Goal: Task Accomplishment & Management: Manage account settings

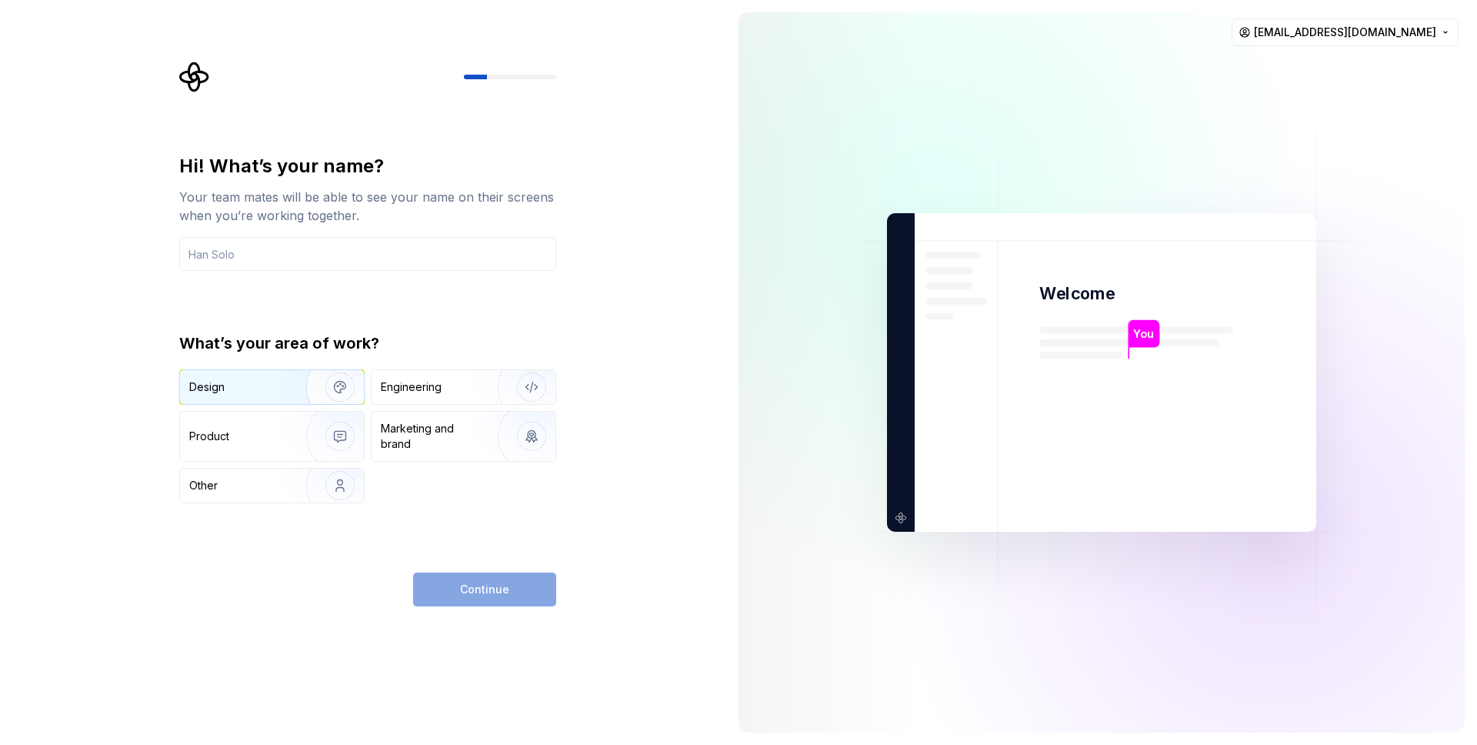
click at [302, 369] on img "button" at bounding box center [330, 386] width 98 height 103
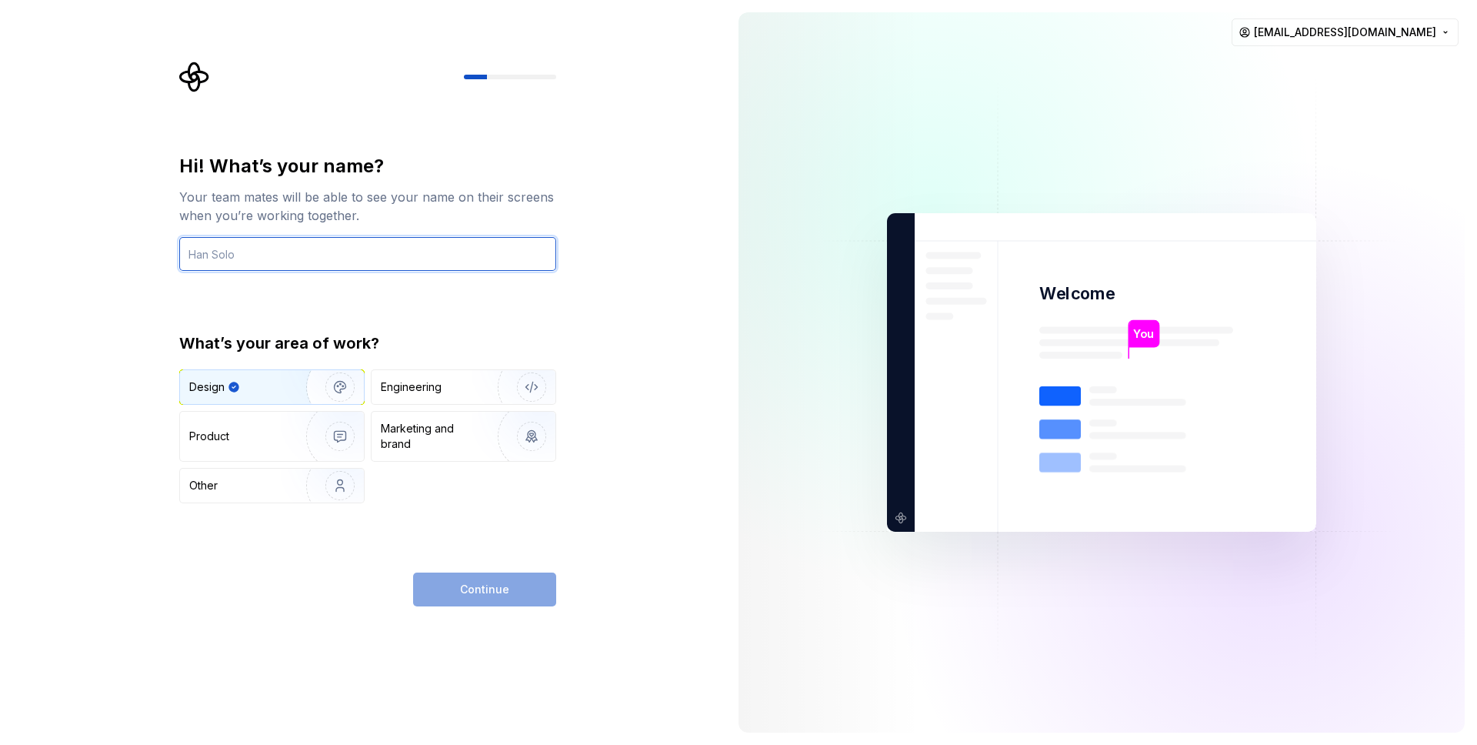
click at [248, 254] on input "text" at bounding box center [367, 254] width 377 height 34
type input "Núi"
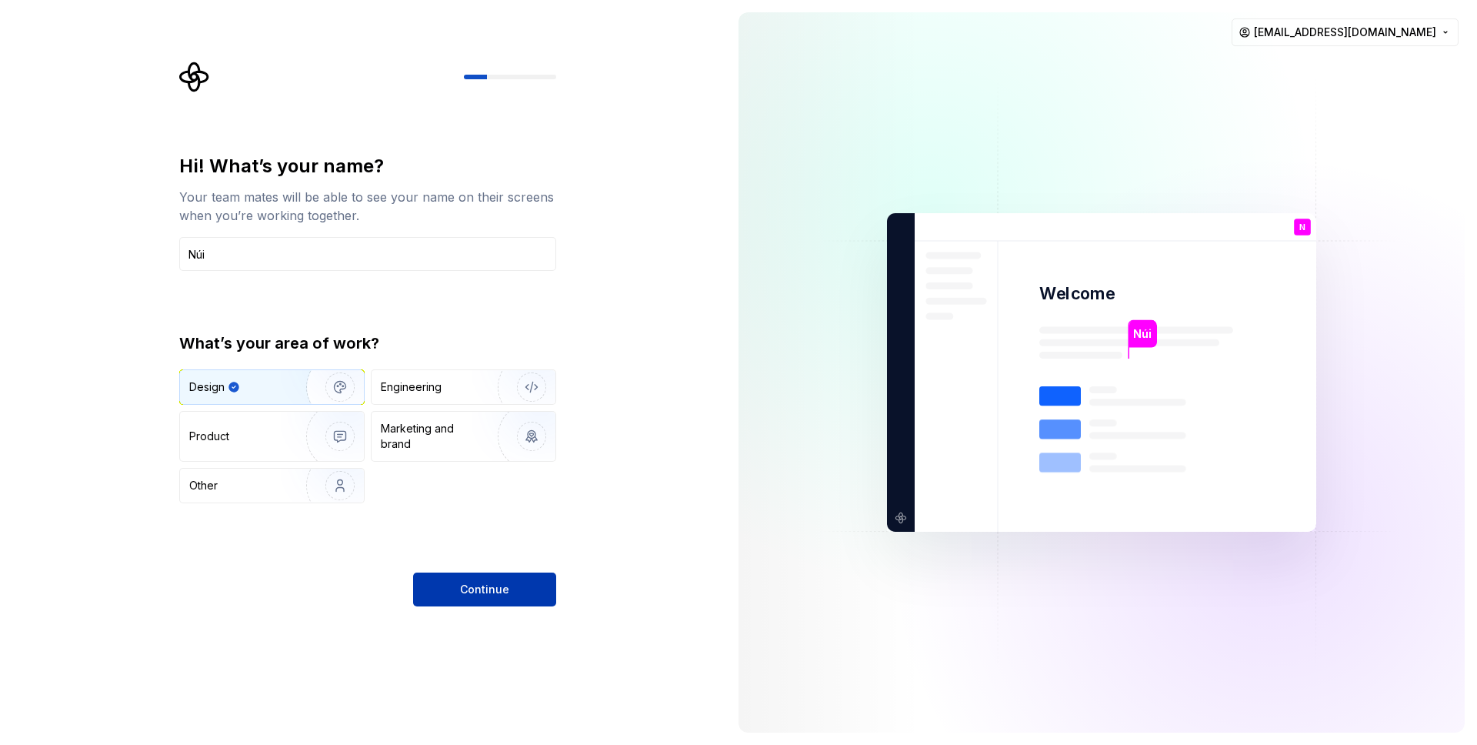
click at [457, 597] on button "Continue" at bounding box center [484, 589] width 143 height 34
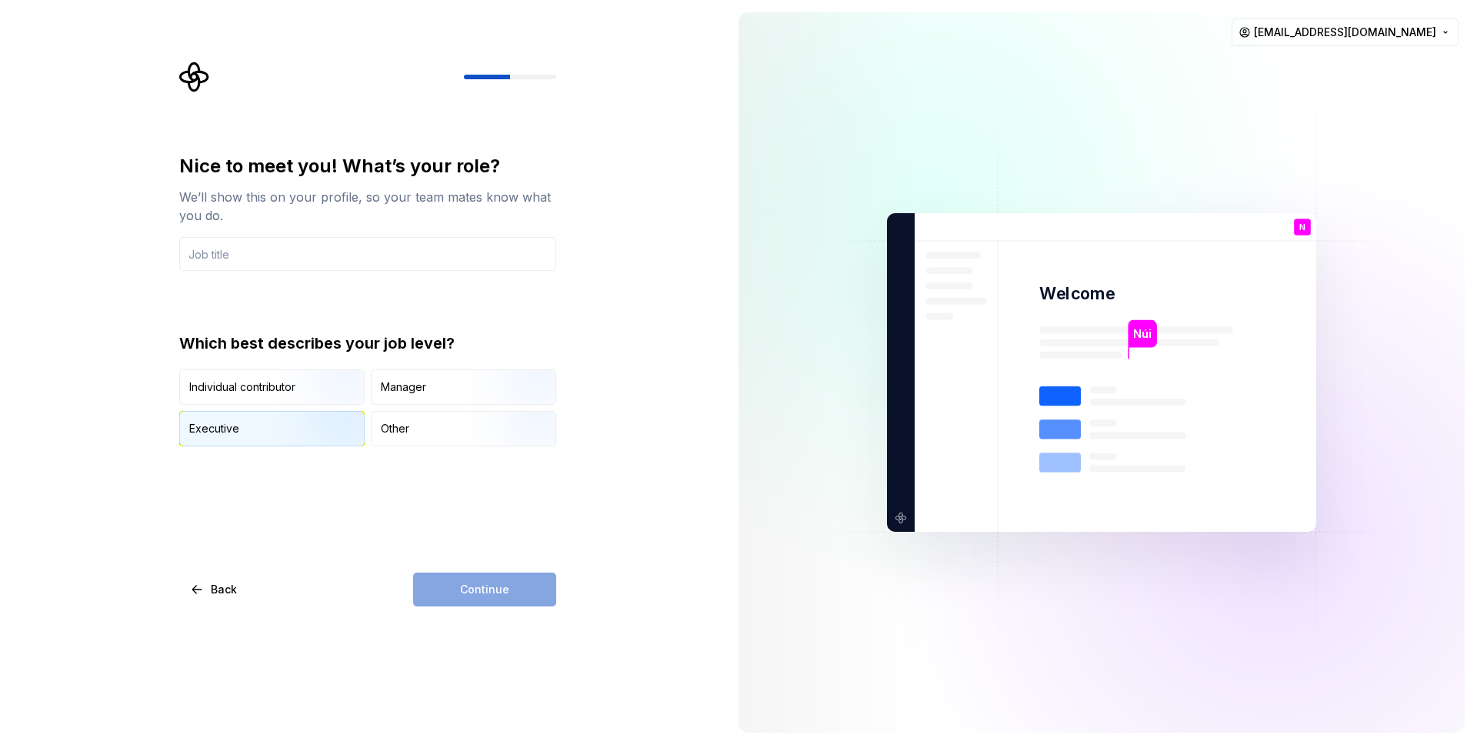
click at [308, 431] on img "button" at bounding box center [327, 447] width 98 height 103
click at [440, 252] on input "text" at bounding box center [367, 254] width 377 height 34
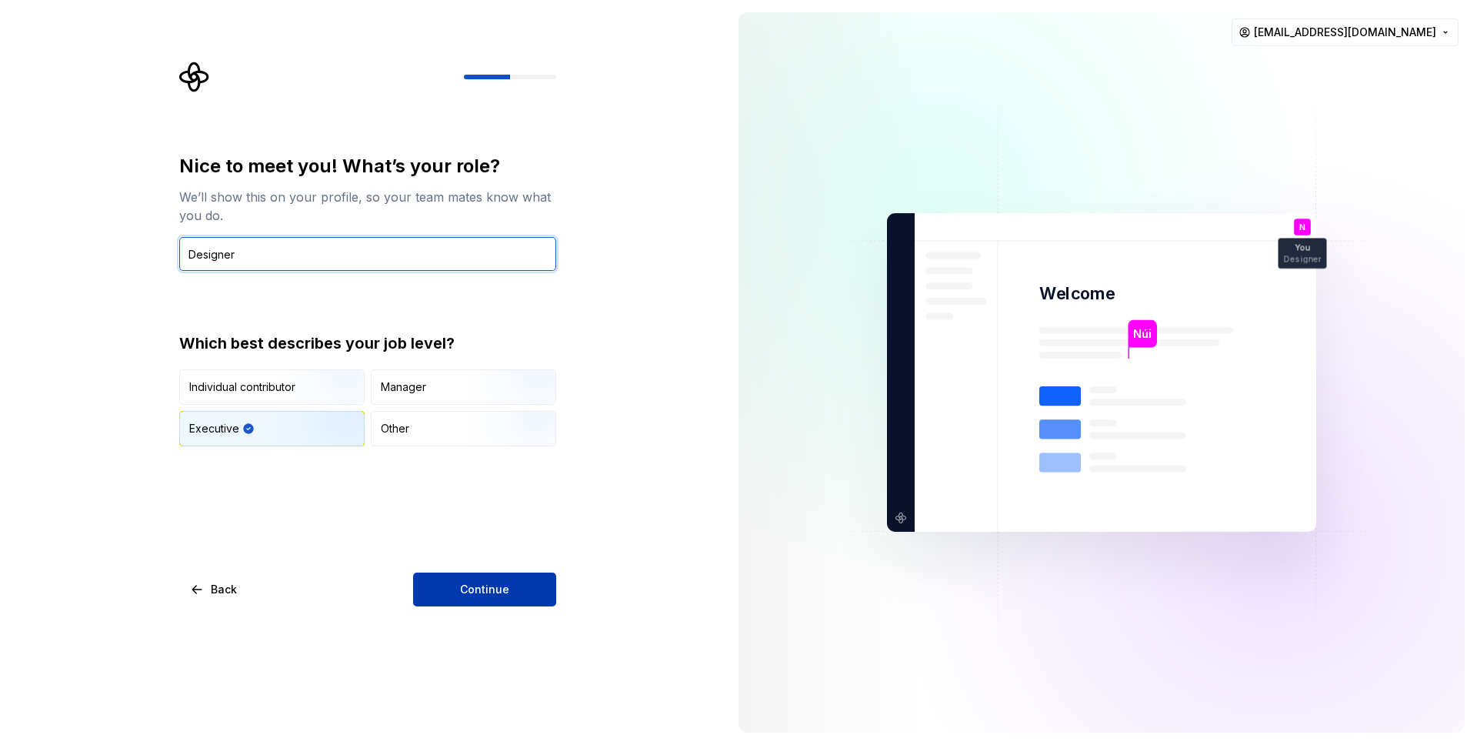
type input "Designer"
click at [505, 592] on span "Continue" at bounding box center [484, 589] width 49 height 15
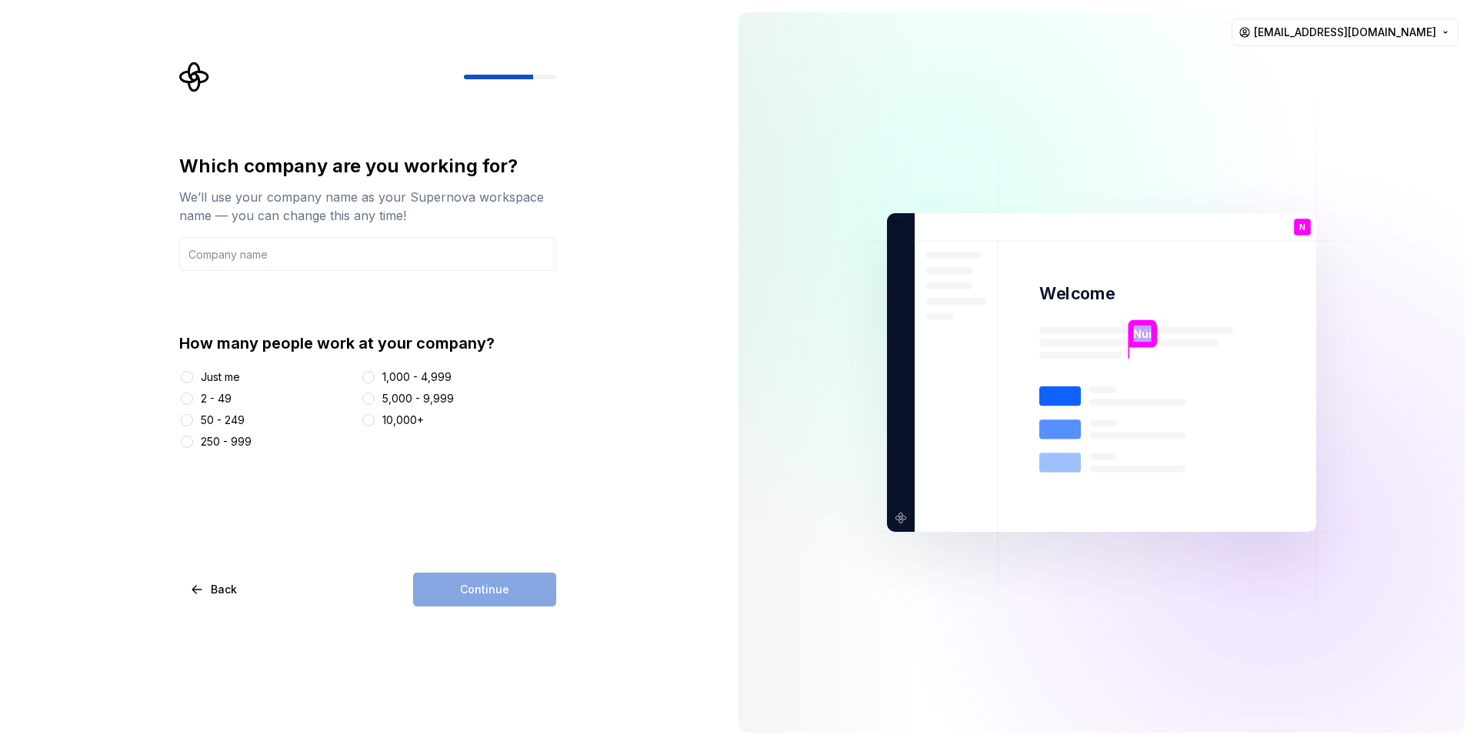
drag, startPoint x: 1136, startPoint y: 336, endPoint x: 1153, endPoint y: 337, distance: 16.9
click at [1153, 337] on div "Núi" at bounding box center [1143, 334] width 28 height 28
click at [1063, 356] on img at bounding box center [1101, 372] width 623 height 727
click at [679, 465] on div "Which company are you working for? We’ll use your company name as your Supernov…" at bounding box center [363, 372] width 726 height 745
click at [186, 377] on button "Just me" at bounding box center [187, 377] width 12 height 12
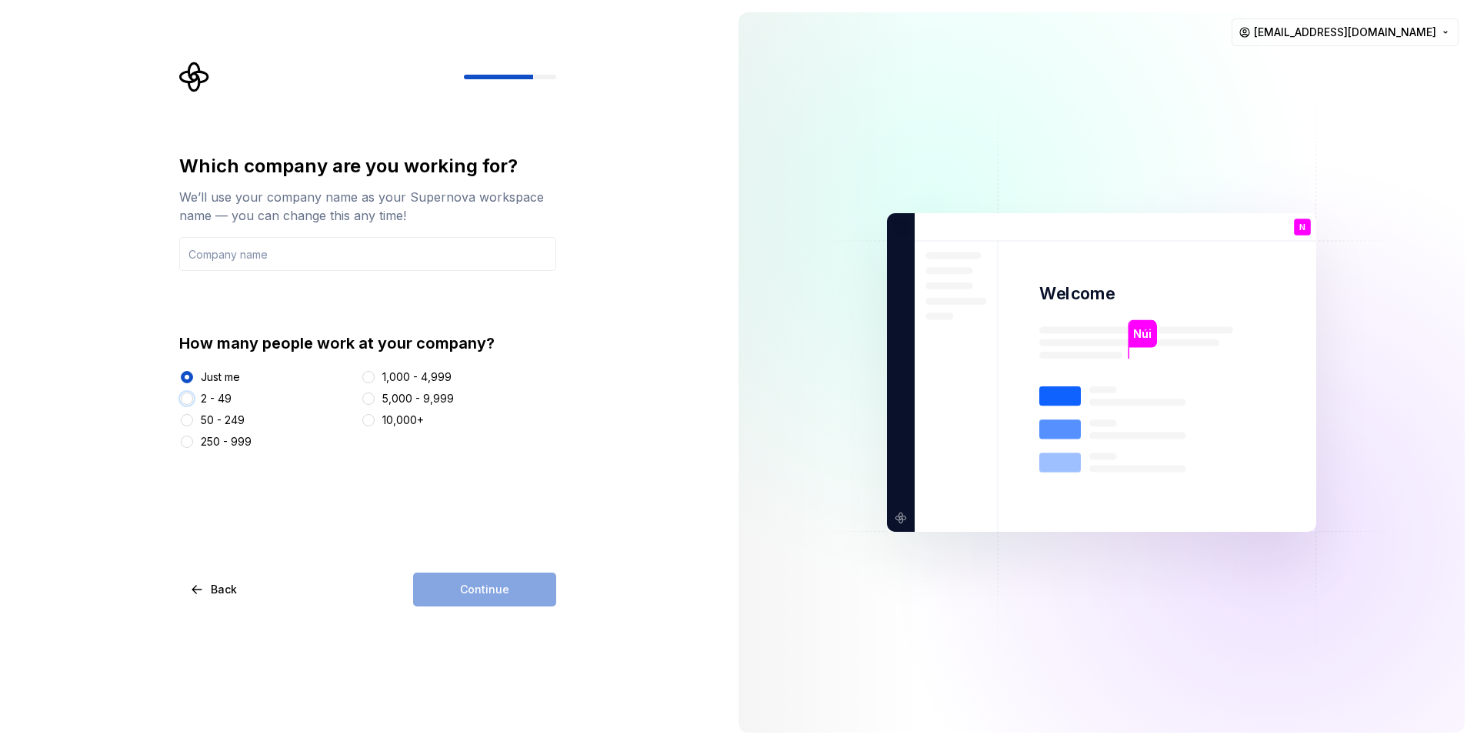
click at [187, 401] on button "2 - 49" at bounding box center [187, 398] width 12 height 12
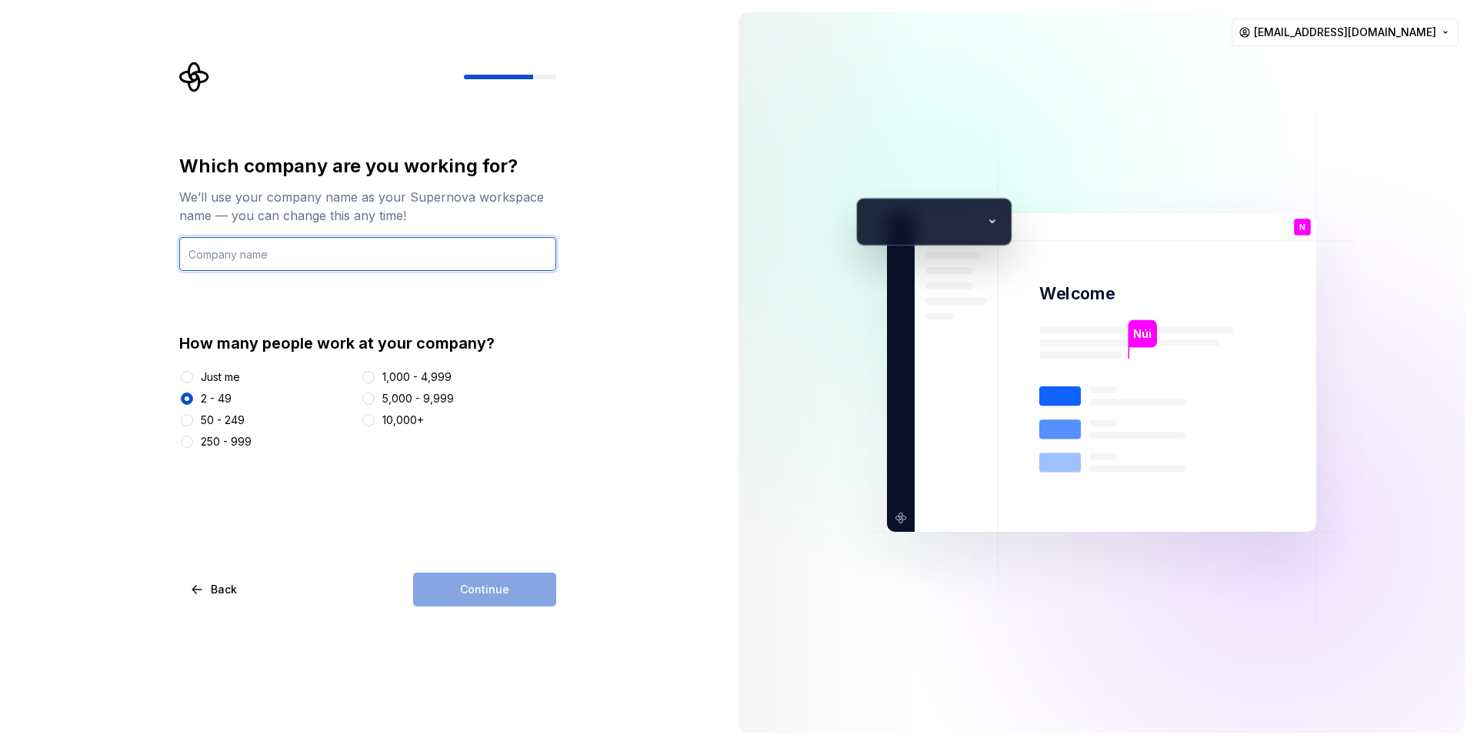
click at [226, 262] on input "text" at bounding box center [367, 254] width 377 height 34
type input "ABB"
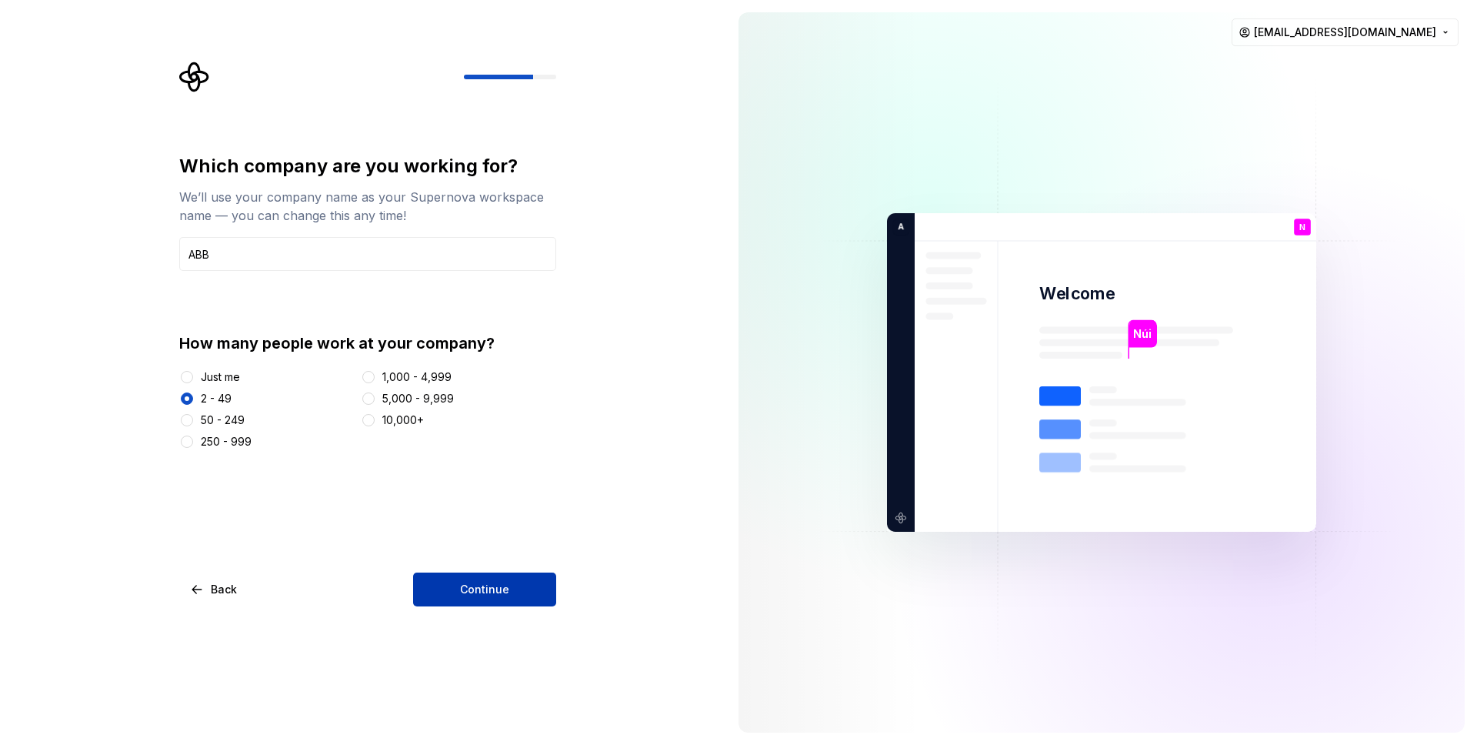
click at [478, 602] on button "Continue" at bounding box center [484, 589] width 143 height 34
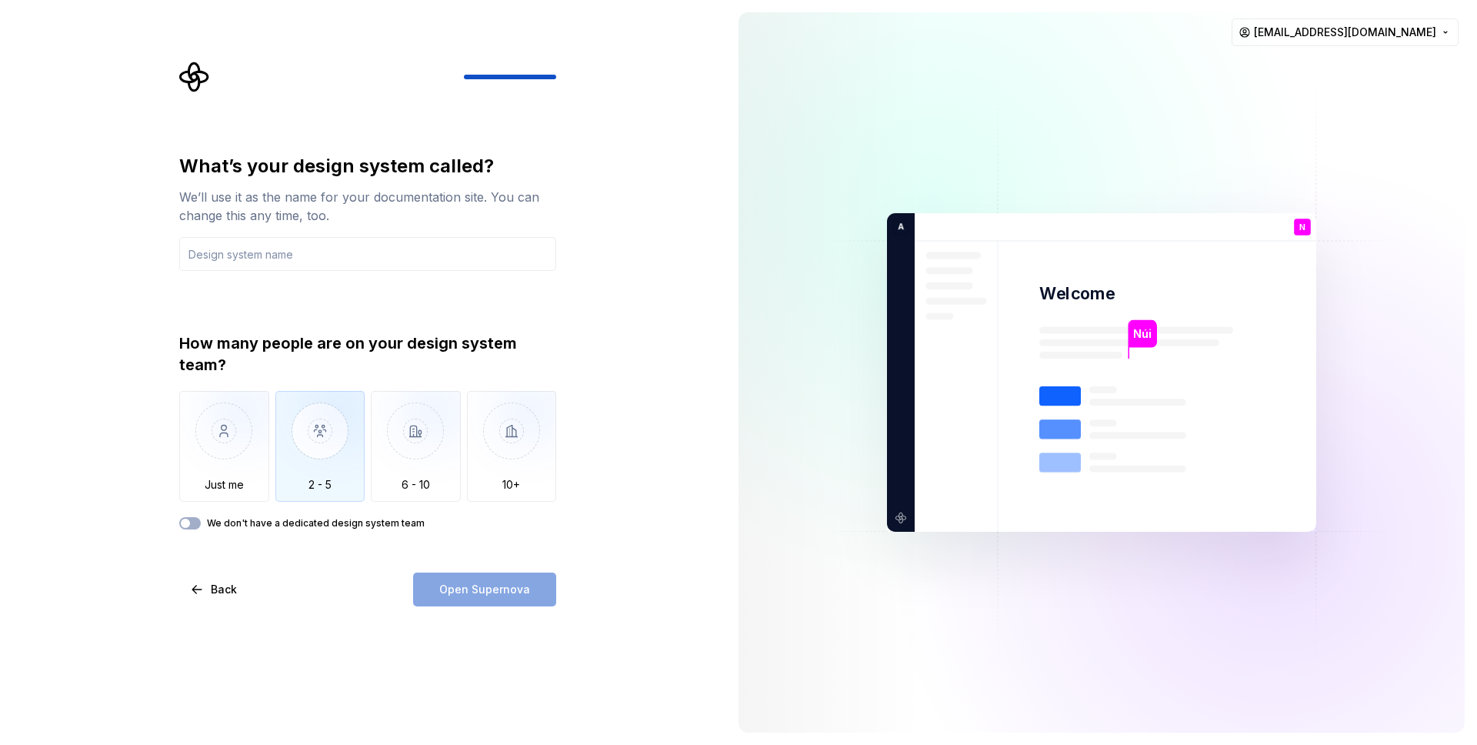
click at [322, 463] on img "button" at bounding box center [320, 442] width 90 height 103
drag, startPoint x: 438, startPoint y: 522, endPoint x: 207, endPoint y: 522, distance: 231.5
click at [207, 522] on div "We don't have a dedicated design system team" at bounding box center [367, 523] width 377 height 12
click at [197, 495] on div at bounding box center [197, 495] width 0 height 0
click at [166, 556] on div "What’s your design system called? We’ll use it as the name for your documentati…" at bounding box center [363, 372] width 726 height 745
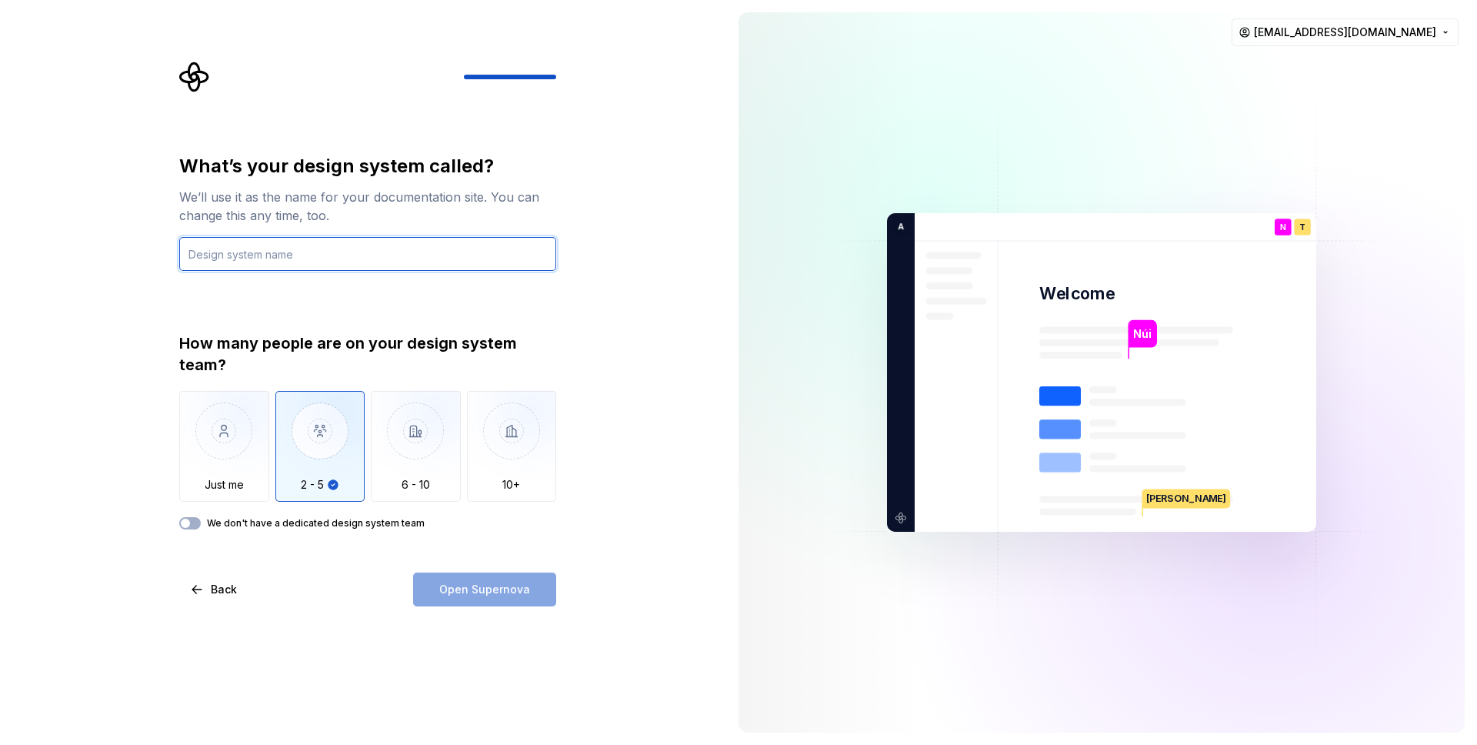
click at [317, 262] on input "text" at bounding box center [367, 254] width 377 height 34
type input "Fishes"
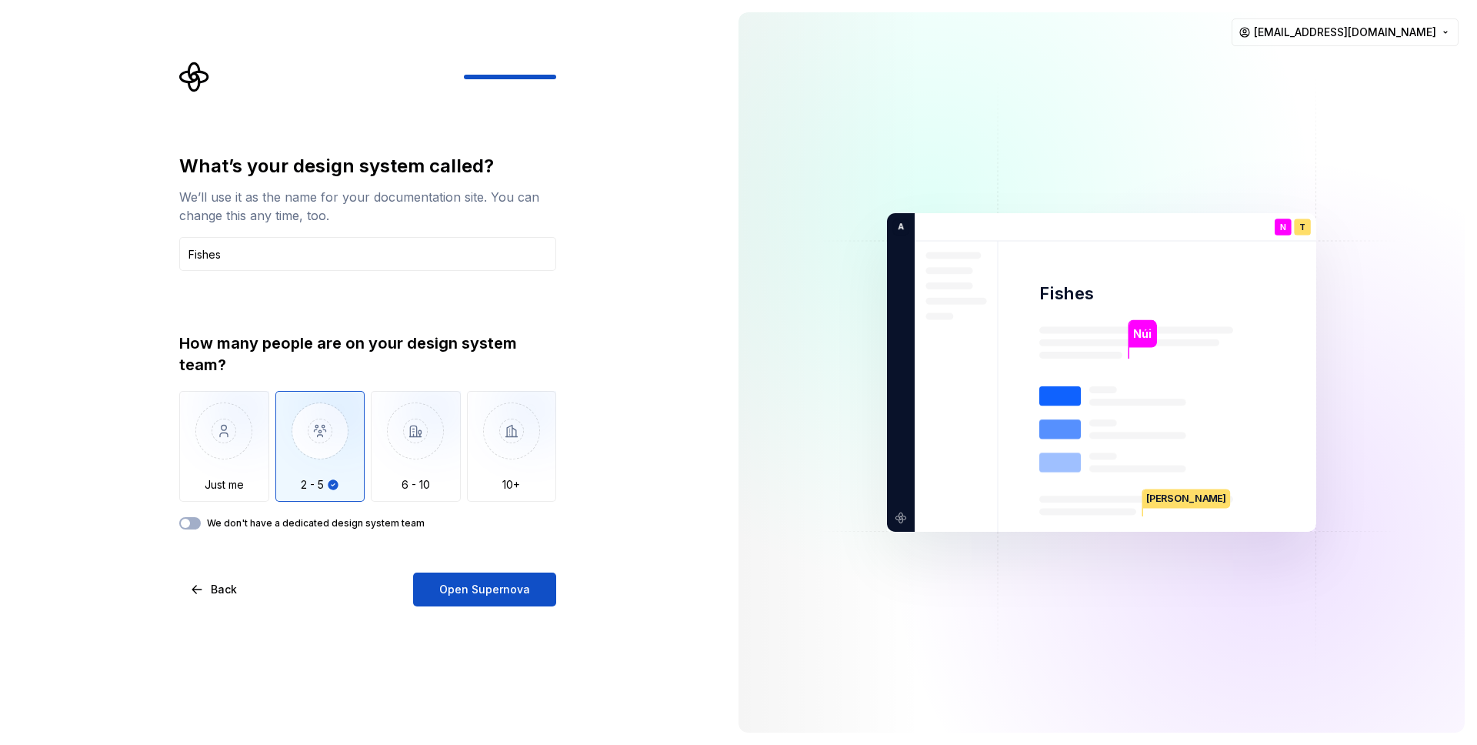
click at [104, 386] on div "What’s your design system called? We’ll use it as the name for your documentati…" at bounding box center [363, 372] width 726 height 745
click at [472, 598] on button "Open Supernova" at bounding box center [484, 589] width 143 height 34
click at [992, 472] on img at bounding box center [1101, 372] width 623 height 727
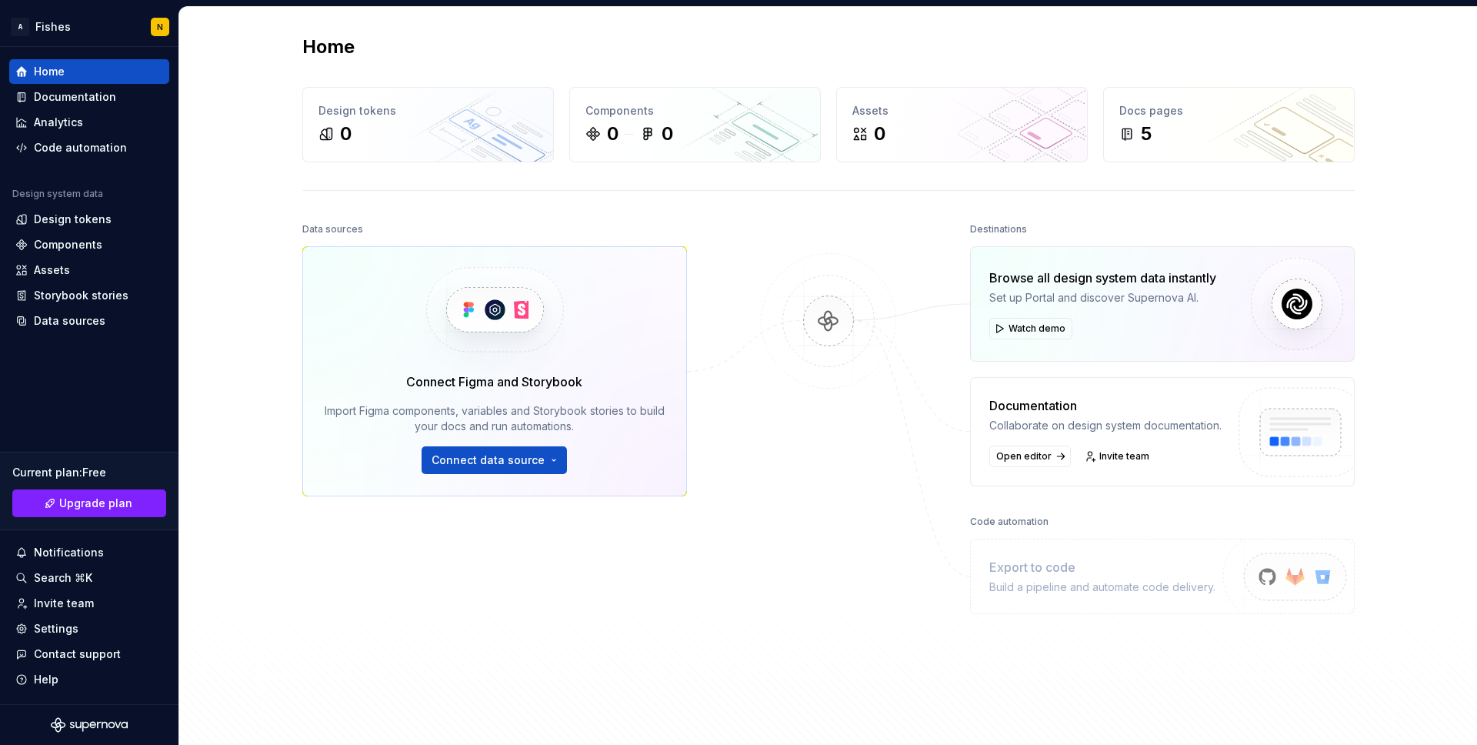
click at [402, 298] on img at bounding box center [494, 309] width 188 height 125
click at [405, 140] on div "0" at bounding box center [427, 134] width 219 height 25
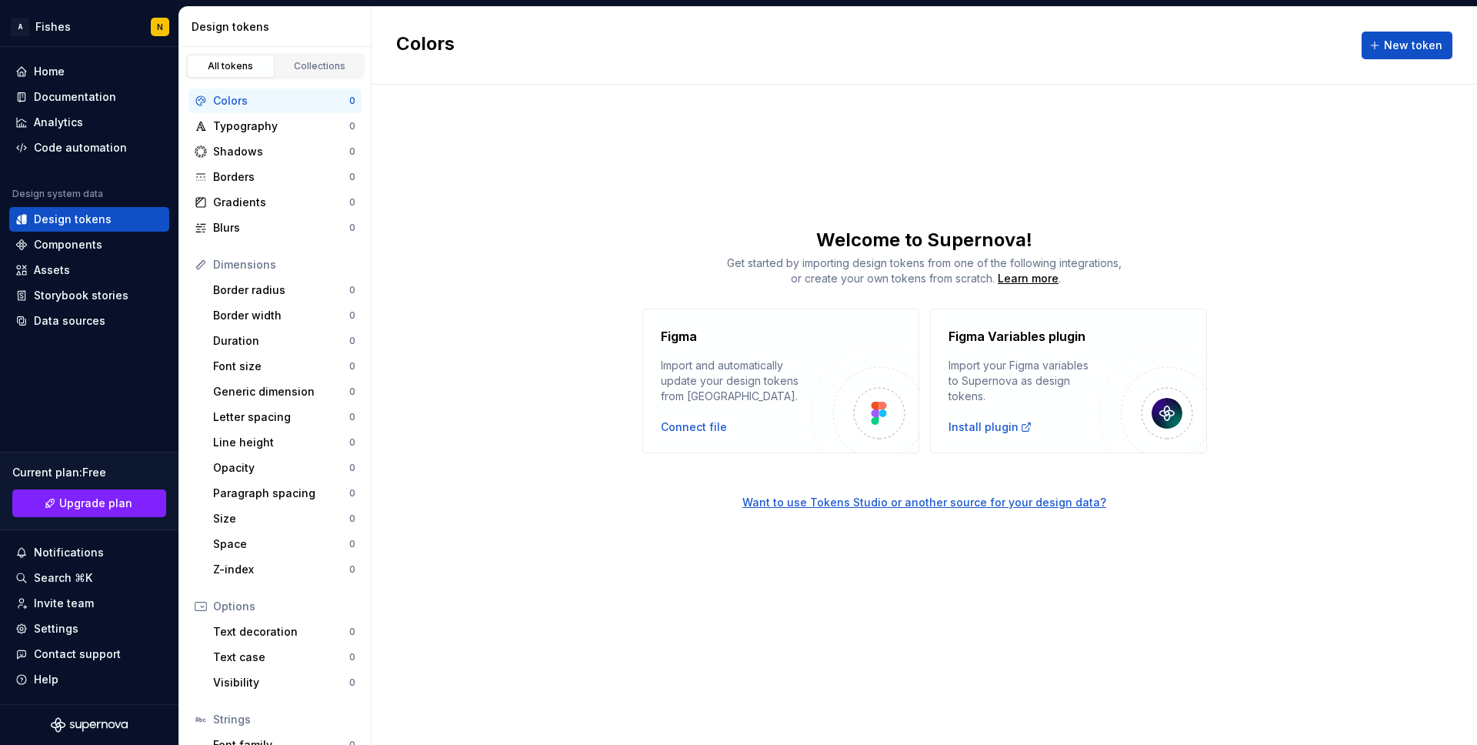
click at [540, 315] on div "Figma Import and automatically update your design tokens from [GEOGRAPHIC_DATA]…" at bounding box center [924, 380] width 1105 height 145
click at [252, 231] on div "Blurs" at bounding box center [281, 227] width 136 height 15
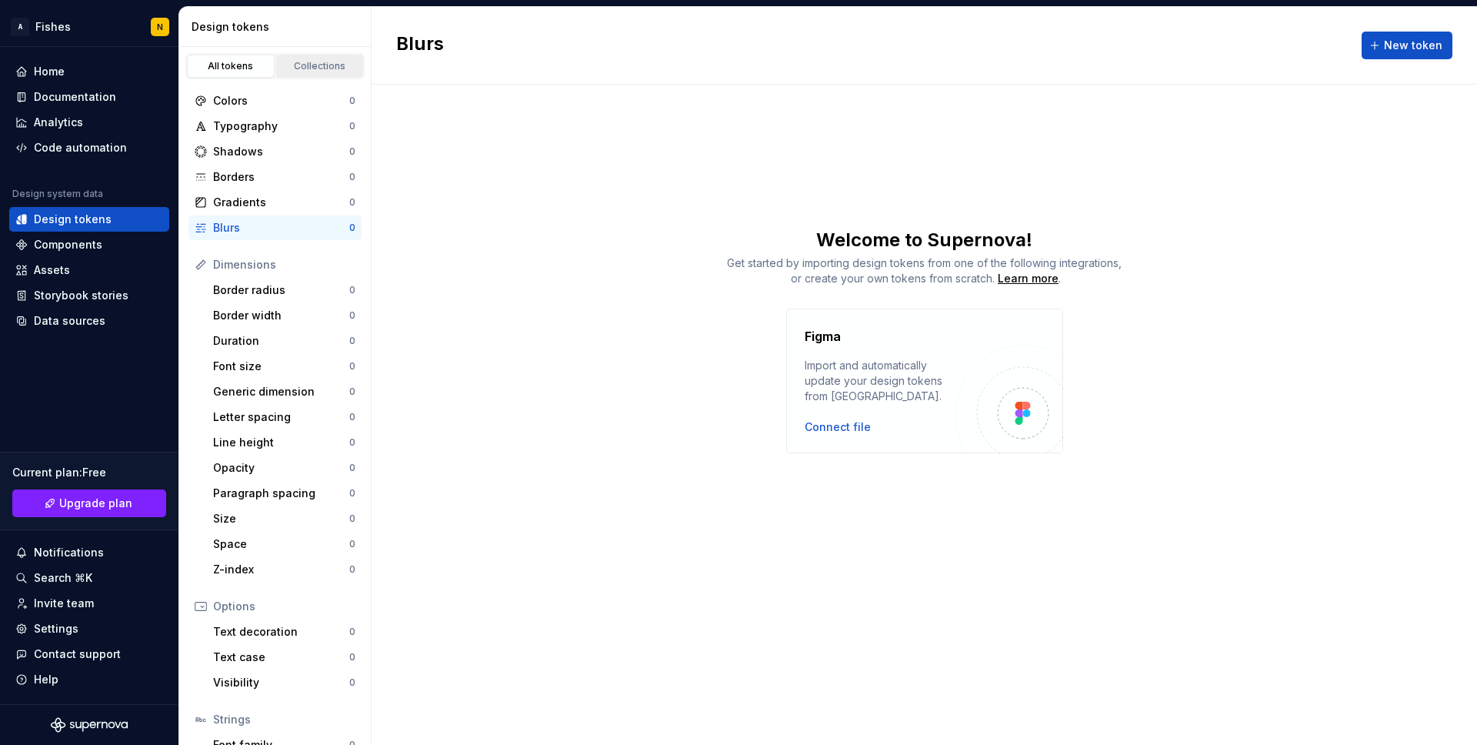
click at [312, 60] on div "Collections" at bounding box center [320, 66] width 77 height 12
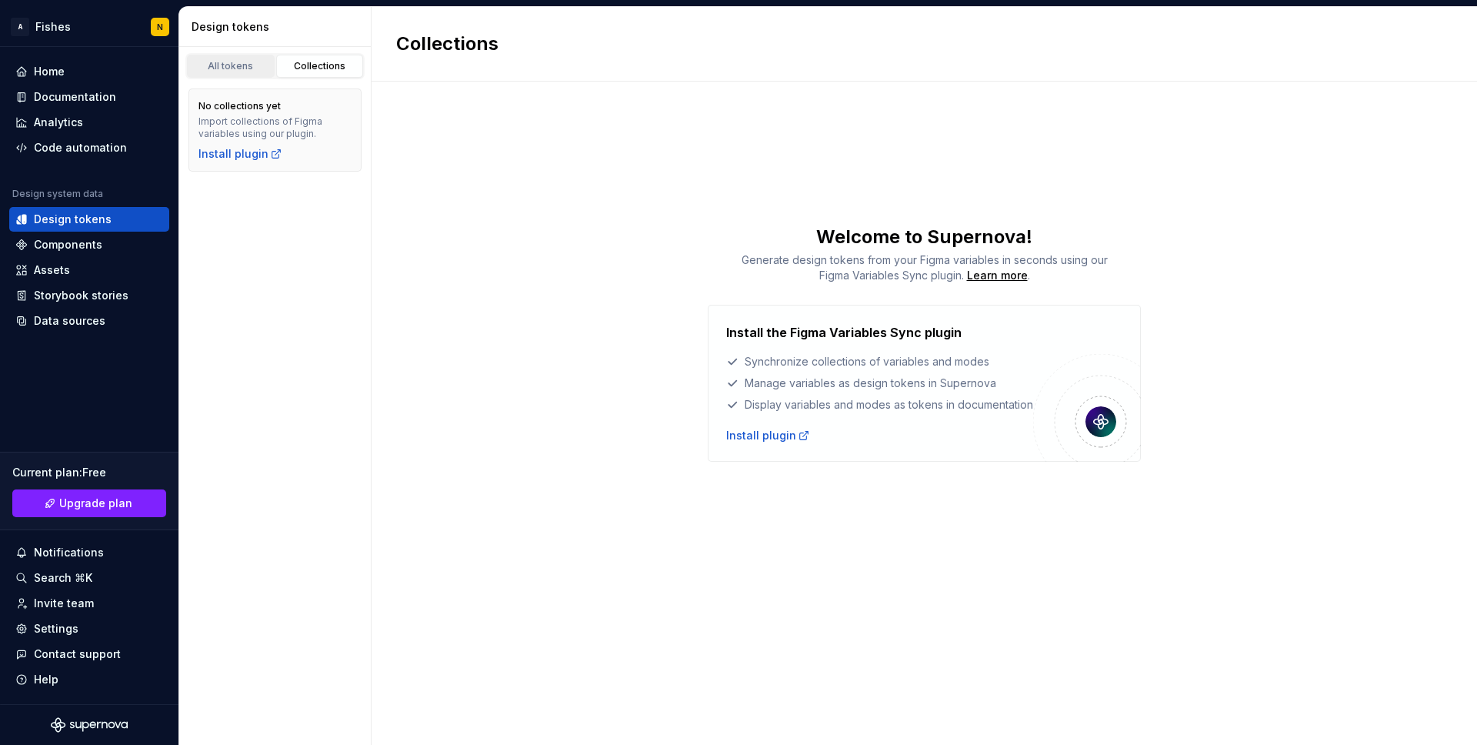
click at [222, 64] on div "All tokens" at bounding box center [230, 66] width 77 height 12
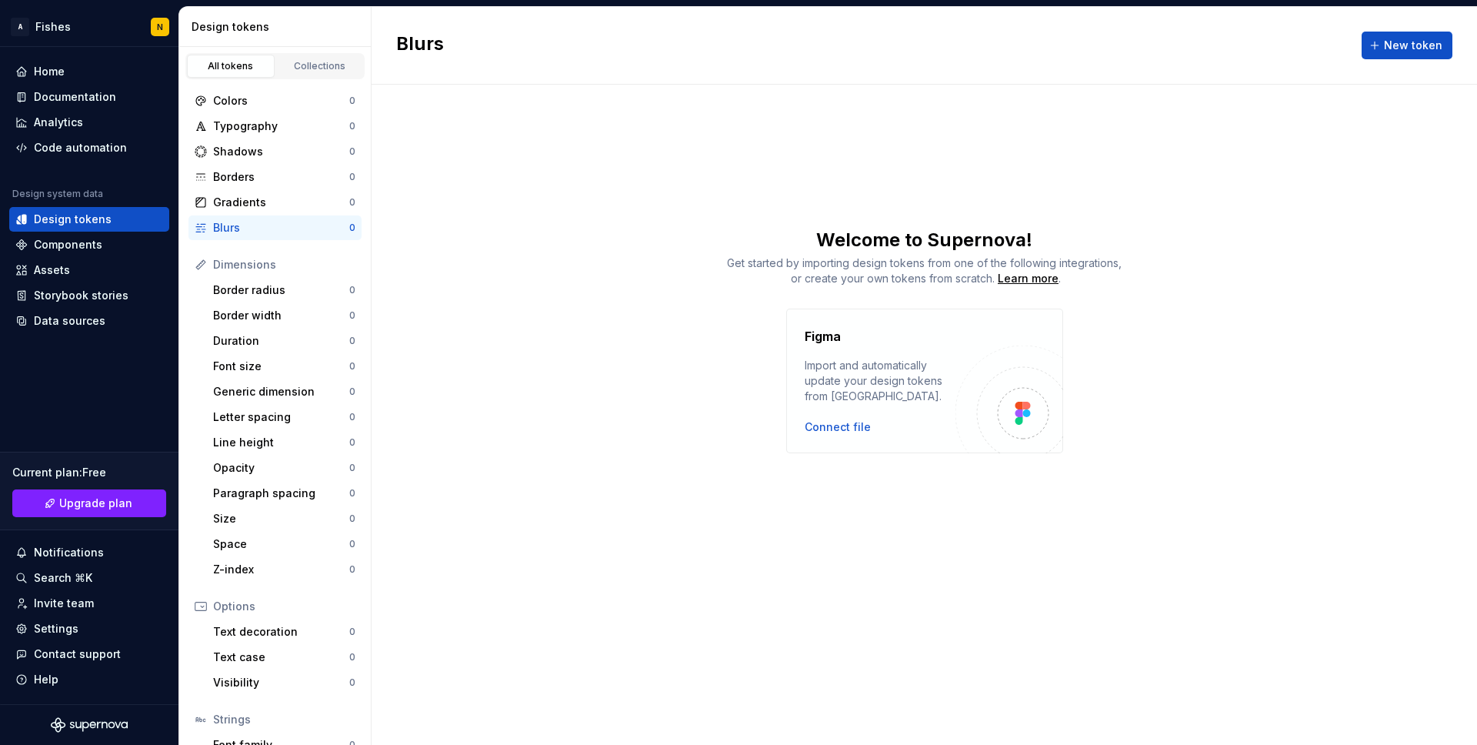
click at [420, 341] on div "Figma Import and automatically update your design tokens from [GEOGRAPHIC_DATA]…" at bounding box center [924, 380] width 1105 height 145
click at [822, 421] on div "Connect file" at bounding box center [838, 426] width 66 height 15
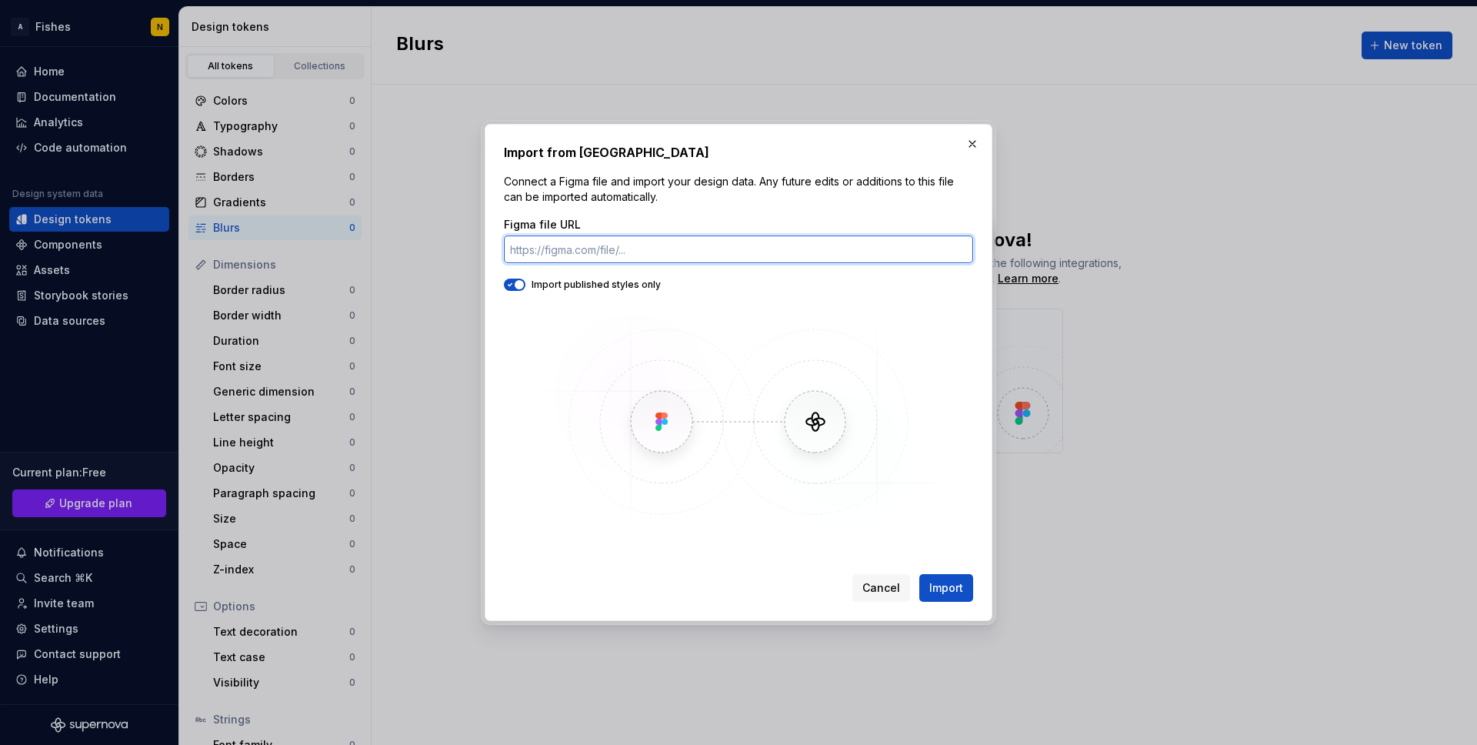
paste input "[URL][DOMAIN_NAME]"
type input "[URL][DOMAIN_NAME]"
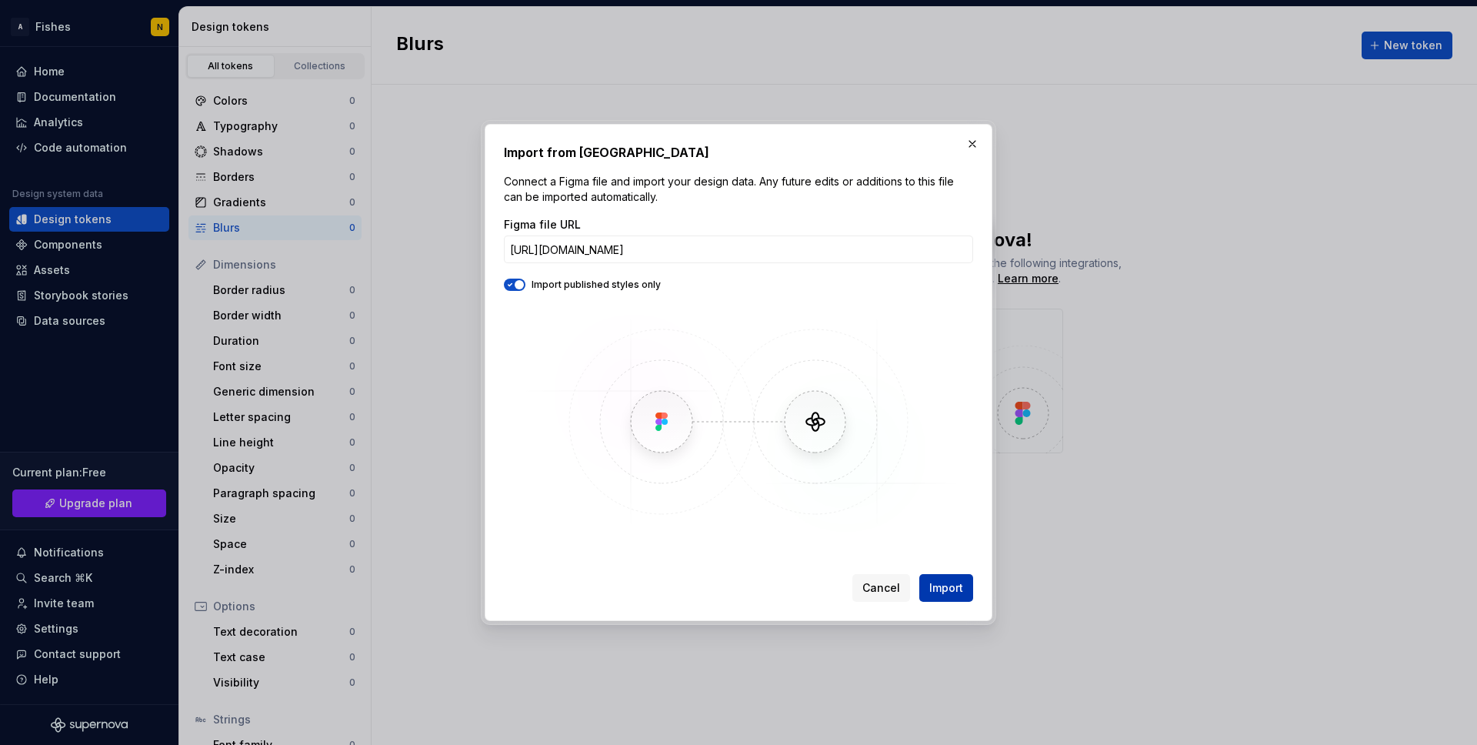
scroll to position [0, 0]
click at [940, 592] on span "Import" at bounding box center [946, 587] width 34 height 15
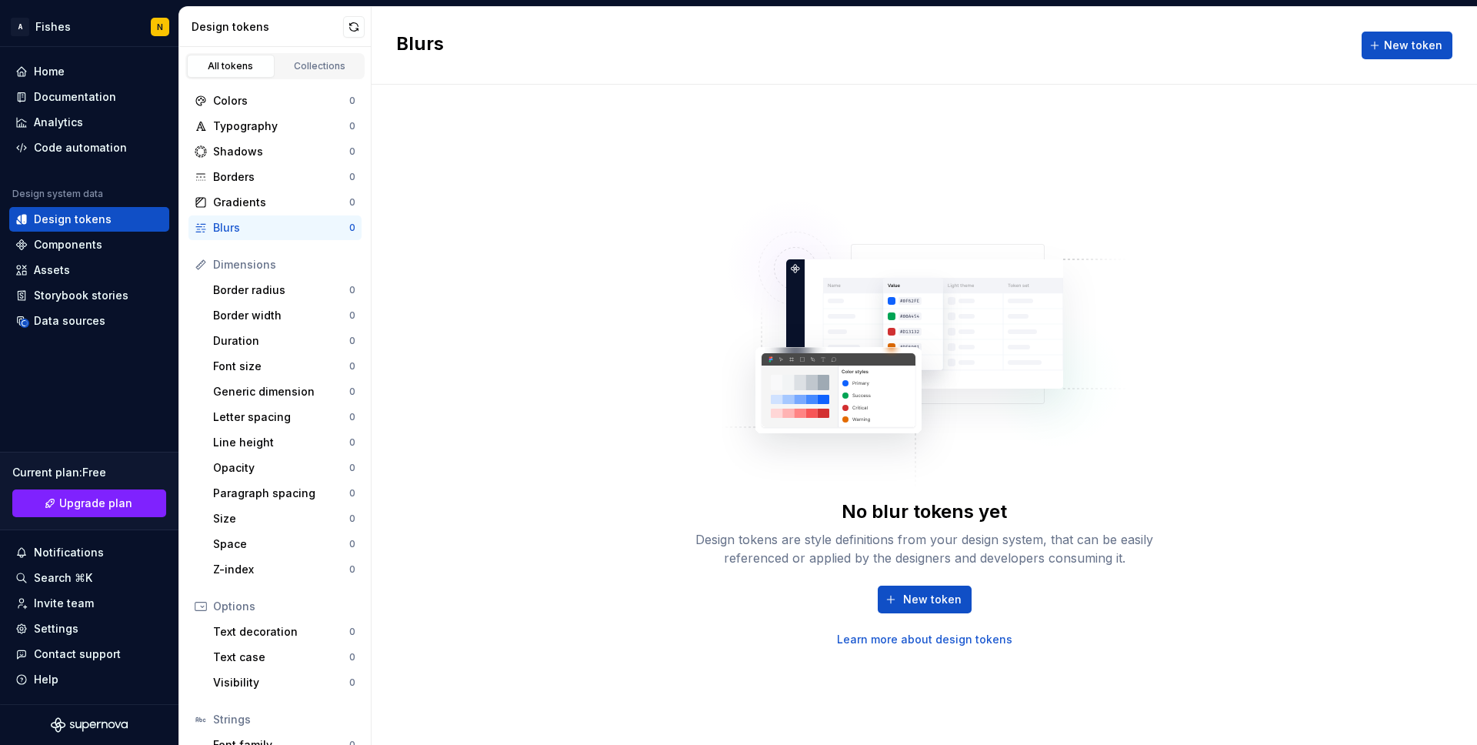
click at [516, 461] on div "No blur tokens yet Design tokens are style definitions from your design system,…" at bounding box center [924, 415] width 1105 height 660
click at [262, 105] on div "Colors" at bounding box center [281, 100] width 136 height 15
click at [263, 139] on div "Shadows 0" at bounding box center [274, 151] width 173 height 25
click at [265, 184] on div "Borders" at bounding box center [281, 176] width 136 height 15
click at [248, 230] on div "Blurs" at bounding box center [281, 227] width 136 height 15
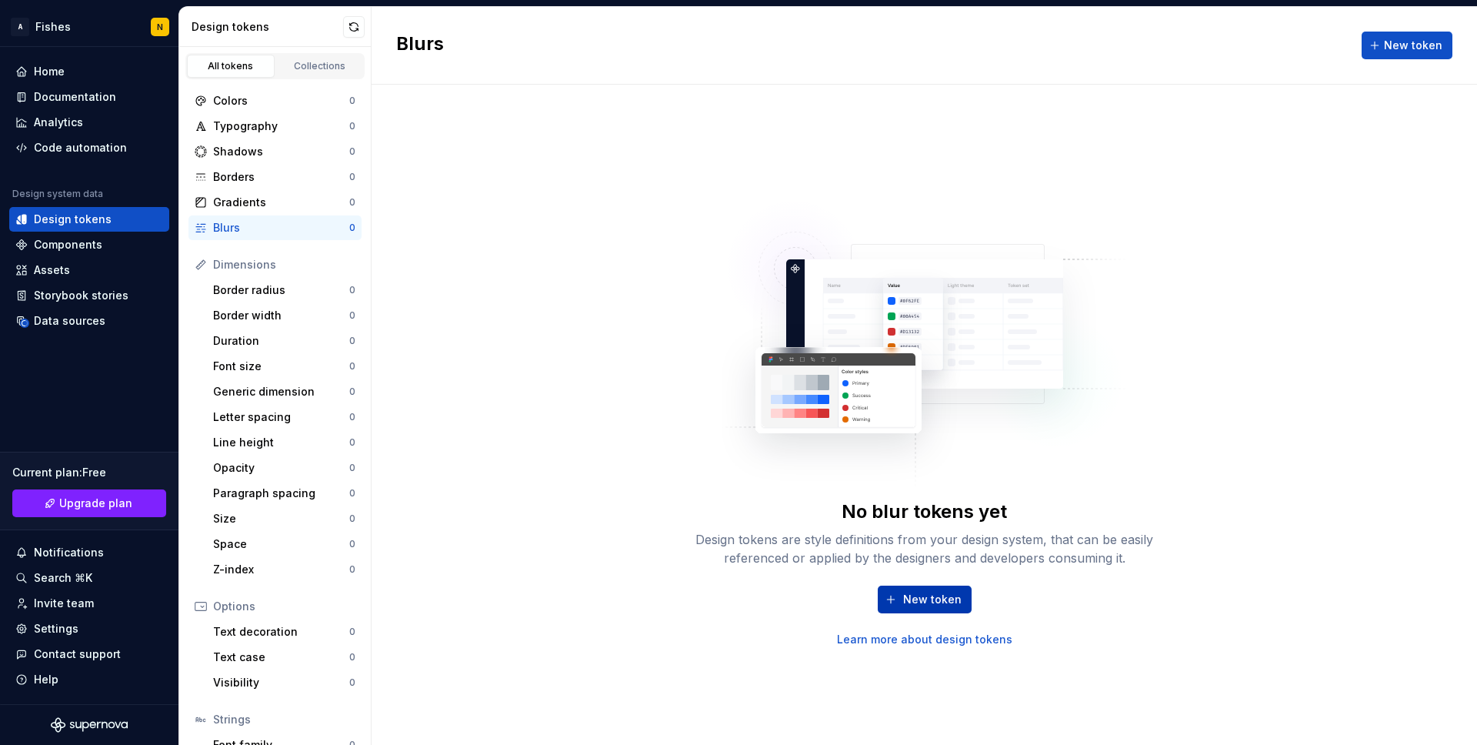
click at [928, 599] on span "New token" at bounding box center [932, 599] width 58 height 15
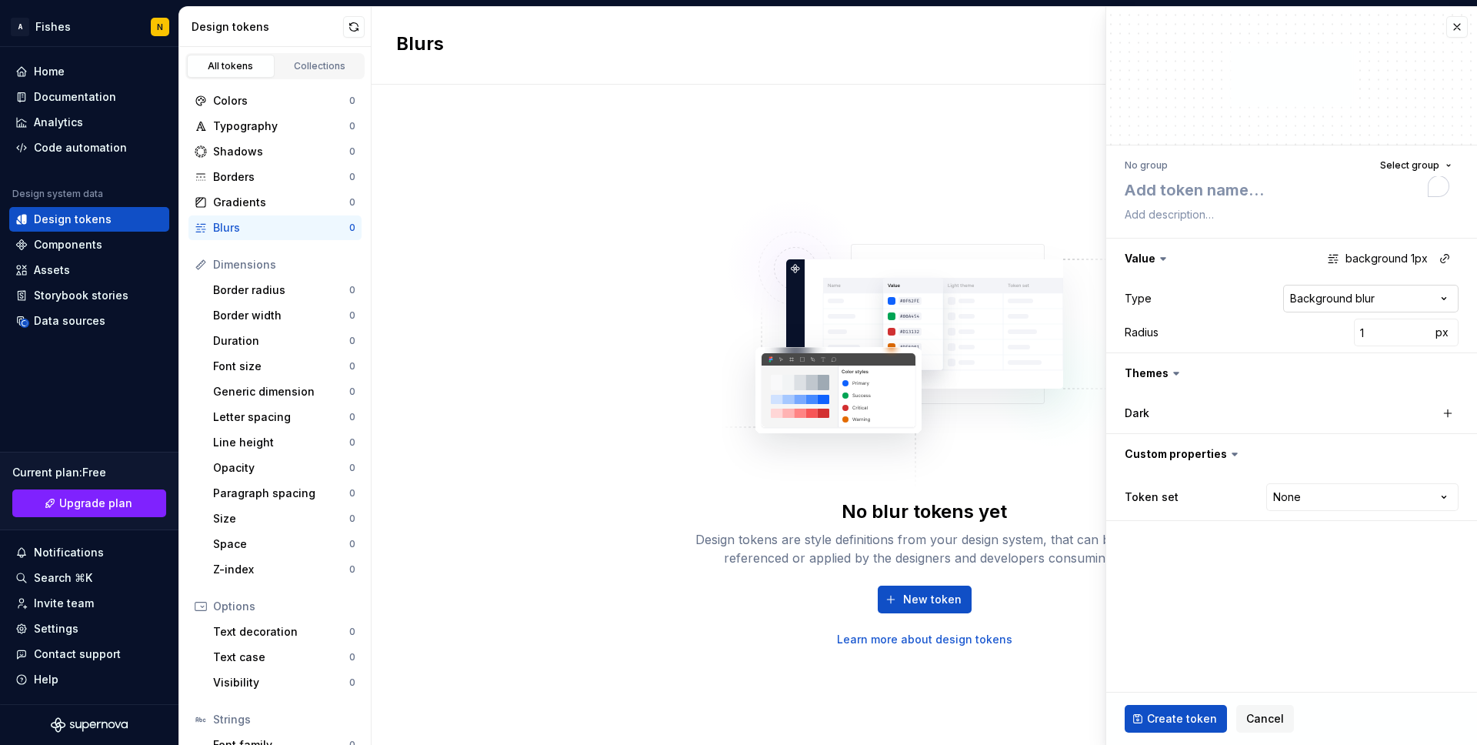
click at [1365, 306] on html "**********" at bounding box center [738, 372] width 1477 height 745
click at [1255, 325] on html "**********" at bounding box center [738, 372] width 1477 height 745
click at [1403, 259] on button "button" at bounding box center [1291, 258] width 371 height 40
click at [1358, 258] on button "button" at bounding box center [1291, 258] width 371 height 40
click at [1419, 168] on span "Select group" at bounding box center [1409, 165] width 59 height 12
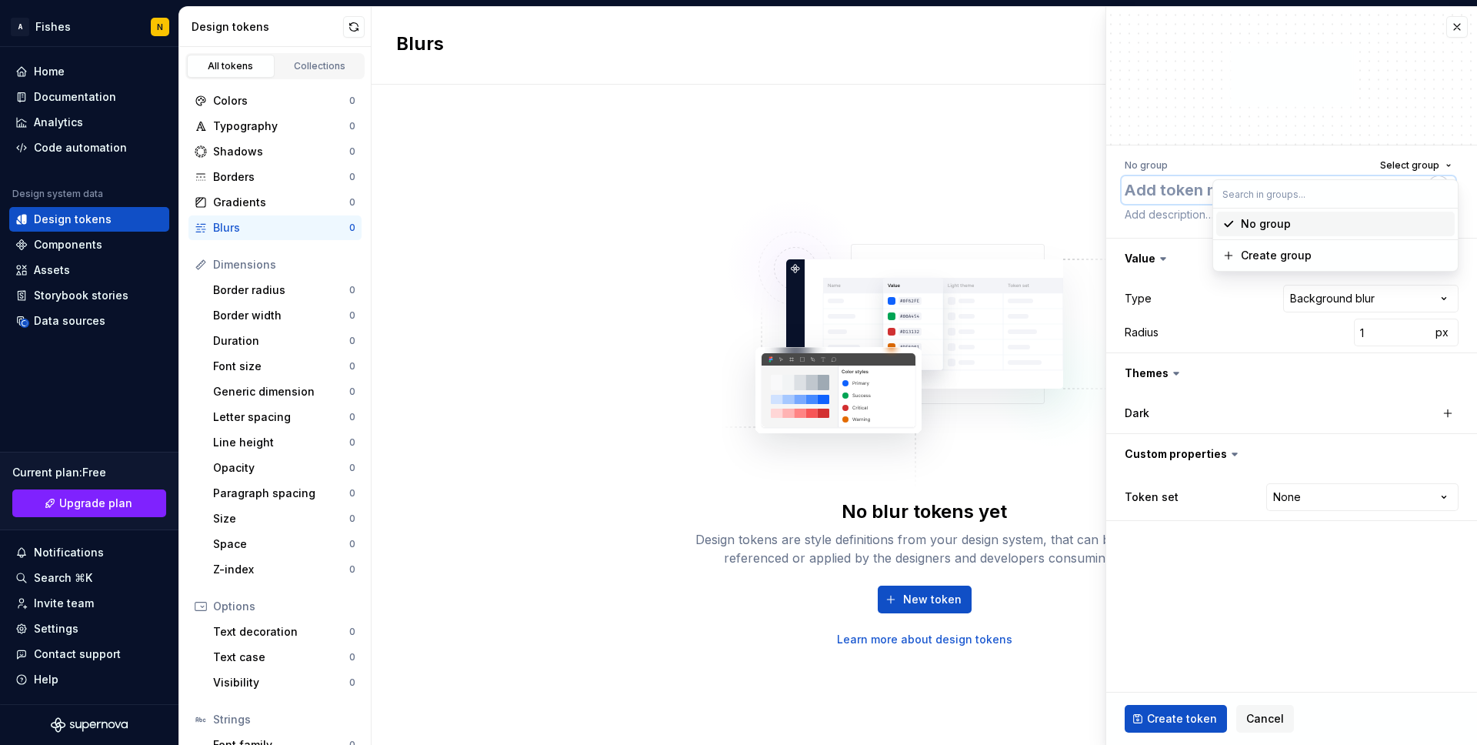
click at [1183, 191] on textarea "To enrich screen reader interactions, please activate Accessibility in Grammarl…" at bounding box center [1289, 190] width 334 height 28
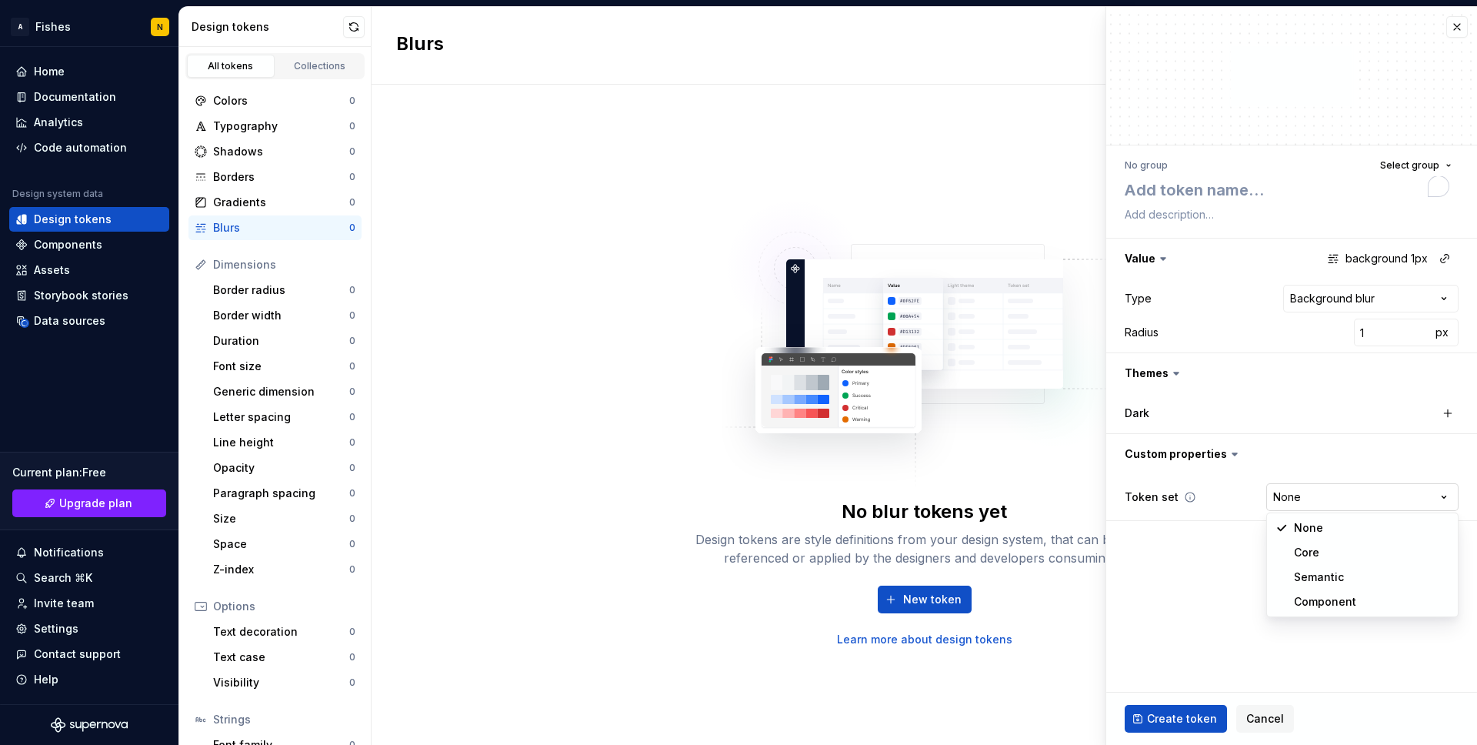
click at [1297, 493] on html "**********" at bounding box center [738, 372] width 1477 height 745
click at [1195, 563] on html "**********" at bounding box center [738, 372] width 1477 height 745
click at [638, 505] on div "No blur tokens yet Design tokens are style definitions from your design system,…" at bounding box center [924, 415] width 1105 height 660
click at [81, 220] on div "Design tokens" at bounding box center [73, 219] width 78 height 15
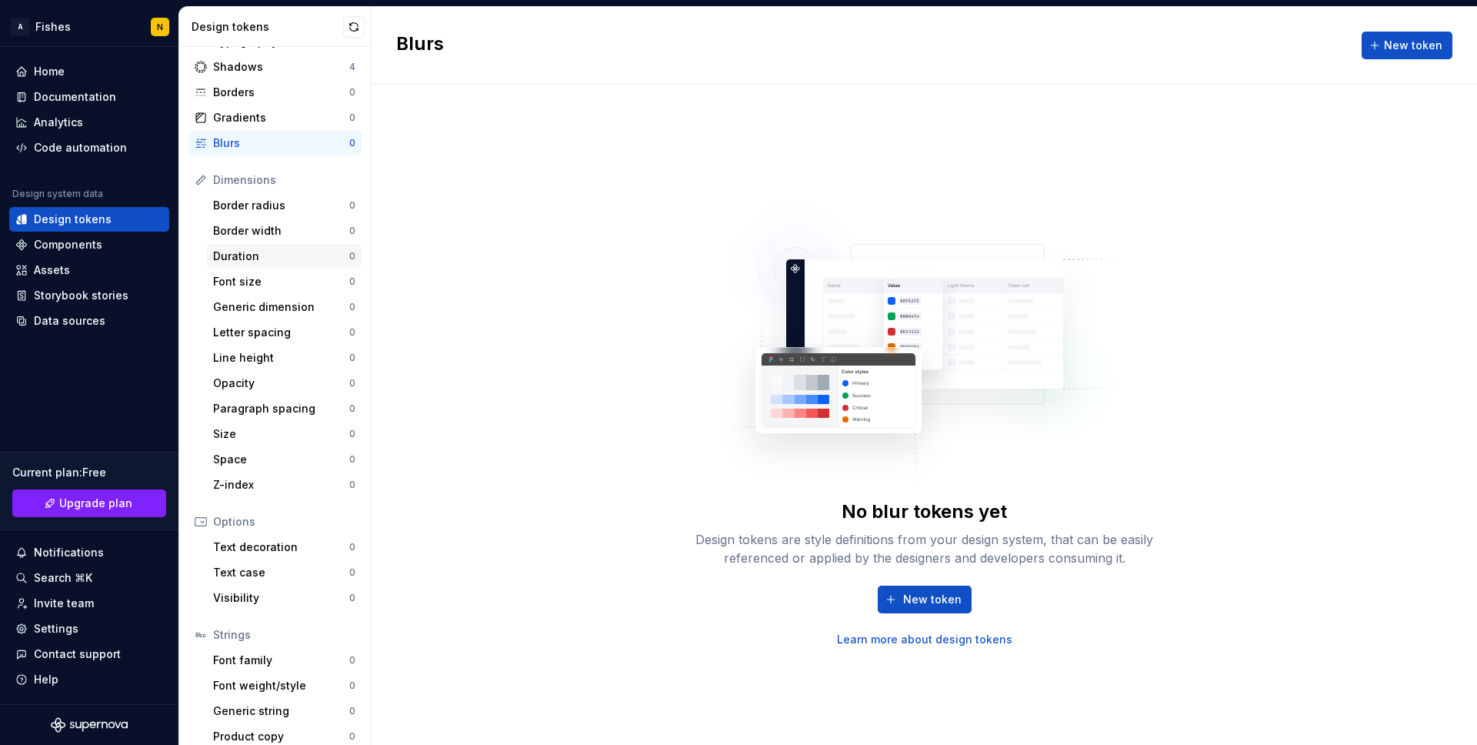
scroll to position [98, 0]
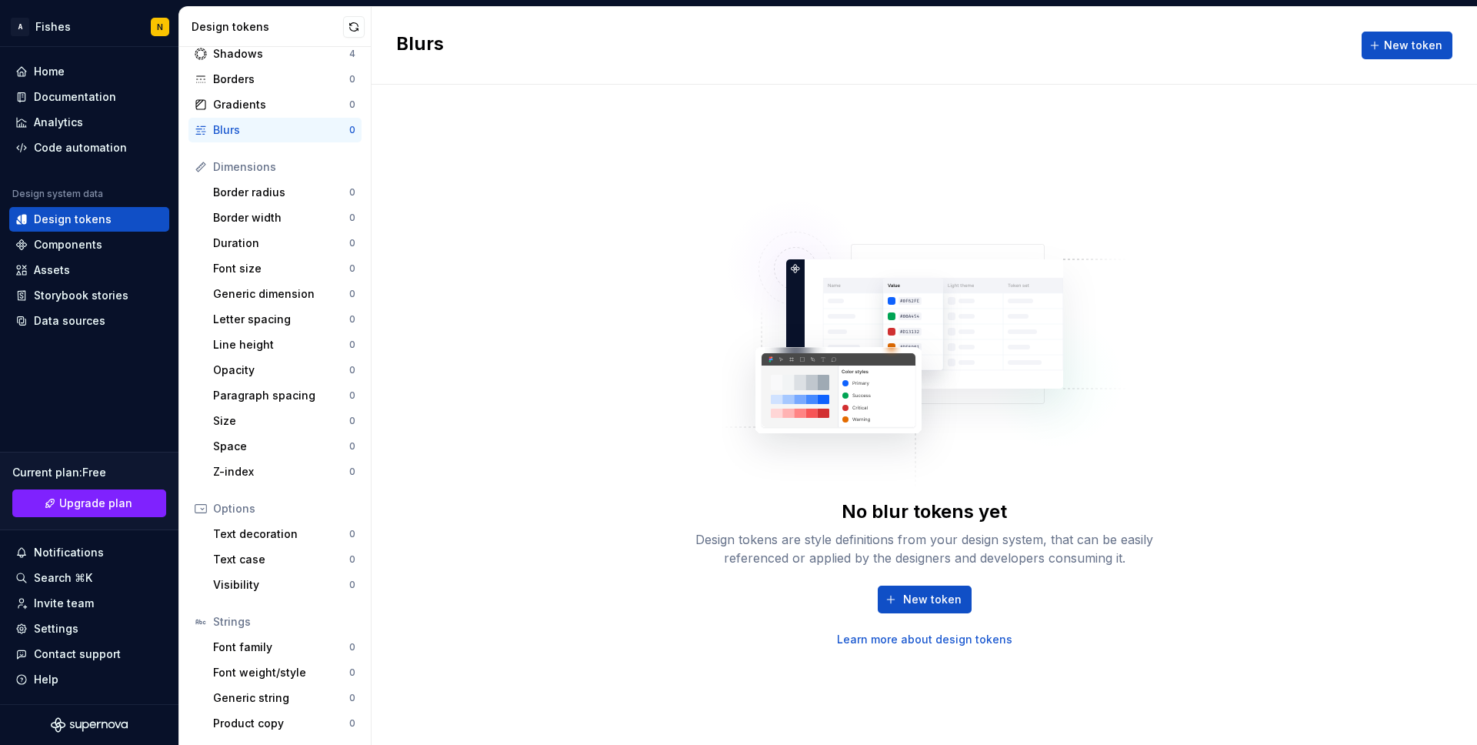
click at [196, 624] on icon at bounding box center [201, 621] width 12 height 12
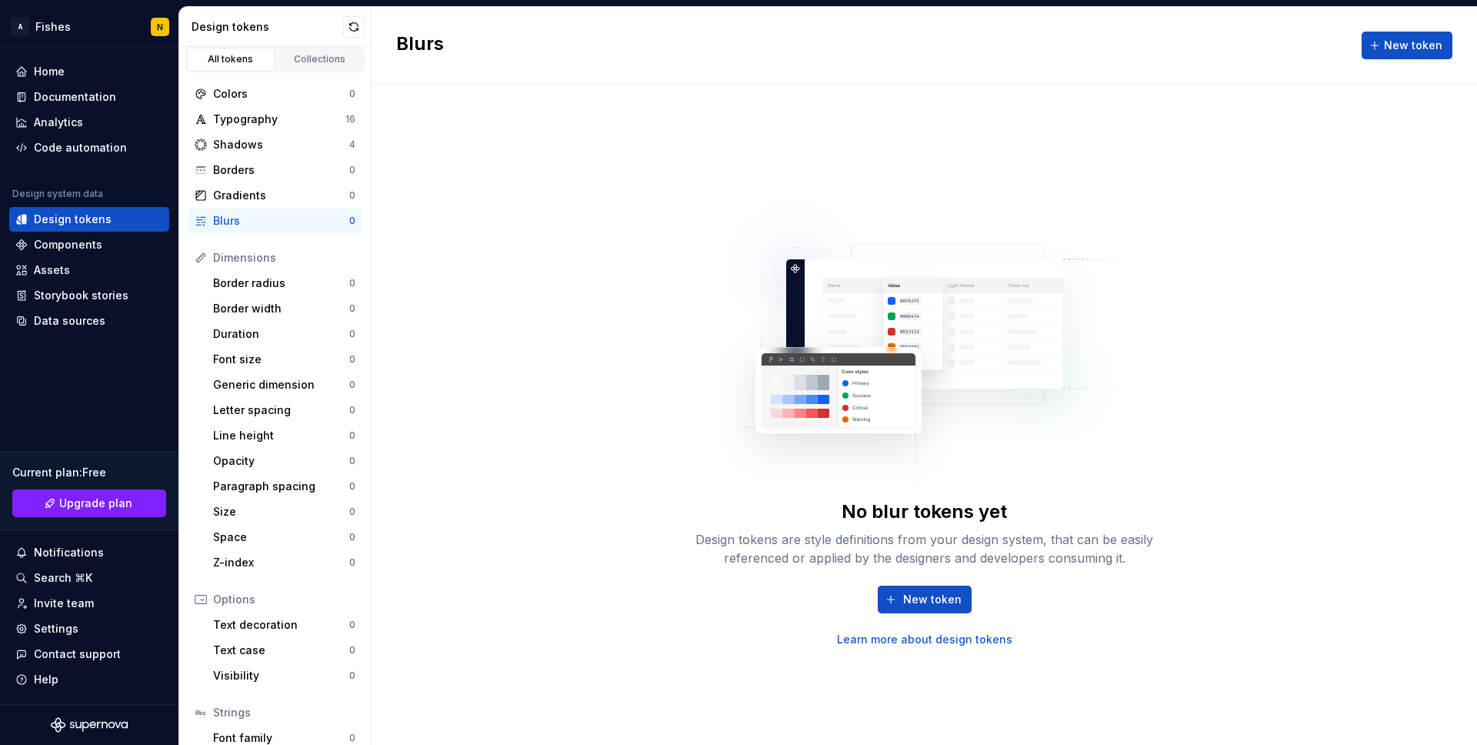
scroll to position [0, 0]
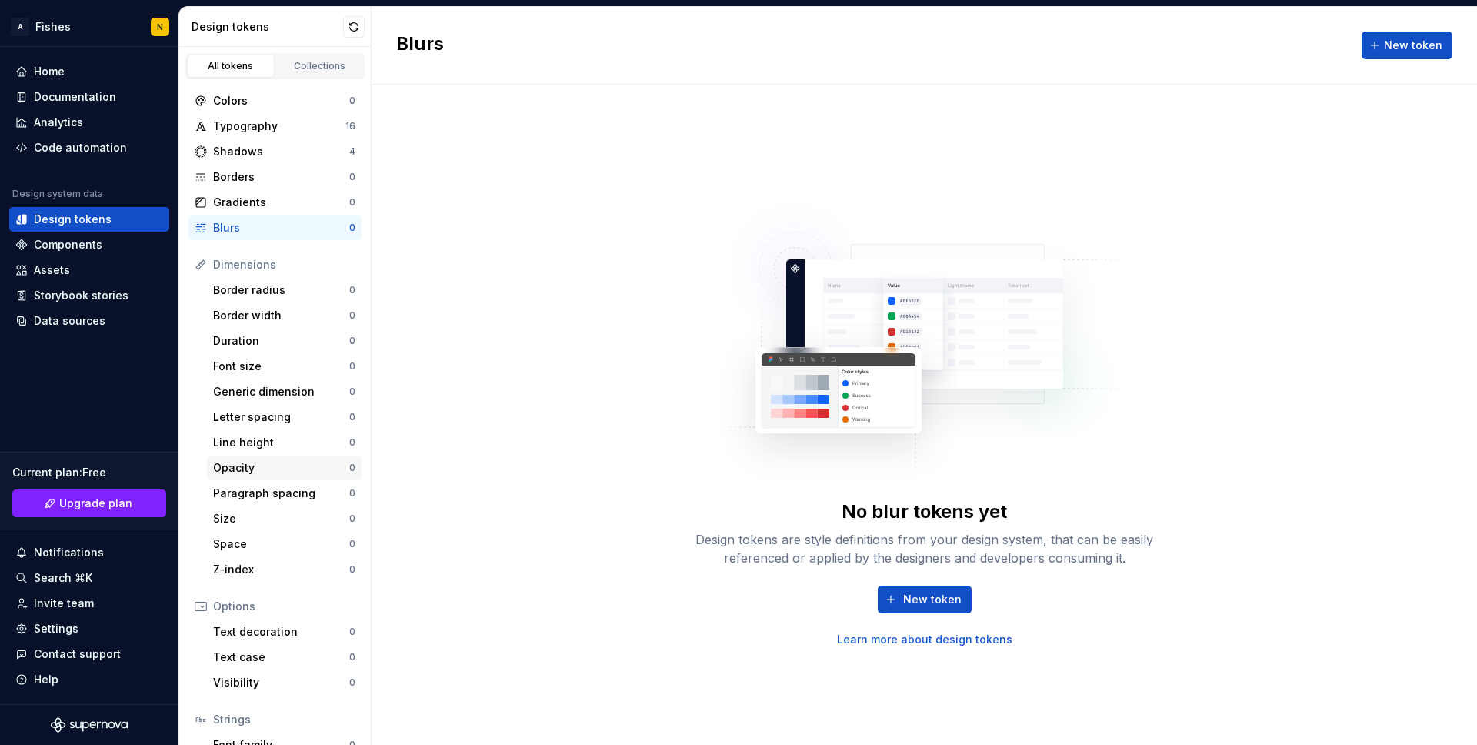
click at [249, 474] on div "Opacity" at bounding box center [281, 467] width 136 height 15
click at [898, 642] on link "Learn more about design tokens" at bounding box center [924, 639] width 175 height 15
click at [296, 151] on div "Shadows" at bounding box center [281, 151] width 136 height 15
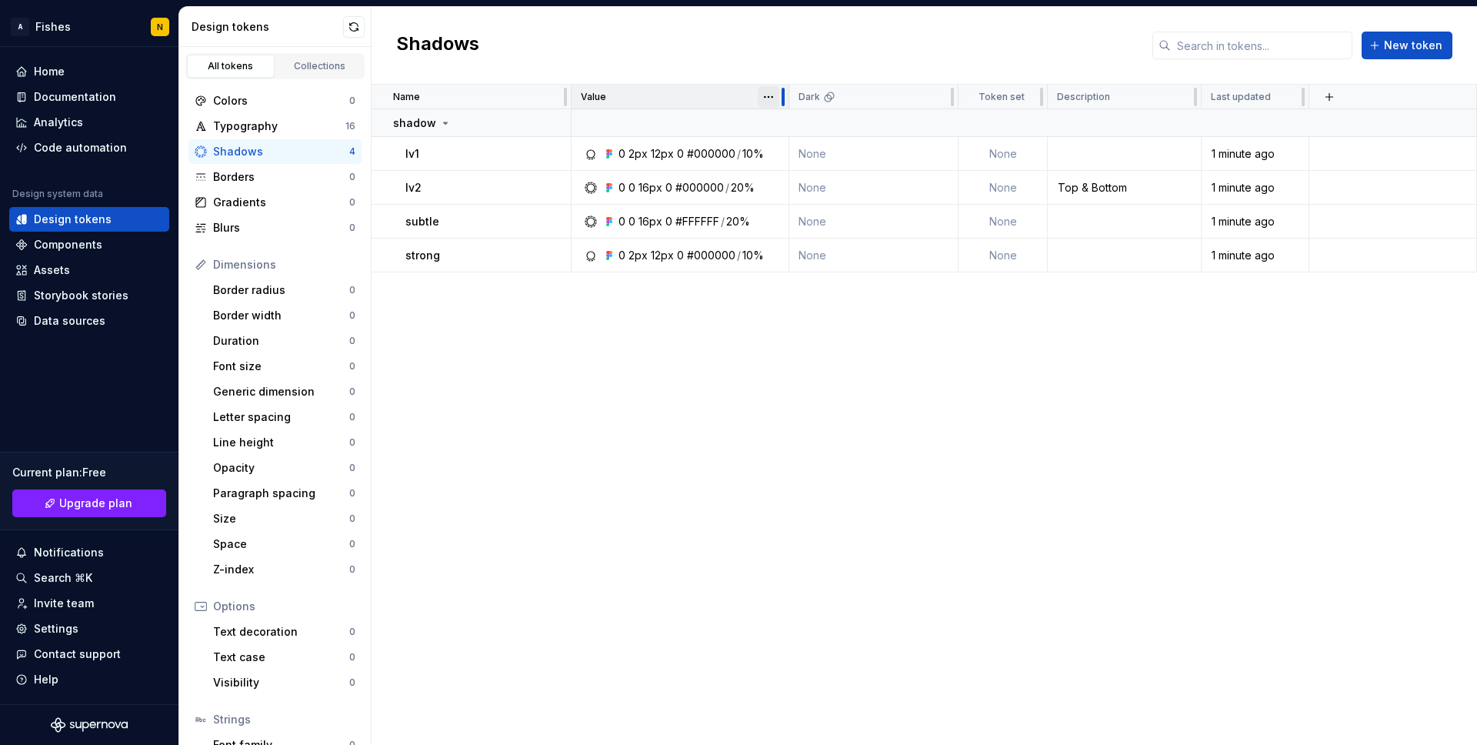
drag, startPoint x: 735, startPoint y: 98, endPoint x: 784, endPoint y: 102, distance: 48.7
click at [784, 102] on div at bounding box center [783, 97] width 3 height 18
click at [768, 352] on div "Name Value Dark Token set Description Last updated shadow lv1 0 2px 12px 0 #000…" at bounding box center [924, 415] width 1105 height 660
click at [267, 122] on div "Typography" at bounding box center [279, 125] width 132 height 15
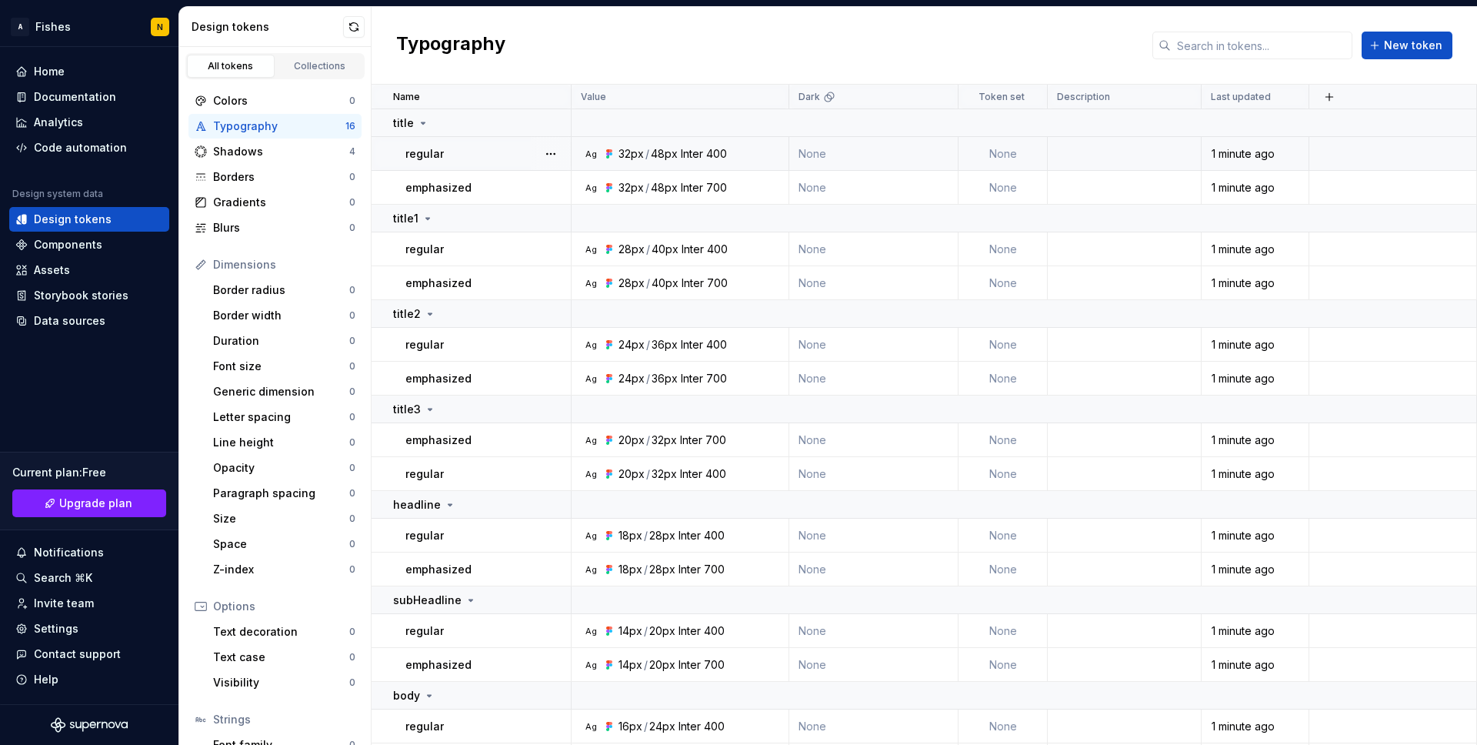
click at [688, 157] on div "Inter" at bounding box center [692, 153] width 22 height 15
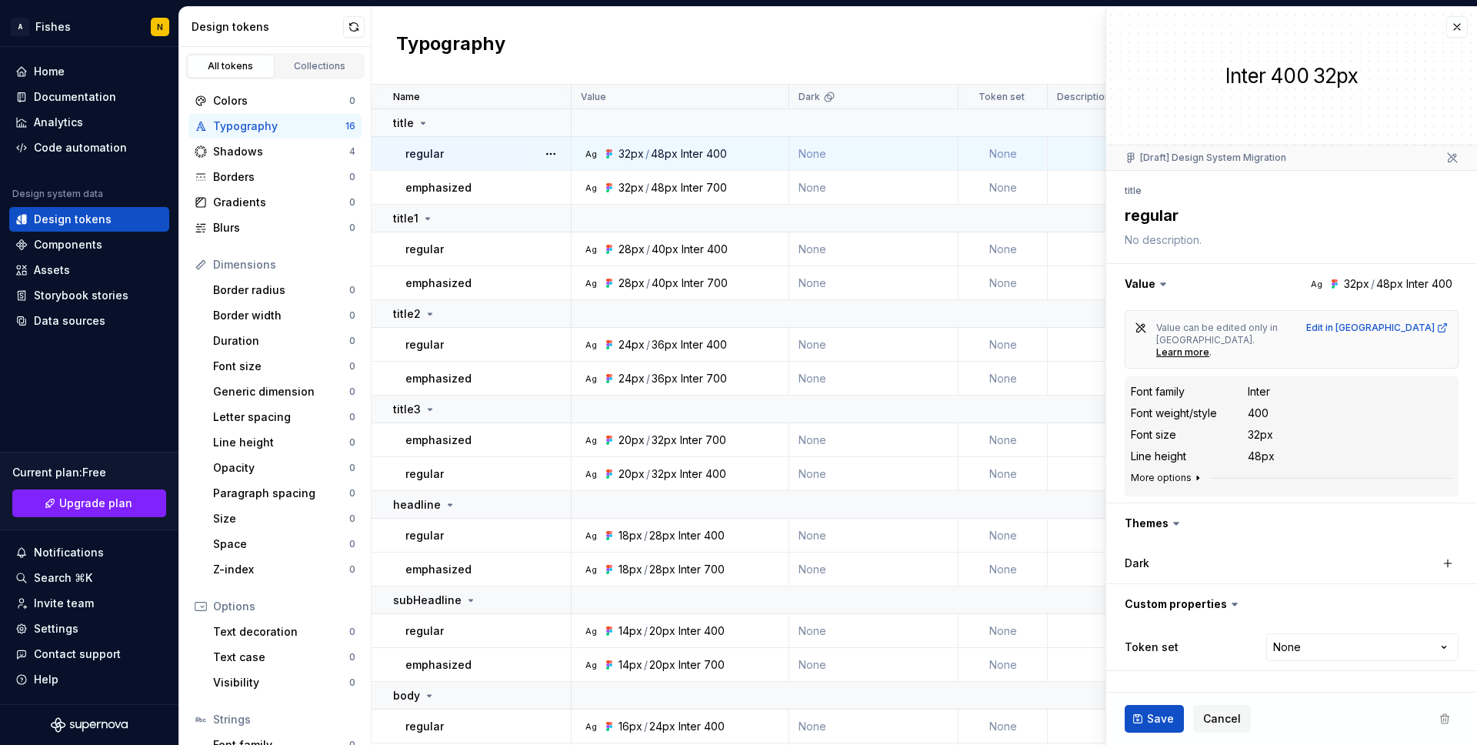
click at [1183, 472] on button "More options" at bounding box center [1167, 478] width 73 height 12
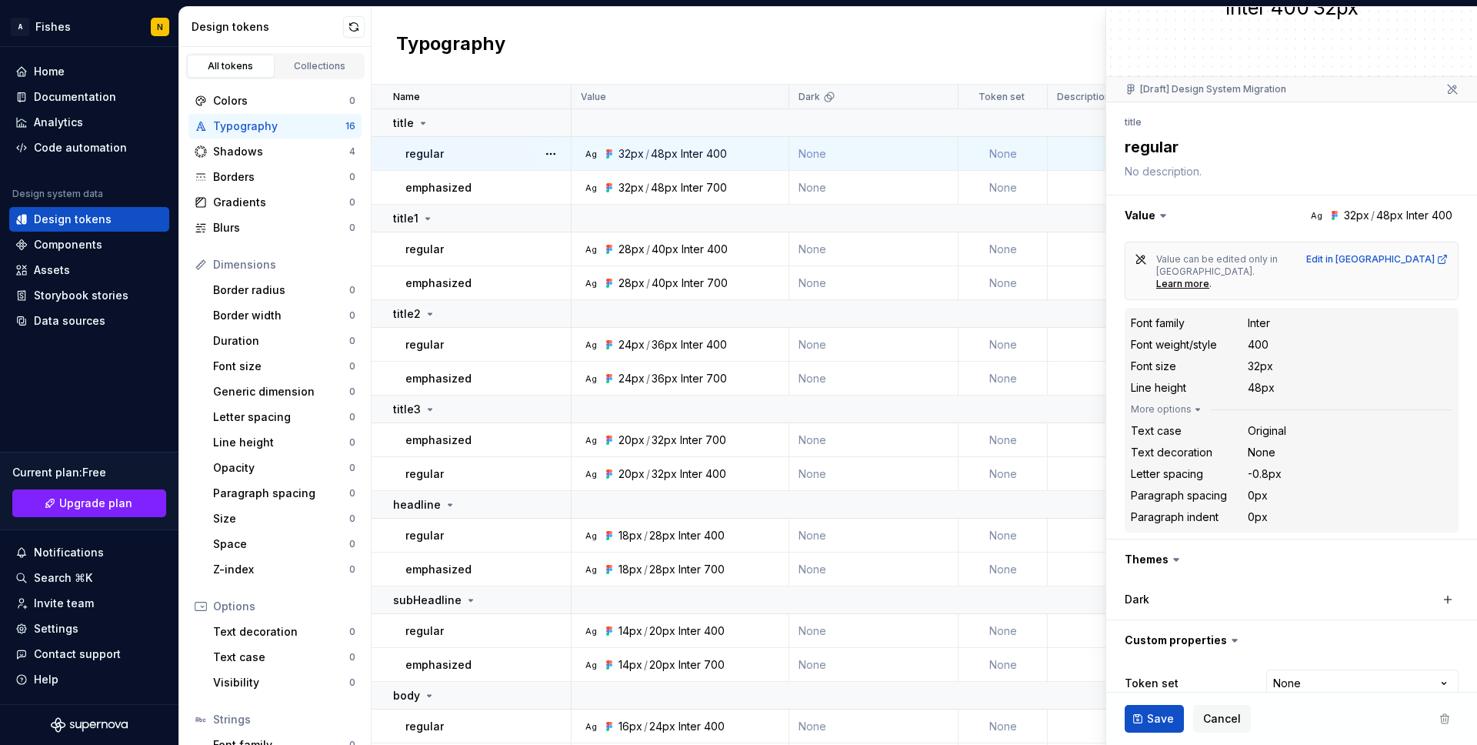
scroll to position [70, 0]
click at [1297, 662] on html "A Fishes N Home Documentation Analytics Code automation Design system data Desi…" at bounding box center [738, 372] width 1477 height 745
click at [1222, 631] on html "A Fishes N Home Documentation Analytics Code automation Design system data Desi…" at bounding box center [738, 372] width 1477 height 745
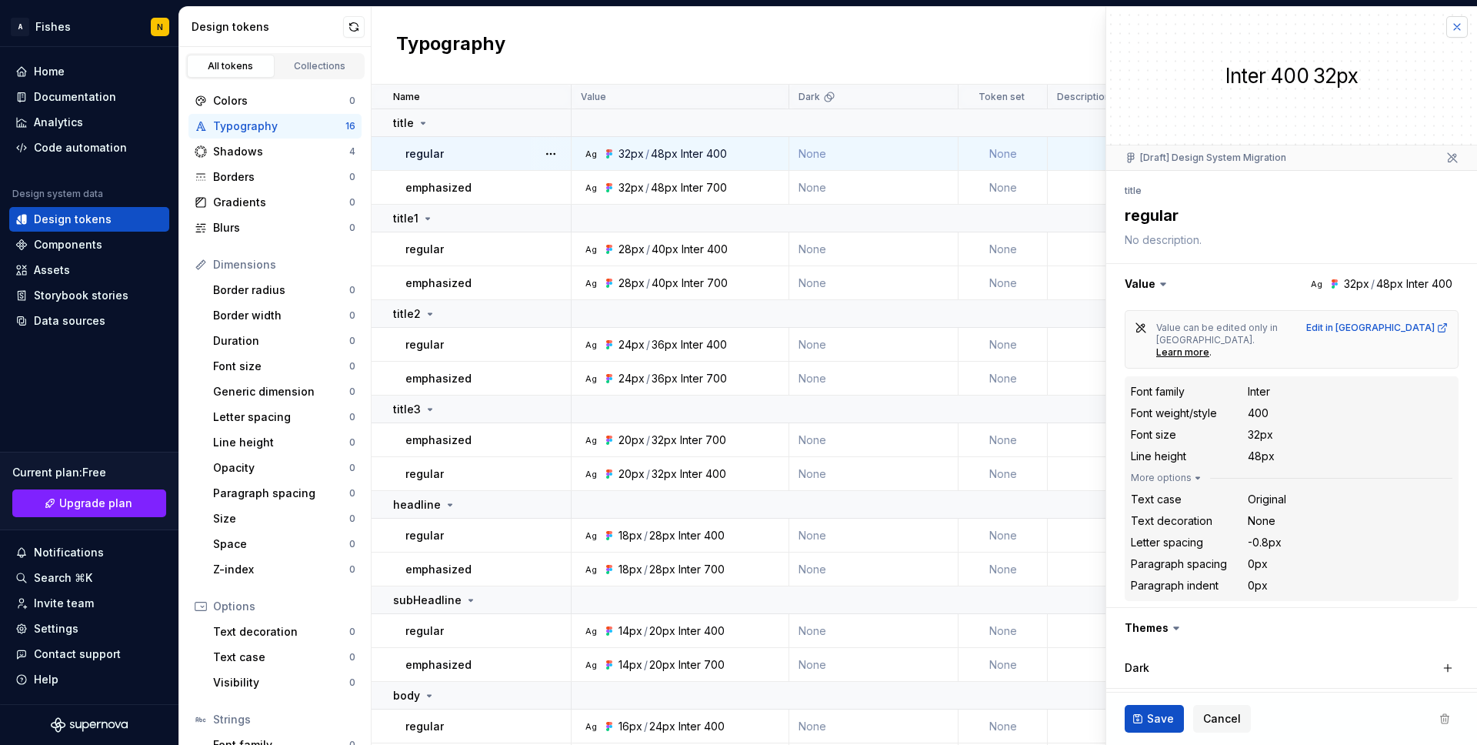
click at [1458, 29] on button "button" at bounding box center [1457, 27] width 22 height 22
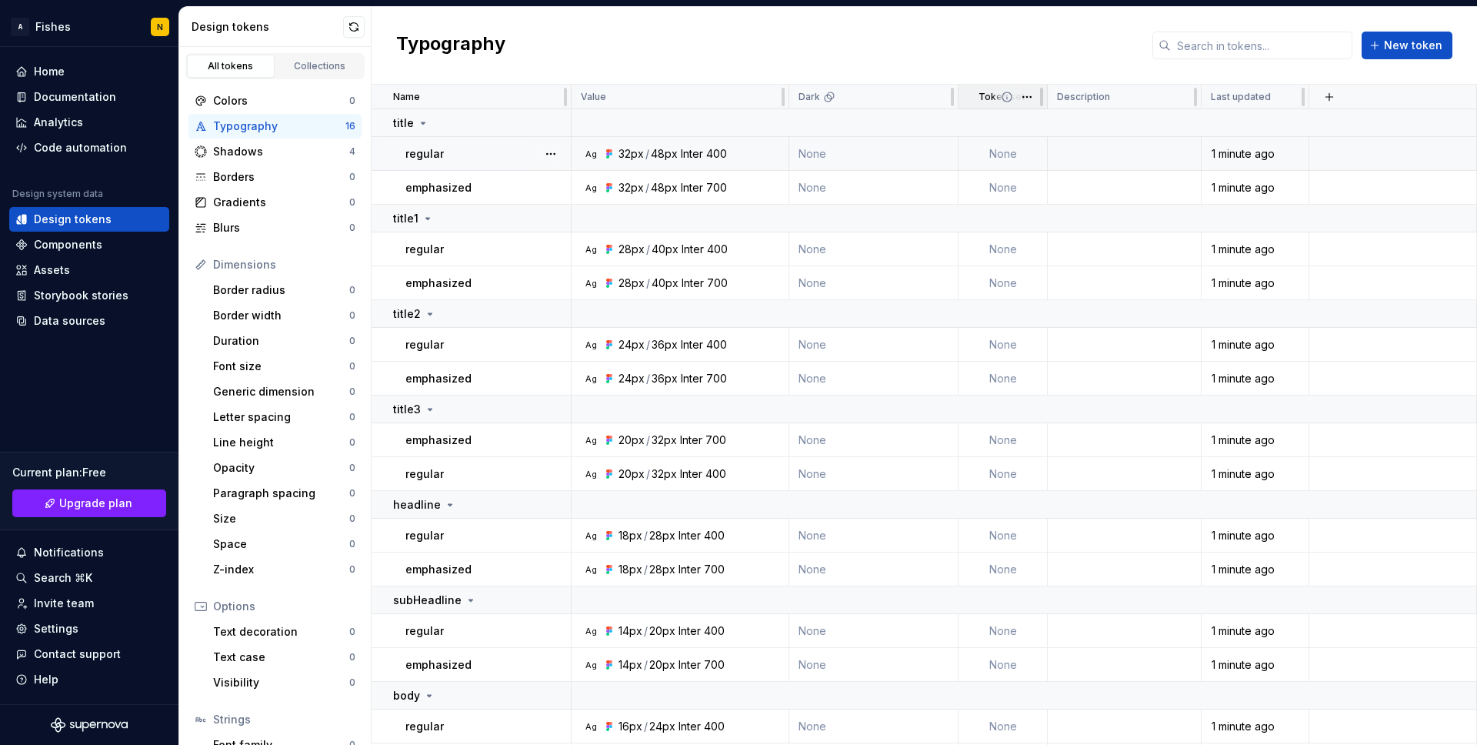
click at [1006, 100] on icon at bounding box center [1007, 97] width 12 height 12
click at [1028, 99] on html "A Fishes N Home Documentation Analytics Code automation Design system data Desi…" at bounding box center [738, 372] width 1477 height 745
click at [972, 34] on html "A Fishes N Home Documentation Analytics Code automation Design system data Desi…" at bounding box center [738, 372] width 1477 height 745
click at [275, 178] on div "Borders" at bounding box center [281, 176] width 136 height 15
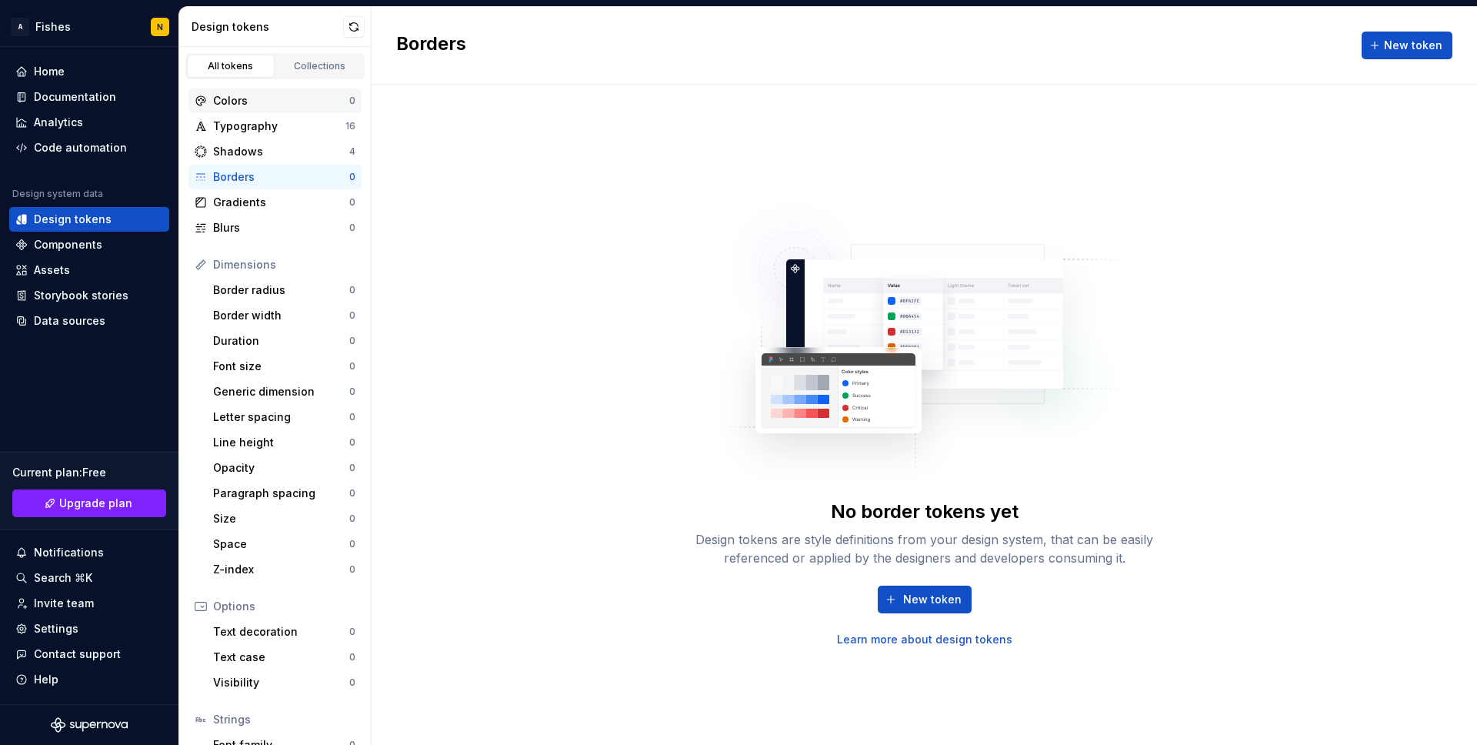
click at [280, 107] on div "Colors" at bounding box center [281, 100] width 136 height 15
click at [1215, 369] on div "No color tokens yet Design tokens are style definitions from your design system…" at bounding box center [924, 415] width 1105 height 660
click at [54, 135] on div "Code automation" at bounding box center [89, 147] width 160 height 25
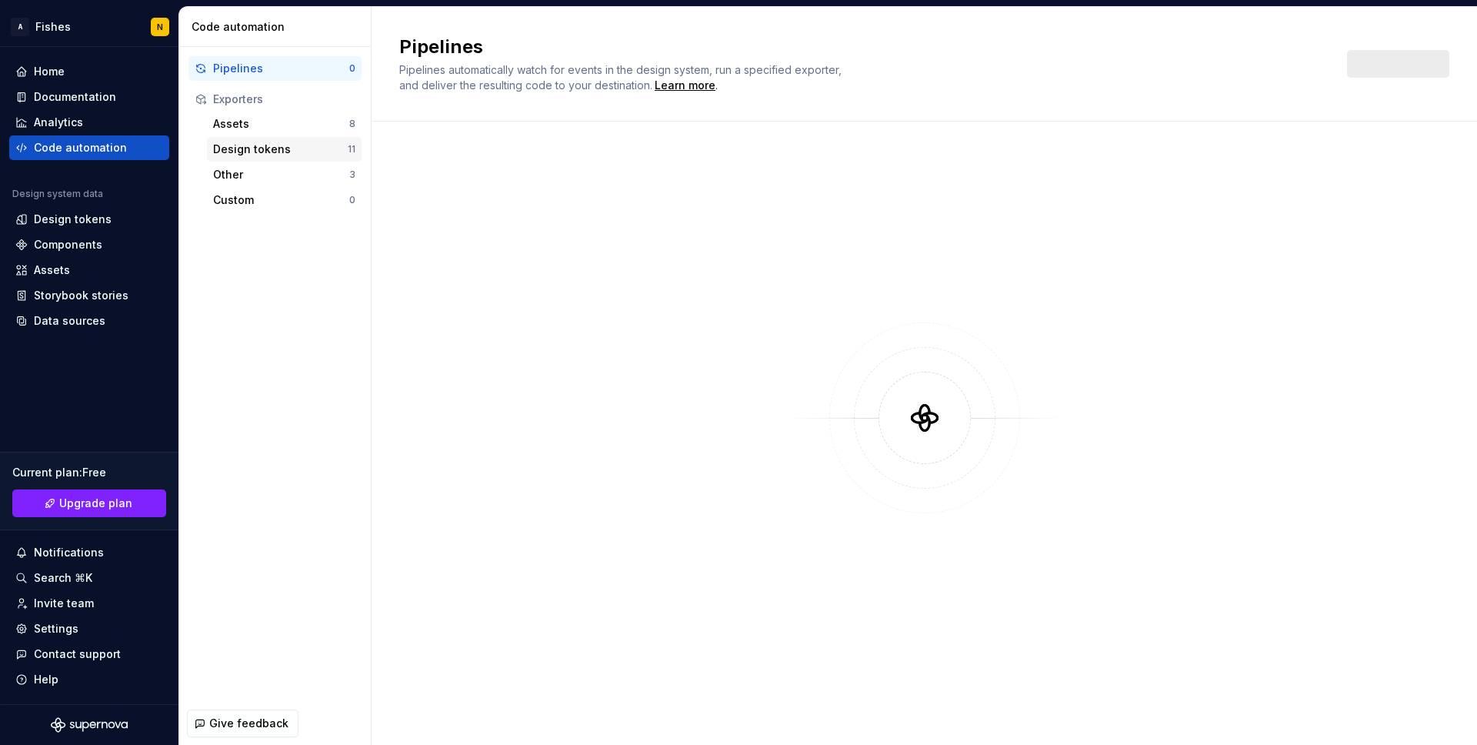
click at [244, 155] on div "Design tokens" at bounding box center [280, 149] width 135 height 15
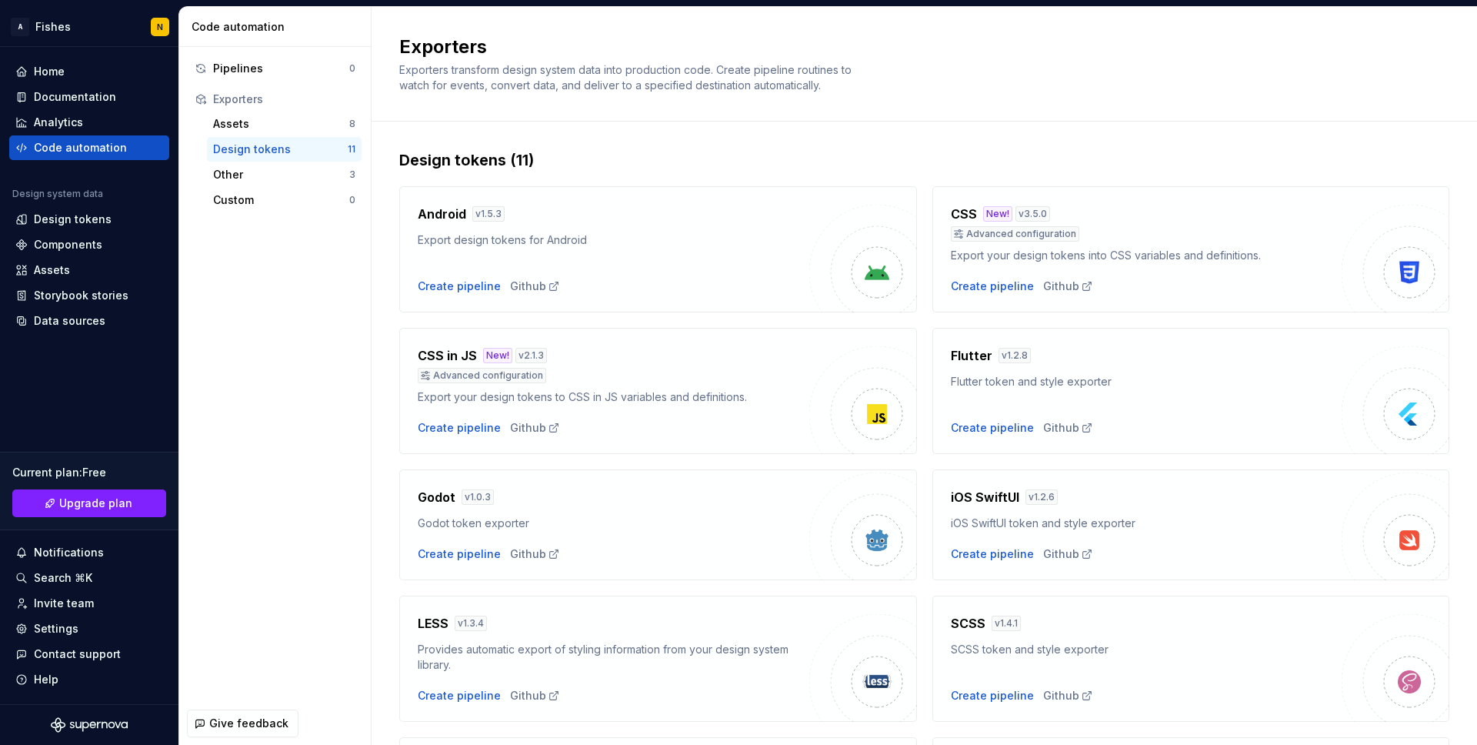
click at [259, 439] on div "Pipelines 0 Exporters Assets 8 Design tokens 11 Other 3 Custom 0" at bounding box center [275, 374] width 192 height 655
click at [703, 271] on div "Android v 1.5.3 Export design tokens for Android Create pipeline Github" at bounding box center [614, 249] width 392 height 89
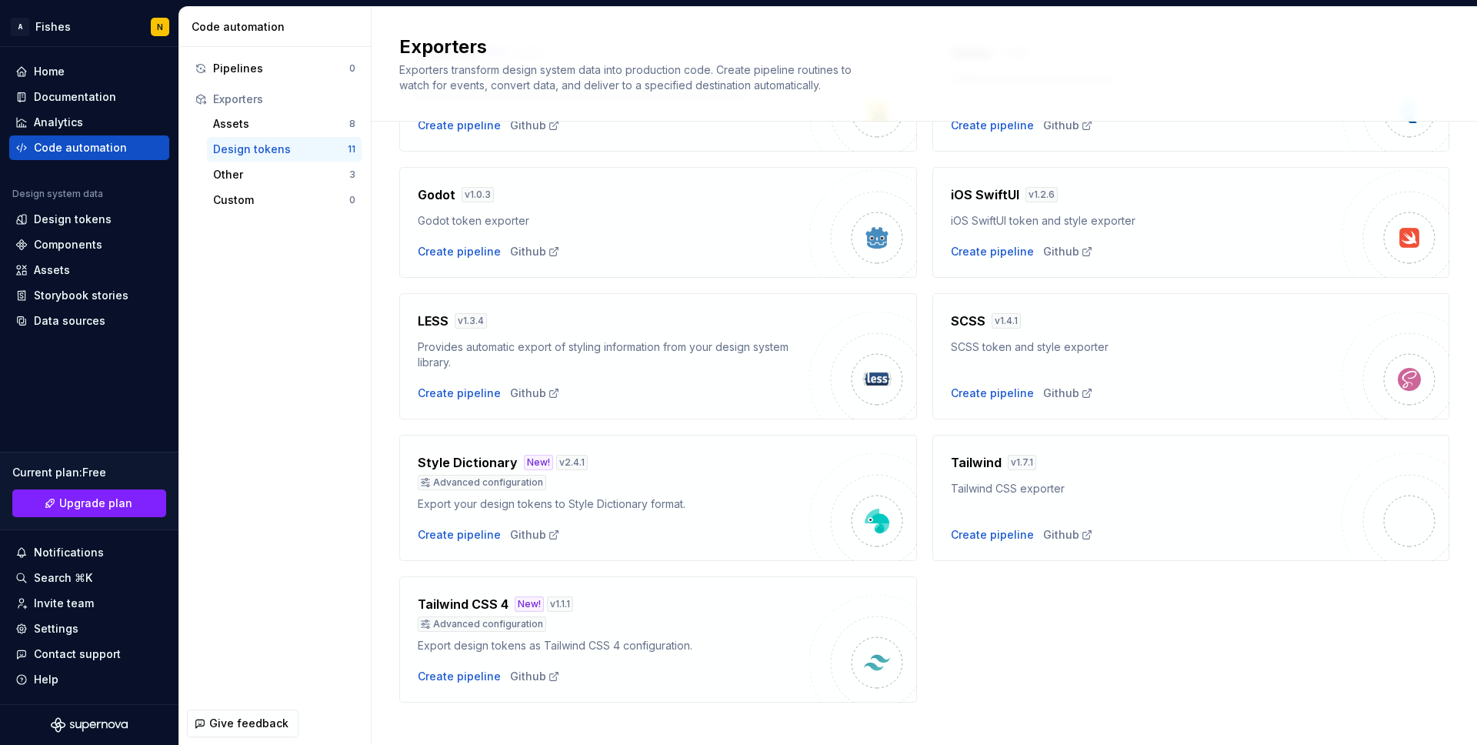
scroll to position [299, 0]
click at [650, 515] on div "Style Dictionary New! v 2.4.1 Advanced configuration Export your design tokens …" at bounding box center [614, 500] width 392 height 89
click at [458, 516] on div "Style Dictionary New! v 2.4.1 Advanced configuration Export your design tokens …" at bounding box center [614, 500] width 392 height 89
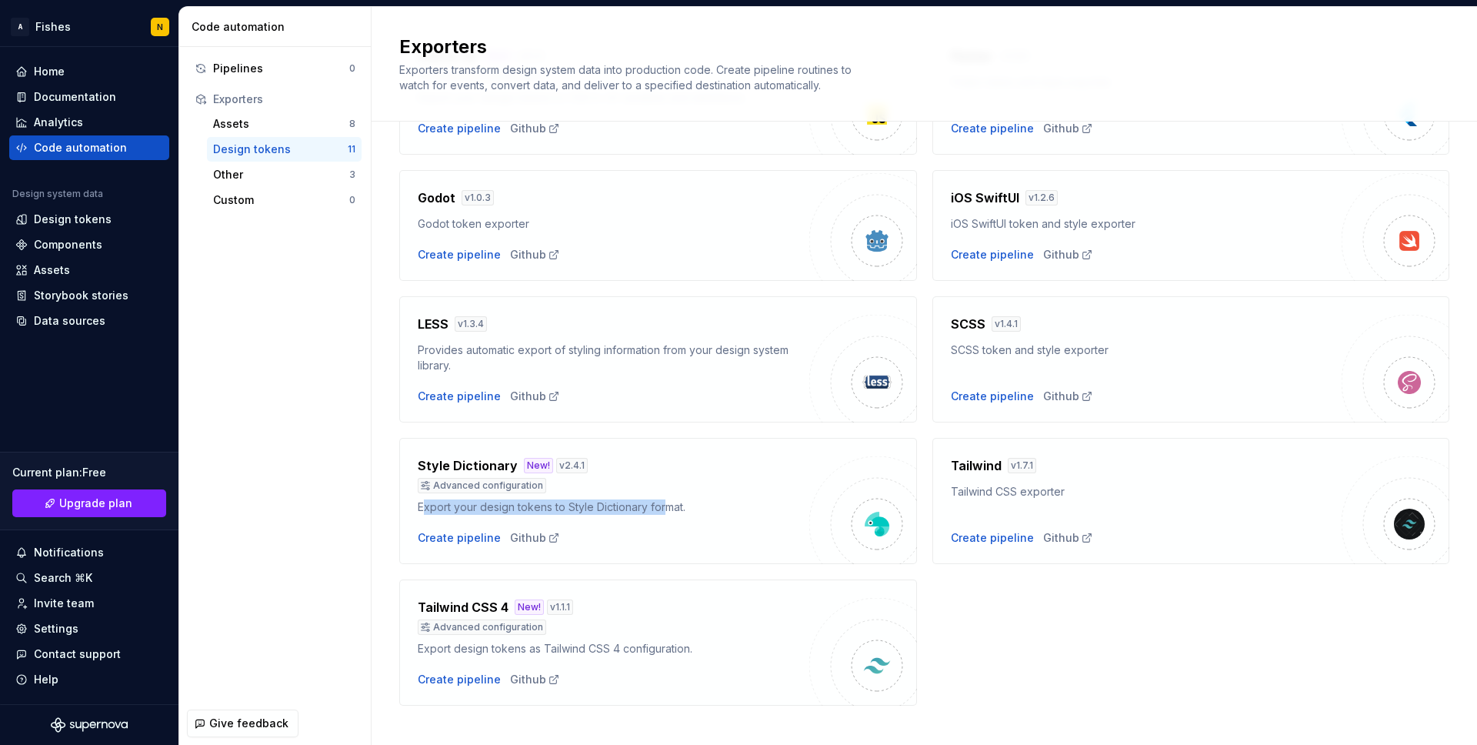
drag, startPoint x: 423, startPoint y: 509, endPoint x: 665, endPoint y: 505, distance: 241.6
click at [665, 505] on div "Export your design tokens to Style Dictionary format." at bounding box center [614, 506] width 392 height 15
click at [454, 533] on div "Create pipeline" at bounding box center [459, 537] width 83 height 15
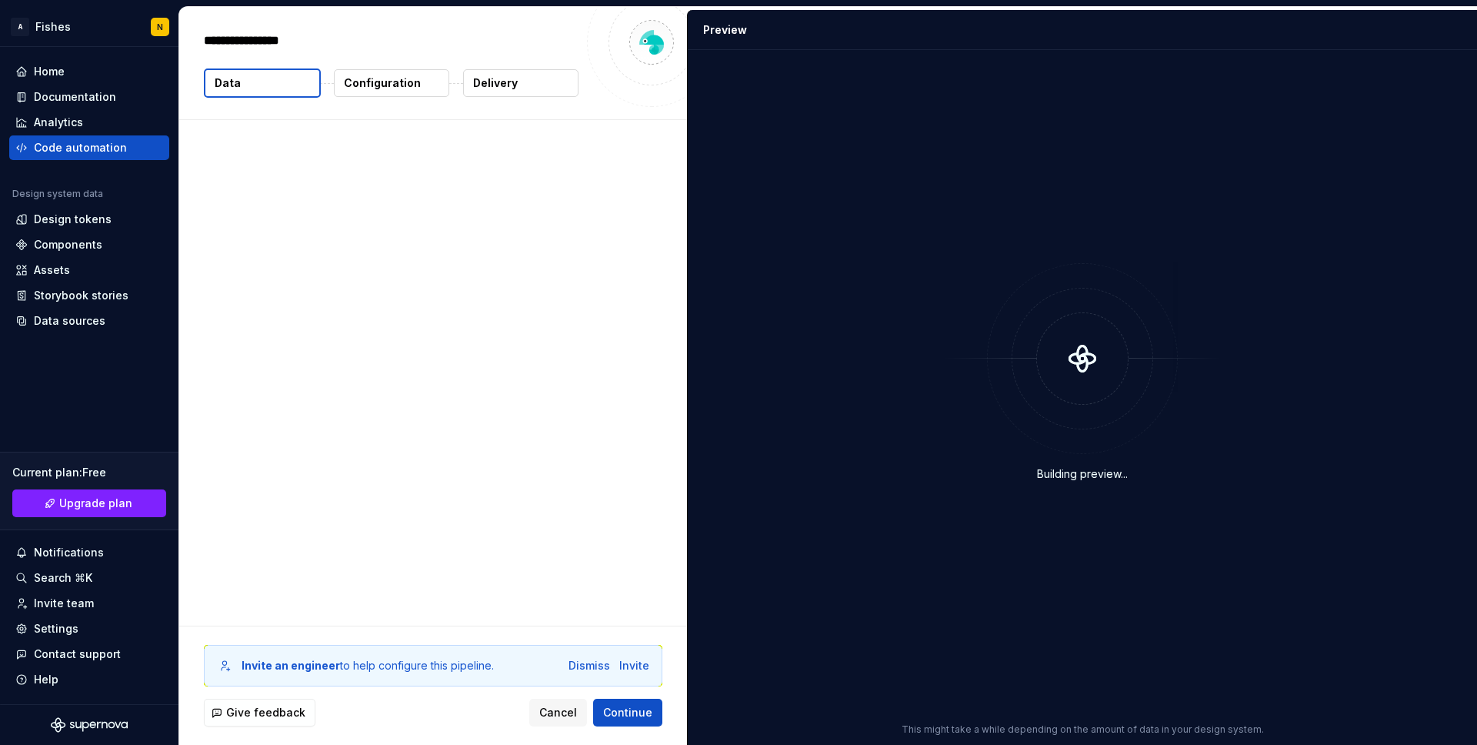
type textarea "*"
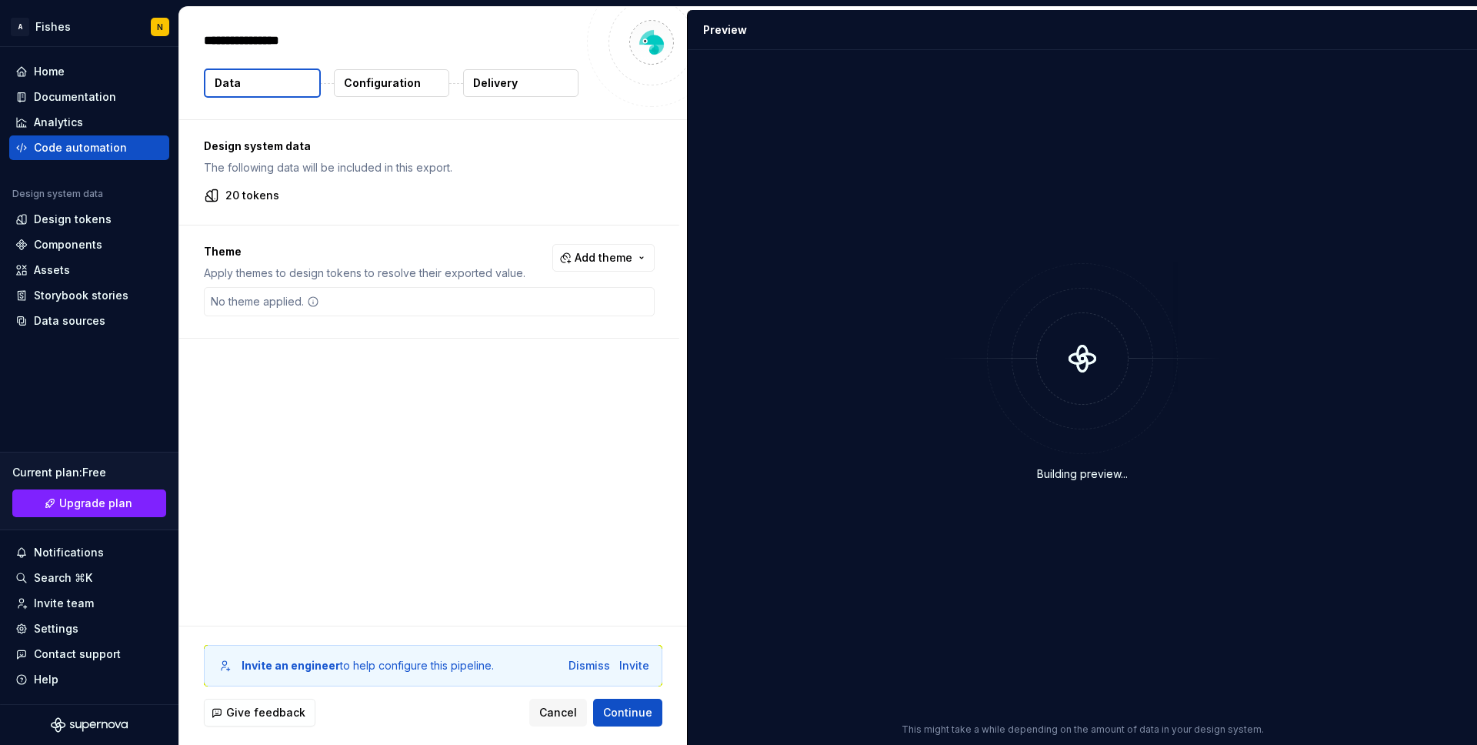
click at [438, 445] on div "Design system data The following data will be included in this export. 20 token…" at bounding box center [433, 372] width 508 height 505
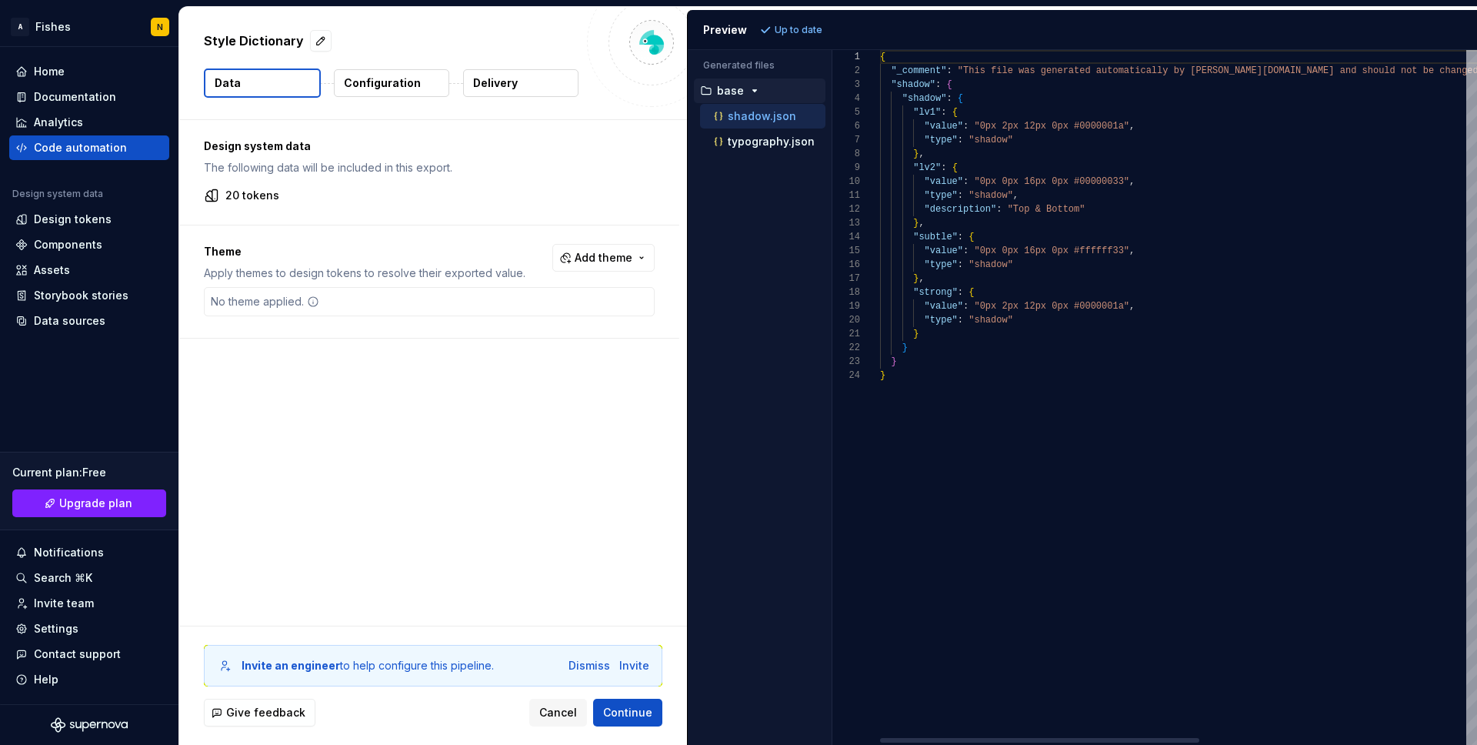
click at [832, 287] on div "Generated files Accessibility guide for tree . Navigate the tree with the arrow…" at bounding box center [1082, 397] width 789 height 695
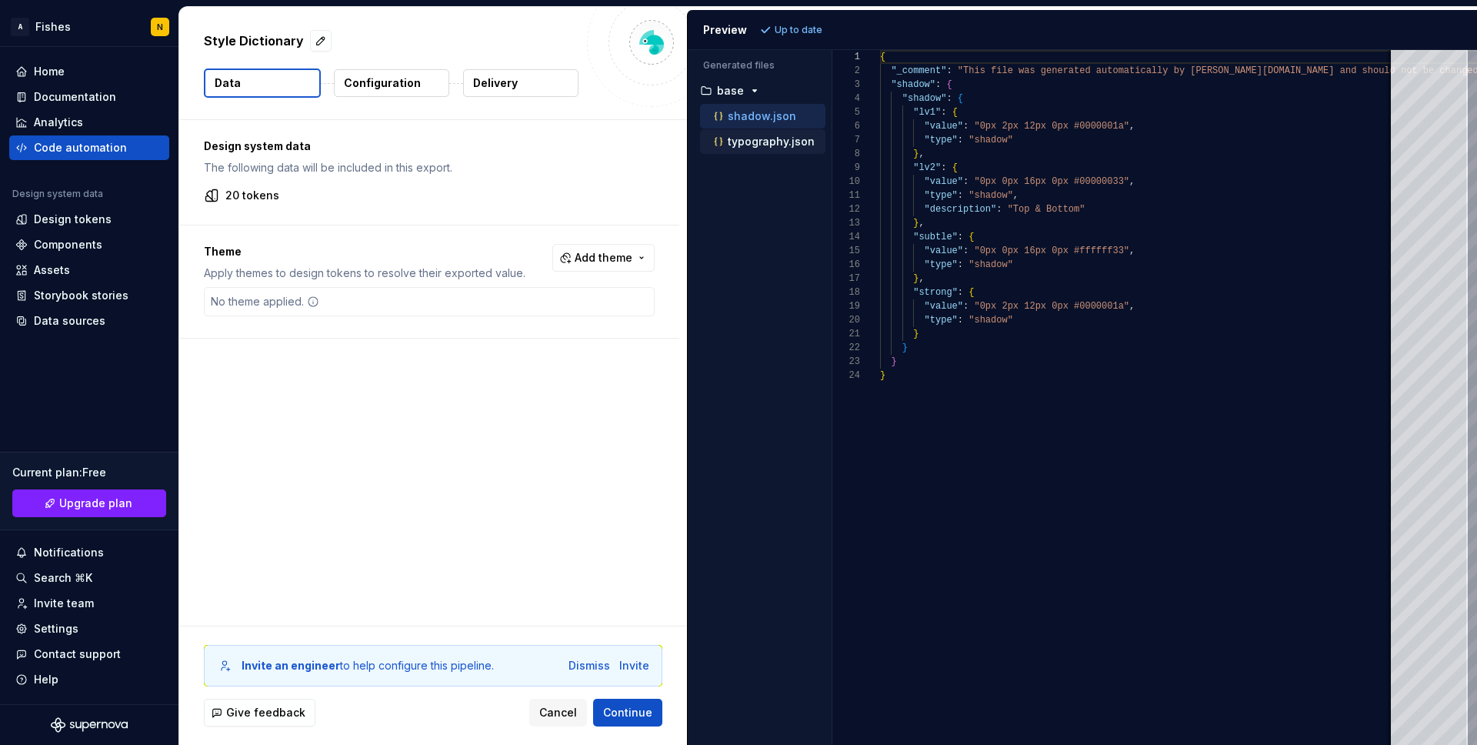
click at [757, 147] on p "typography.json" at bounding box center [771, 141] width 87 height 12
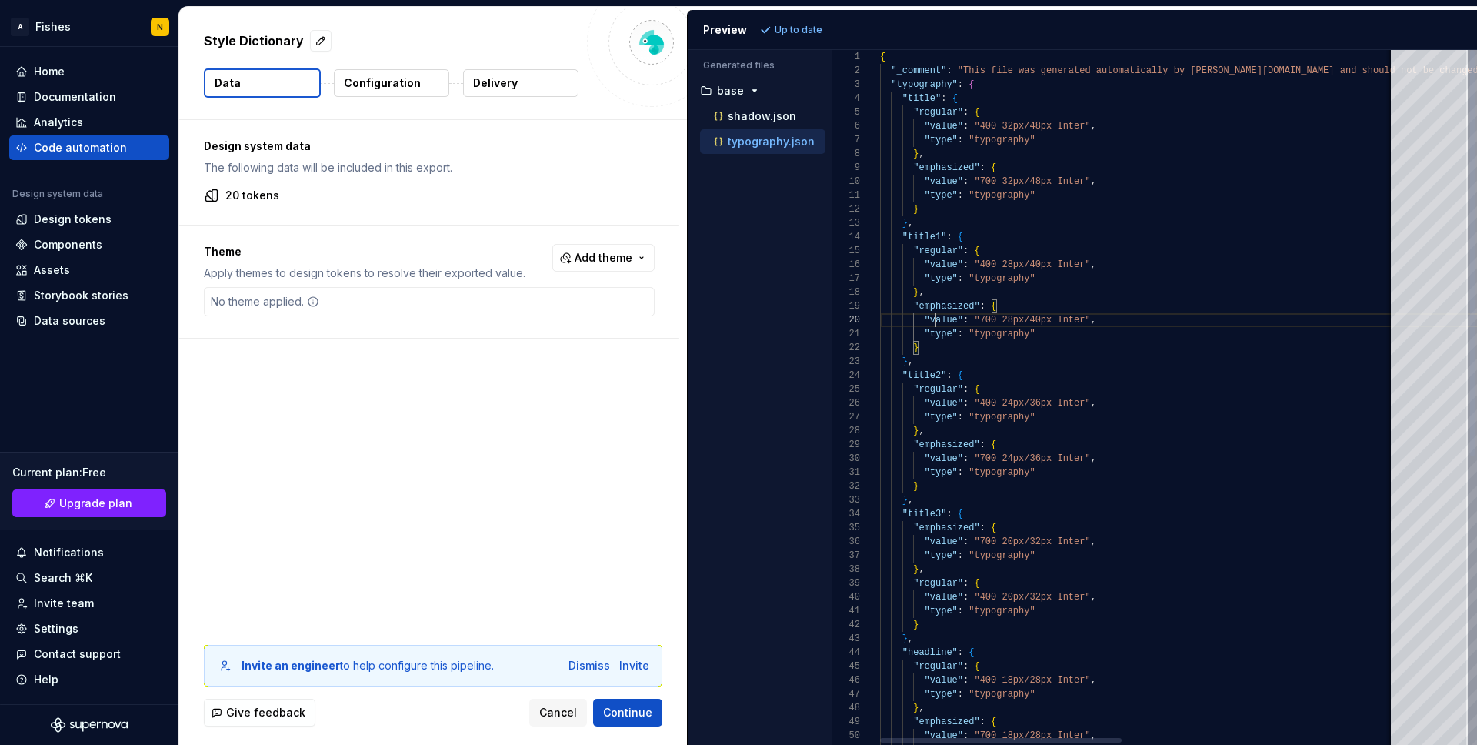
click at [938, 321] on div "{ "_comment" : "This file was generated automatically by Supernov [DOMAIN_NAME]…" at bounding box center [1429, 643] width 1098 height 1186
type textarea "**********"
click at [954, 336] on div "{ "_comment" : "This file was generated automatically by Supernov [DOMAIN_NAME]…" at bounding box center [1429, 643] width 1098 height 1186
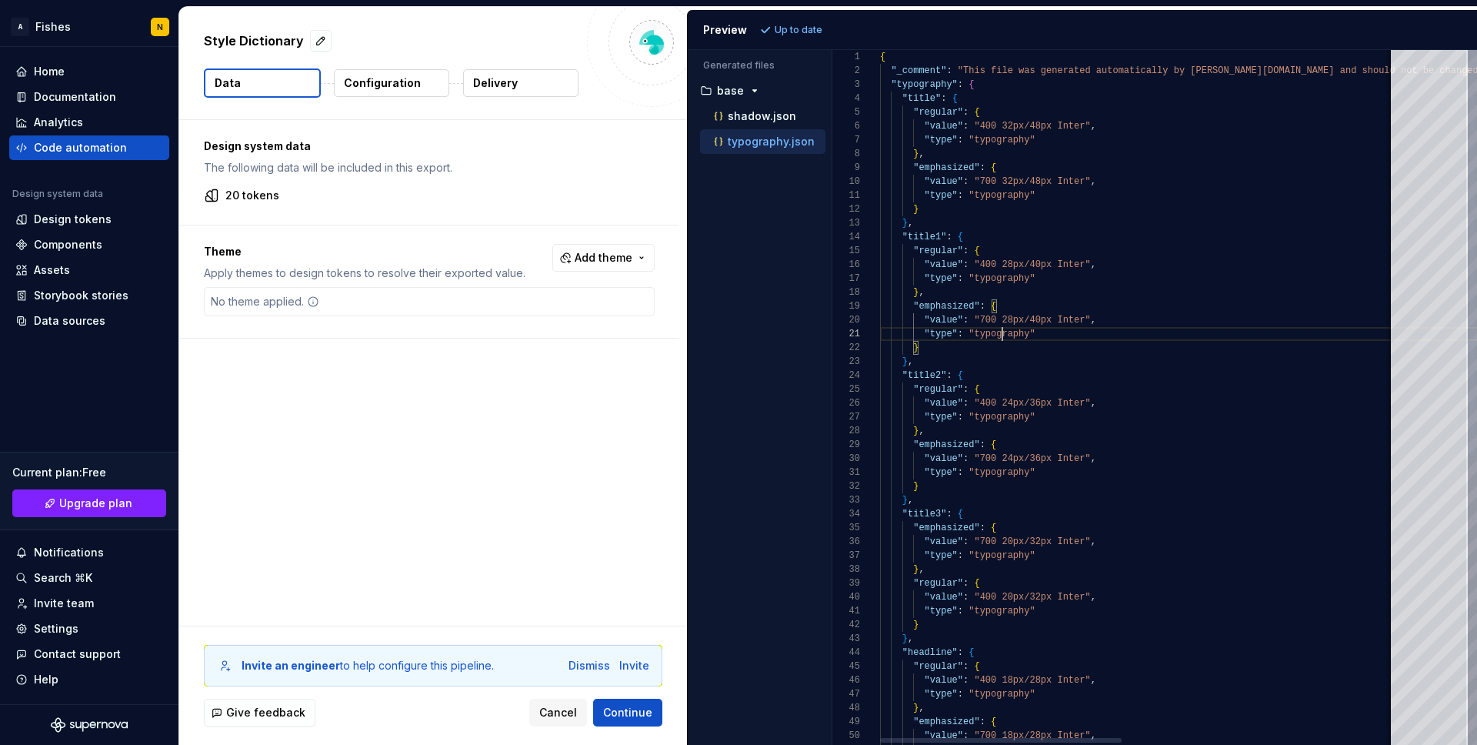
click at [1004, 338] on div "{ "_comment" : "This file was generated automatically by Supernov [DOMAIN_NAME]…" at bounding box center [1429, 643] width 1098 height 1186
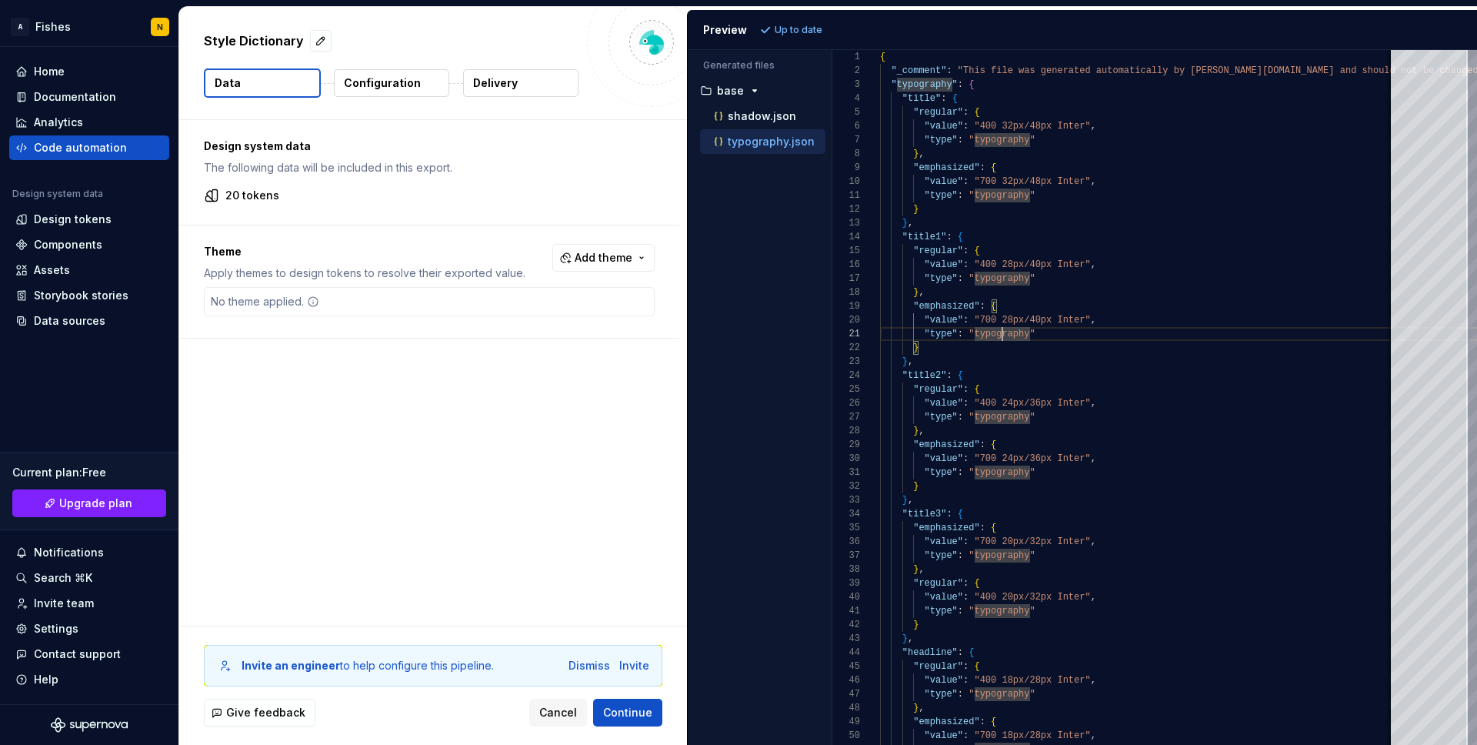
click at [572, 442] on div "Design system data The following data will be included in this export. 20 token…" at bounding box center [433, 372] width 508 height 505
click at [384, 88] on p "Configuration" at bounding box center [382, 82] width 77 height 15
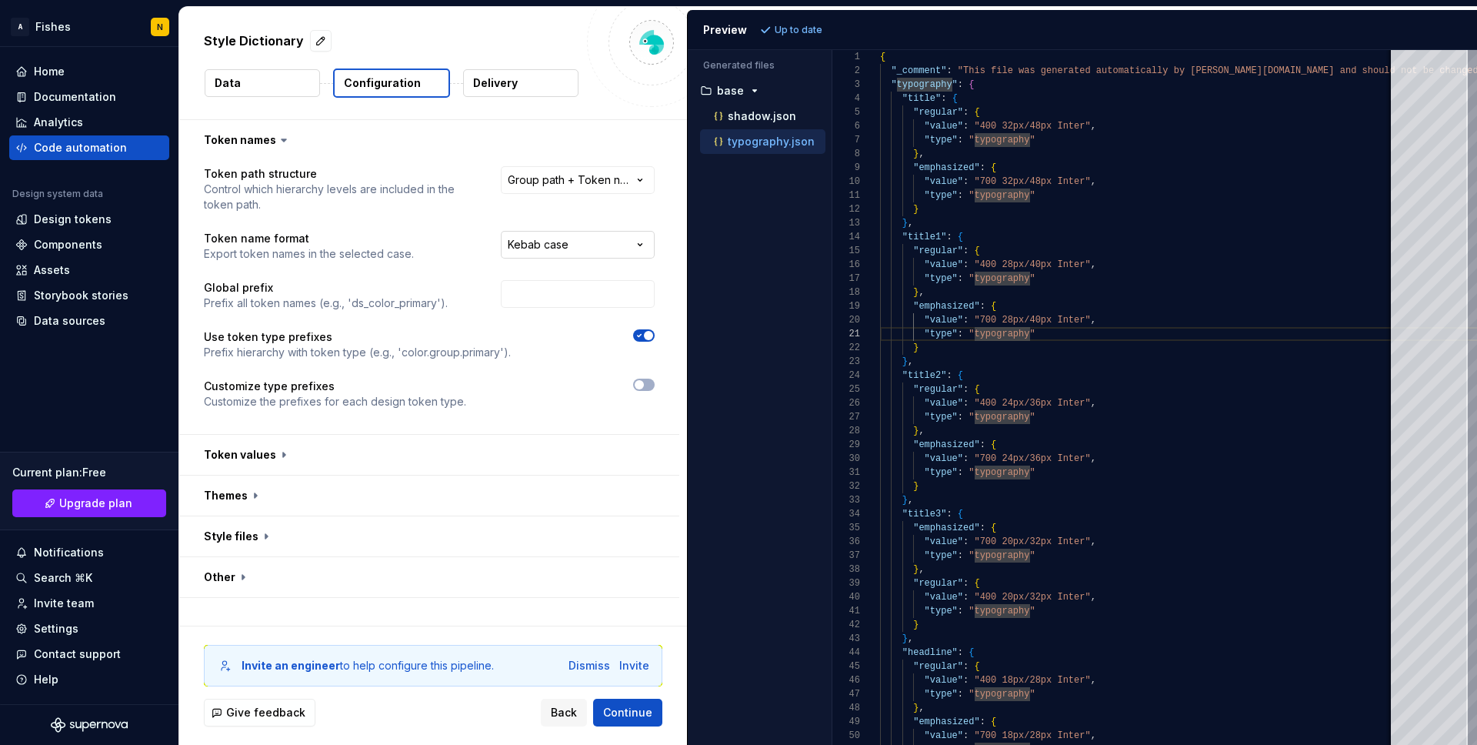
click at [547, 240] on html "**********" at bounding box center [738, 372] width 1477 height 745
click at [483, 224] on html "**********" at bounding box center [738, 372] width 1477 height 745
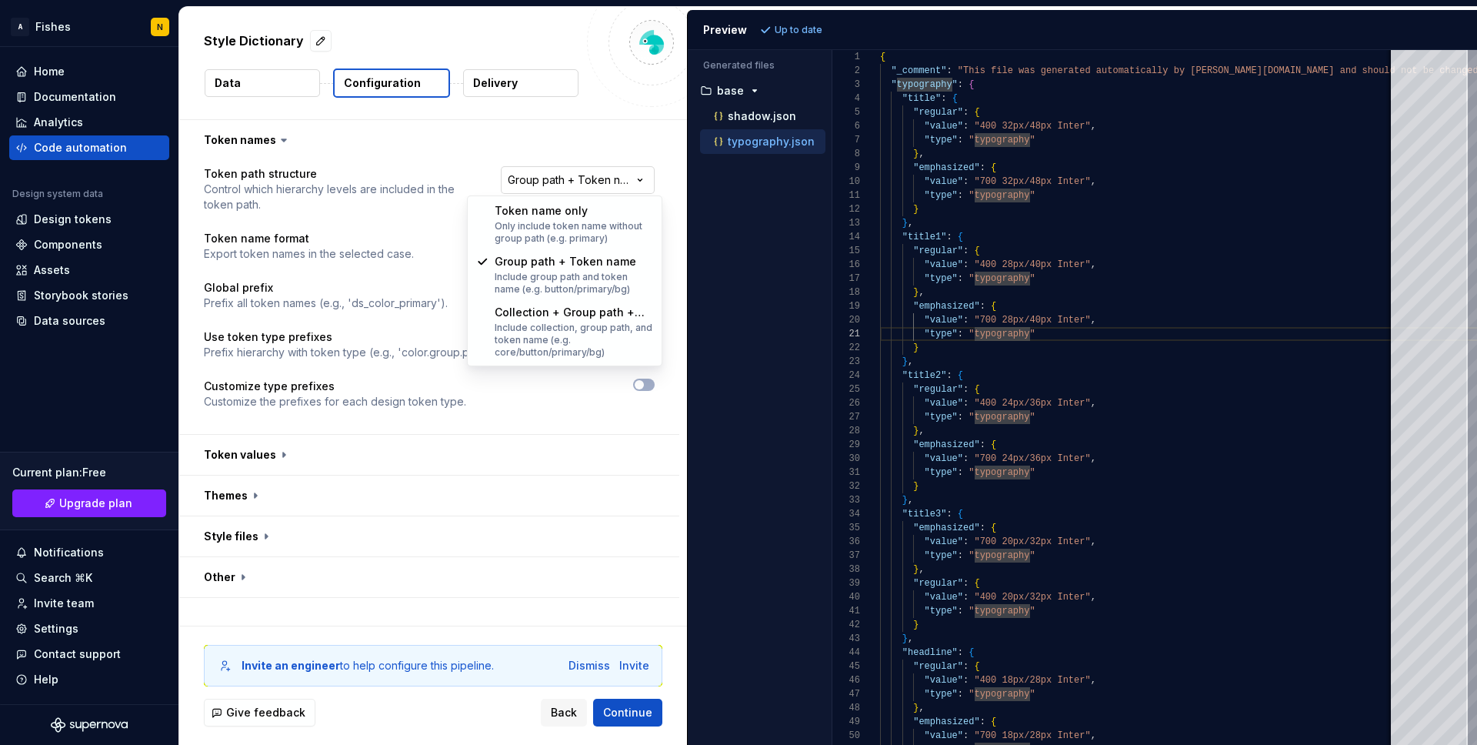
click at [553, 170] on html "**********" at bounding box center [738, 372] width 1477 height 745
click at [421, 272] on html "**********" at bounding box center [738, 372] width 1477 height 745
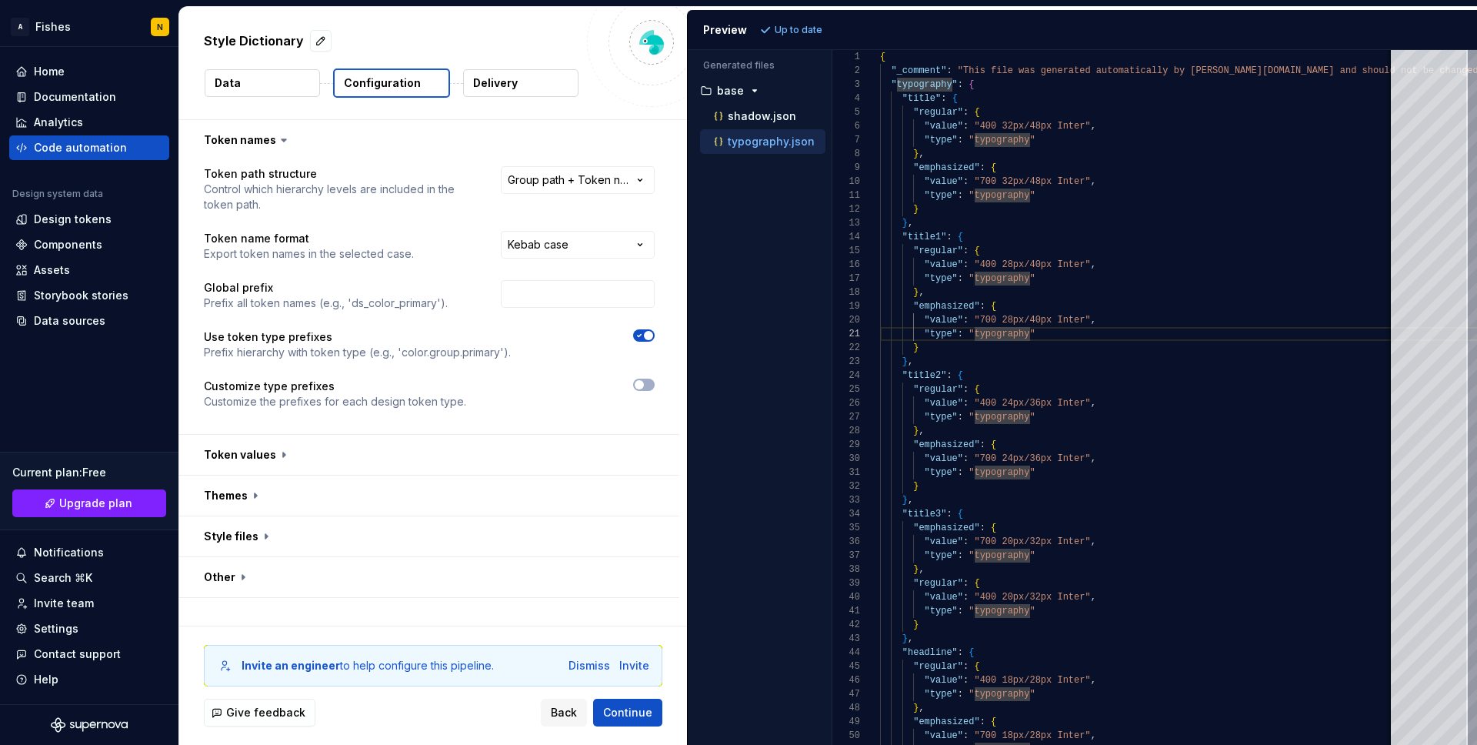
click at [491, 85] on p "Delivery" at bounding box center [495, 82] width 45 height 15
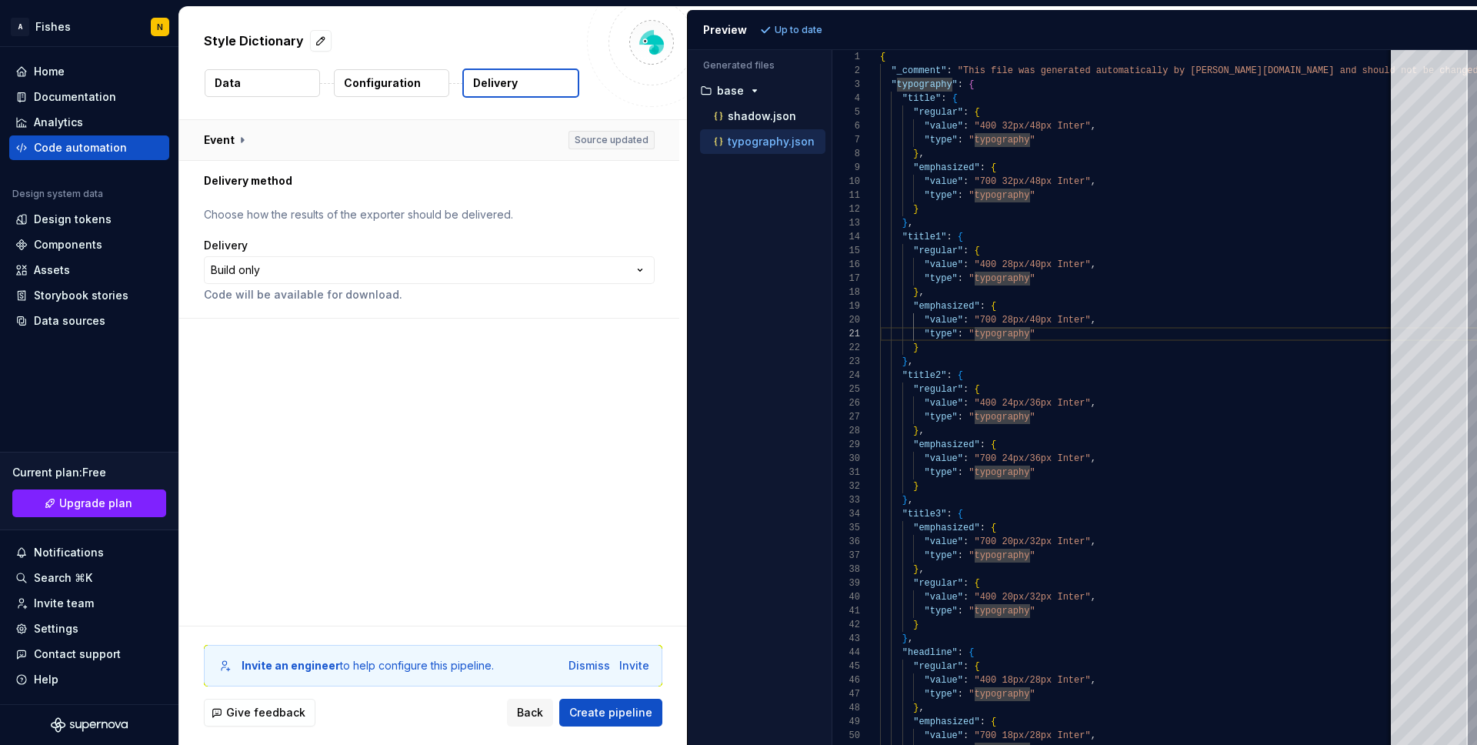
click at [241, 142] on button "button" at bounding box center [429, 140] width 500 height 40
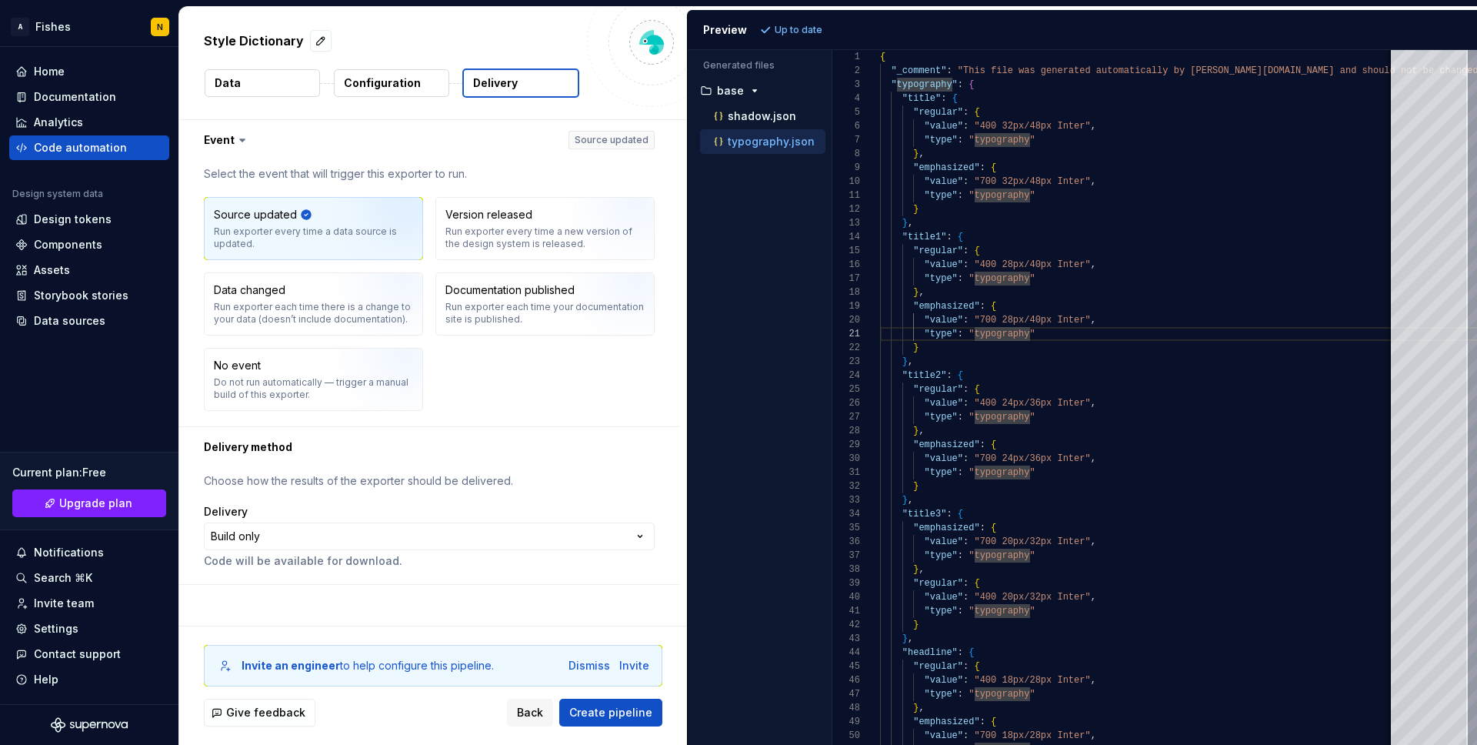
click at [240, 140] on icon at bounding box center [242, 140] width 5 height 2
click at [70, 125] on div "Analytics" at bounding box center [58, 122] width 49 height 15
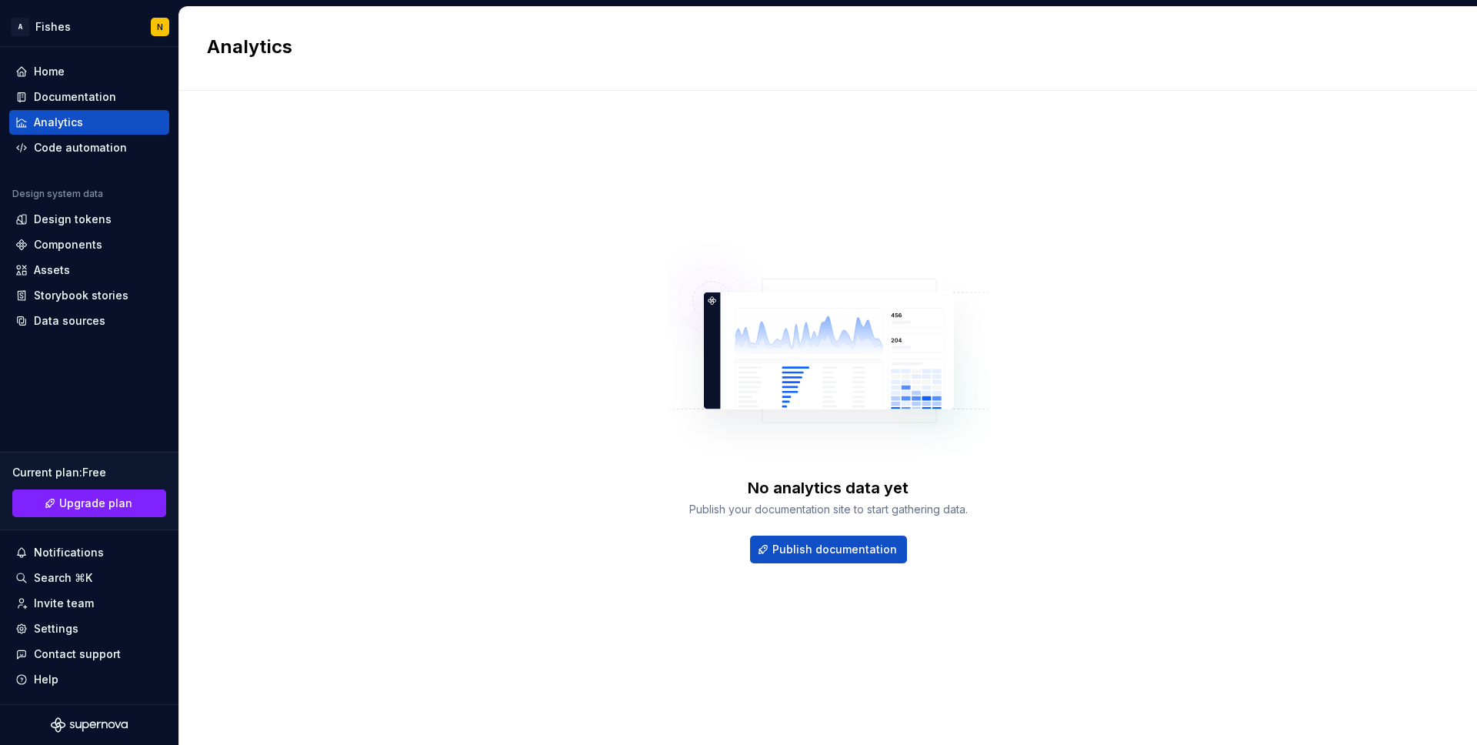
click at [535, 329] on div "No analytics data yet Publish your documentation site to start gathering data. …" at bounding box center [828, 402] width 1242 height 568
click at [48, 215] on div "Design tokens" at bounding box center [73, 219] width 78 height 15
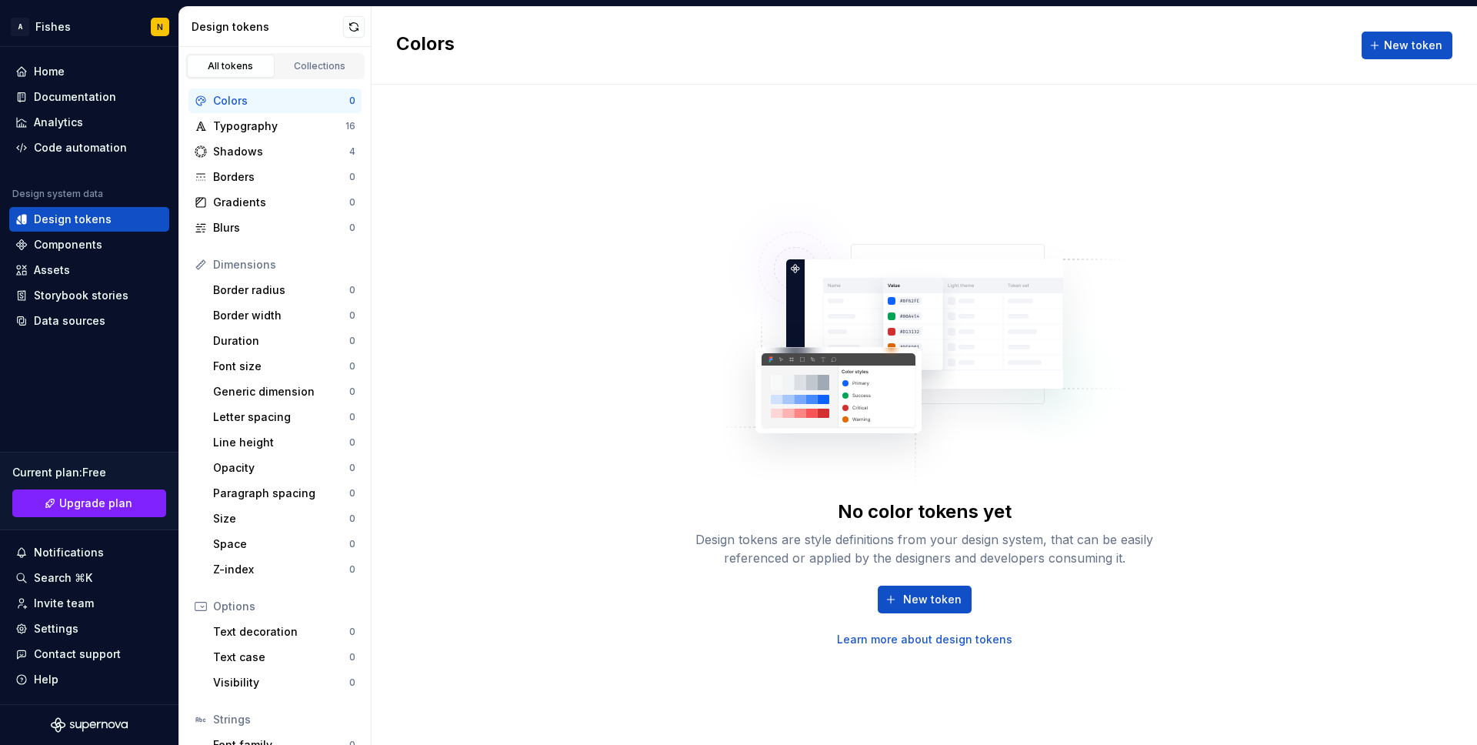
click at [802, 333] on img at bounding box center [924, 336] width 405 height 308
click at [874, 642] on link "Learn more about design tokens" at bounding box center [924, 639] width 175 height 15
click at [357, 28] on button "button" at bounding box center [354, 27] width 22 height 22
click at [238, 234] on div "Blurs" at bounding box center [281, 227] width 136 height 15
click at [939, 599] on span "New token" at bounding box center [932, 599] width 58 height 15
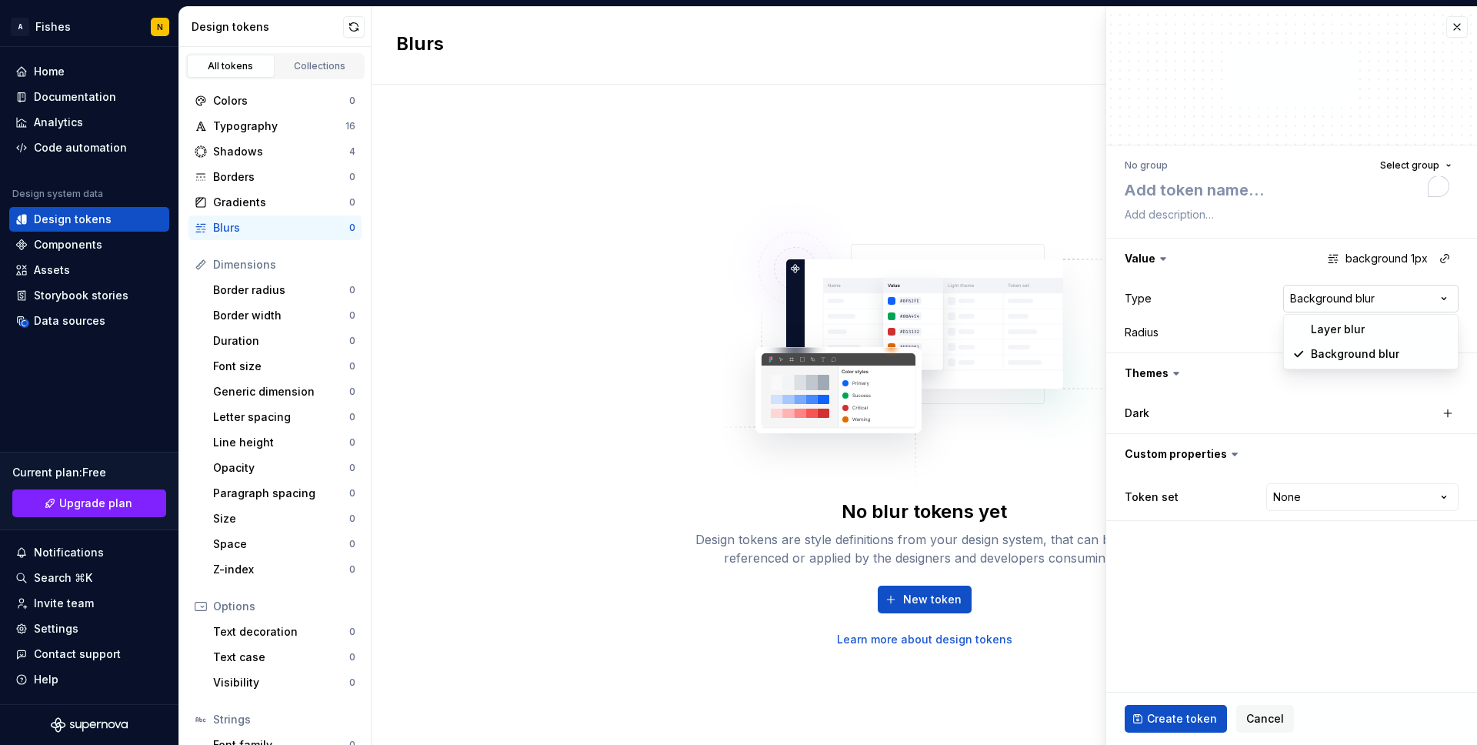
click at [1309, 298] on html "**********" at bounding box center [738, 372] width 1477 height 745
click at [1202, 290] on html "**********" at bounding box center [738, 372] width 1477 height 745
click at [230, 200] on div "Gradients" at bounding box center [281, 202] width 136 height 15
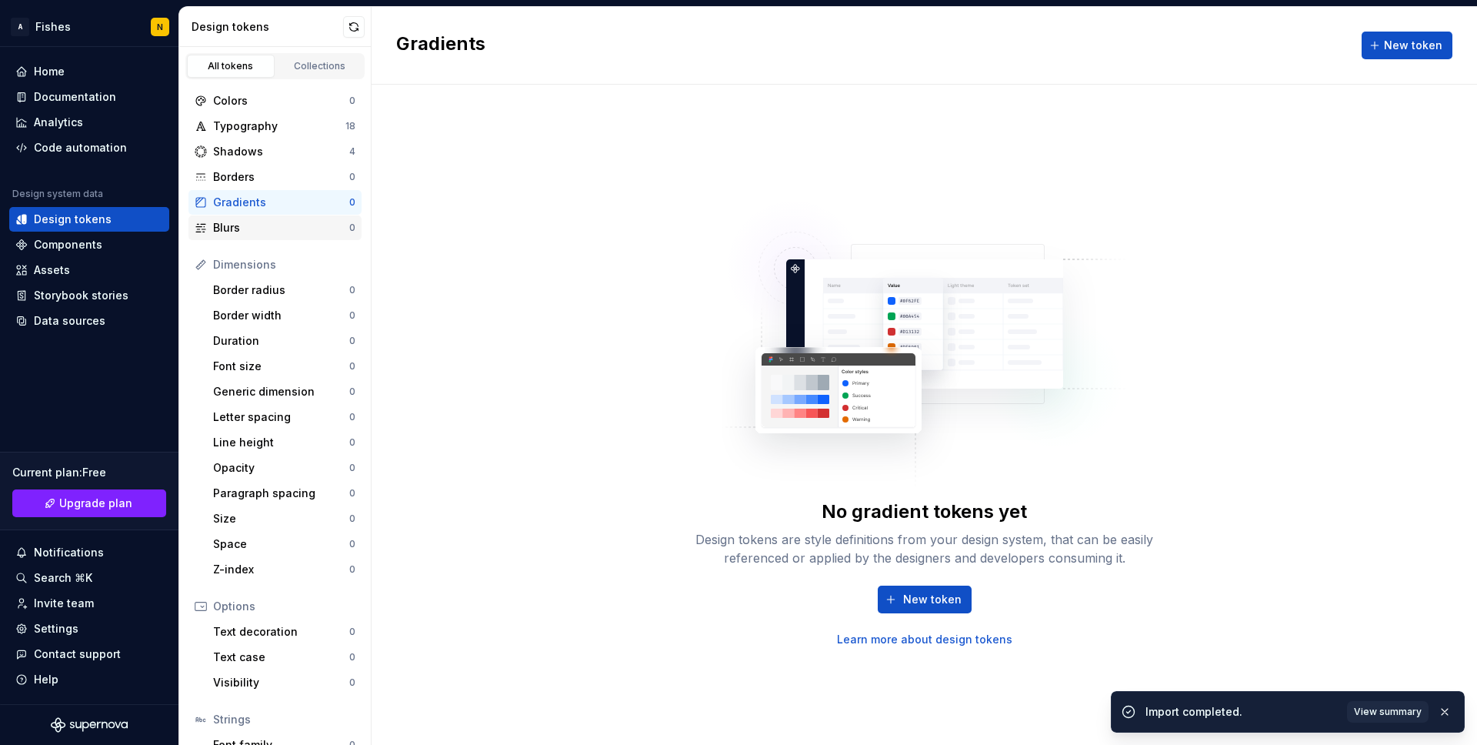
click at [249, 226] on div "Blurs" at bounding box center [281, 227] width 136 height 15
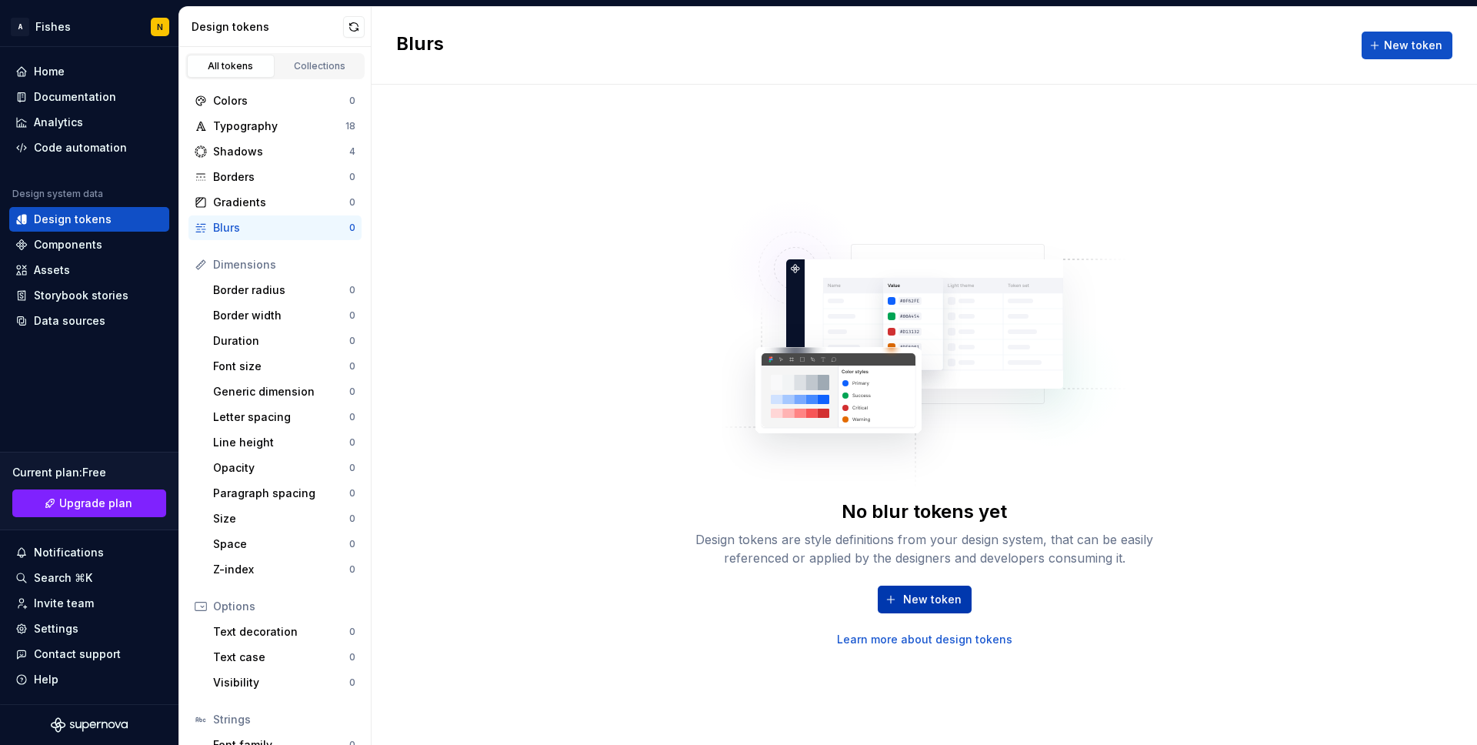
click at [903, 594] on button "New token" at bounding box center [925, 599] width 94 height 28
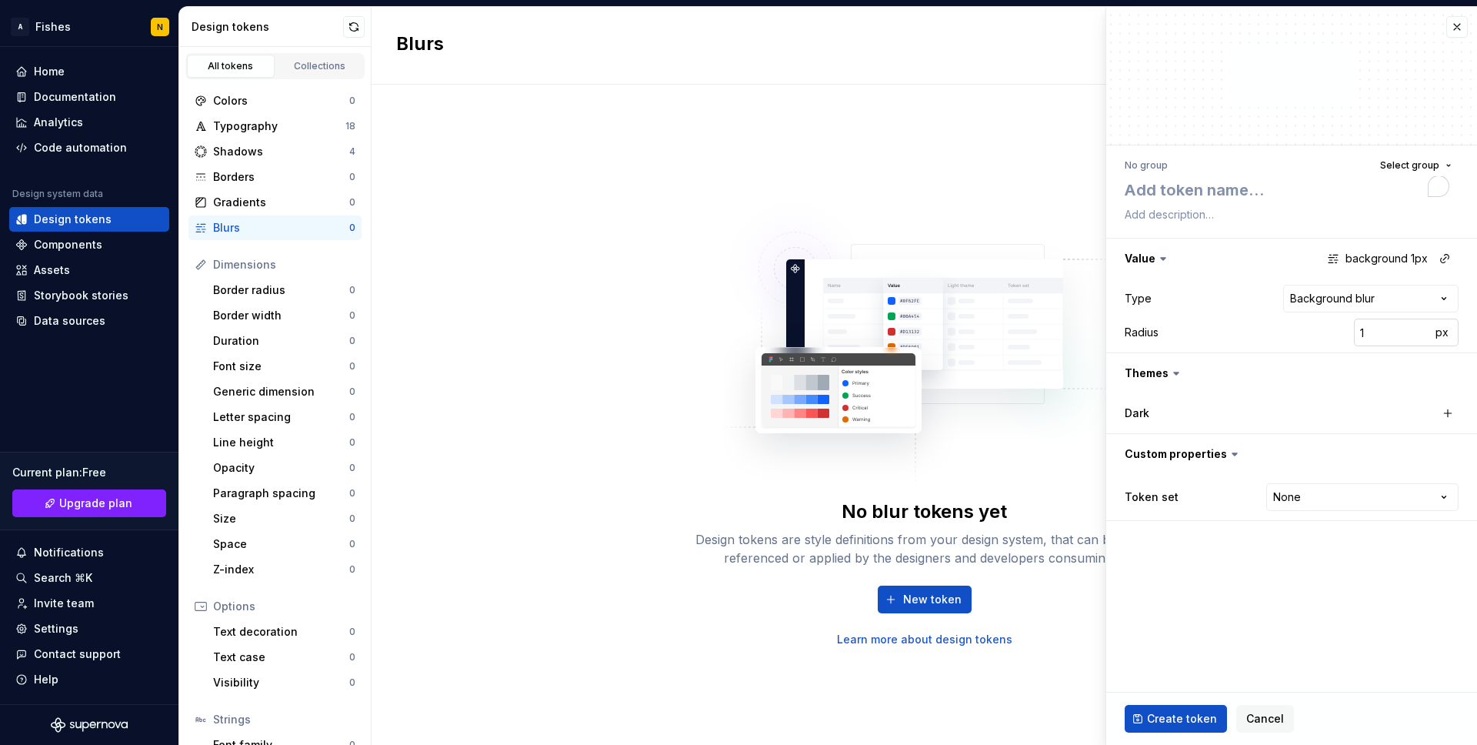
type textarea "*"
type input "2"
click at [1418, 330] on input "2" at bounding box center [1392, 332] width 77 height 28
type textarea "*"
type input "3"
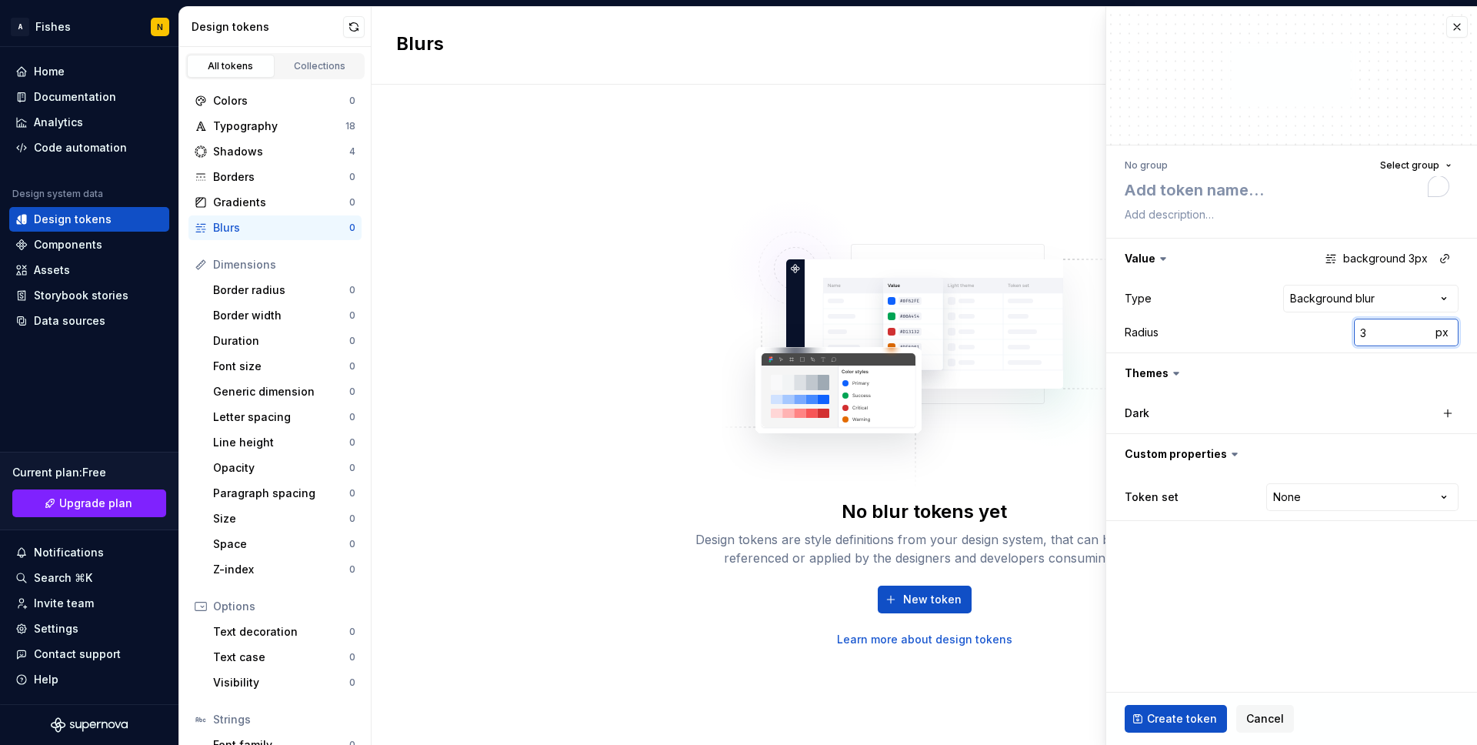
click at [1418, 330] on input "3" at bounding box center [1392, 332] width 77 height 28
type textarea "*"
type input "4"
click at [1418, 330] on input "4" at bounding box center [1392, 332] width 77 height 28
click at [838, 217] on img at bounding box center [924, 336] width 405 height 308
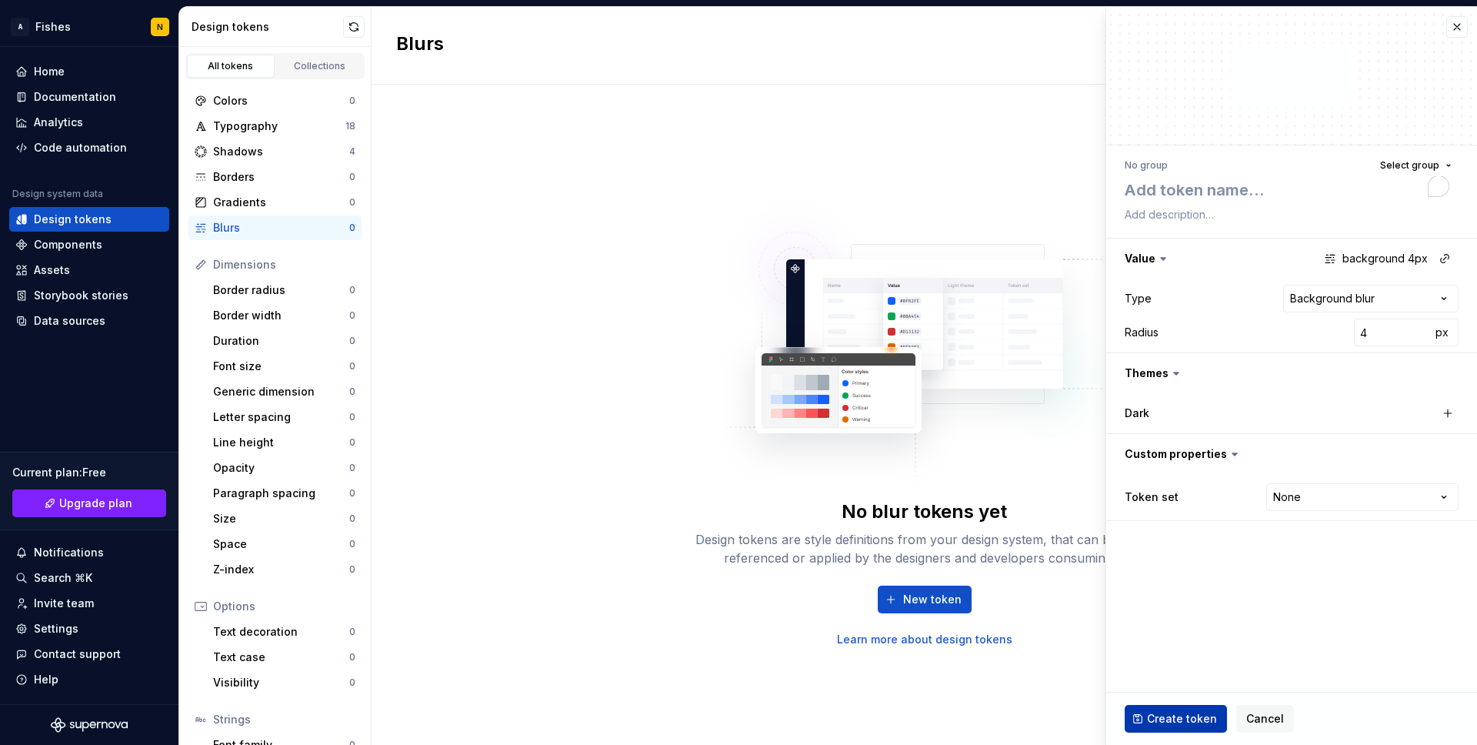
click at [1165, 719] on span "Create token" at bounding box center [1182, 718] width 70 height 15
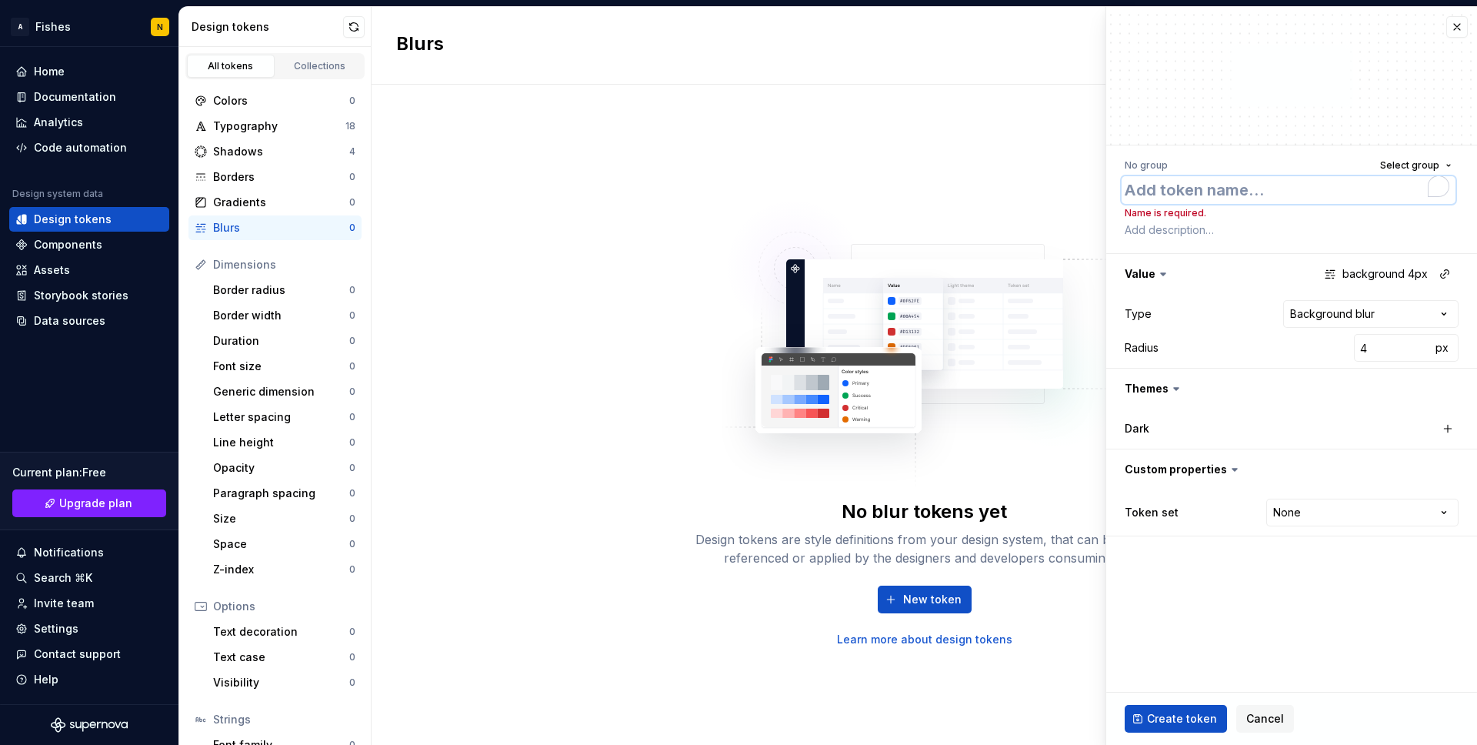
type textarea "*"
type textarea "s"
type textarea "*"
type textarea "so"
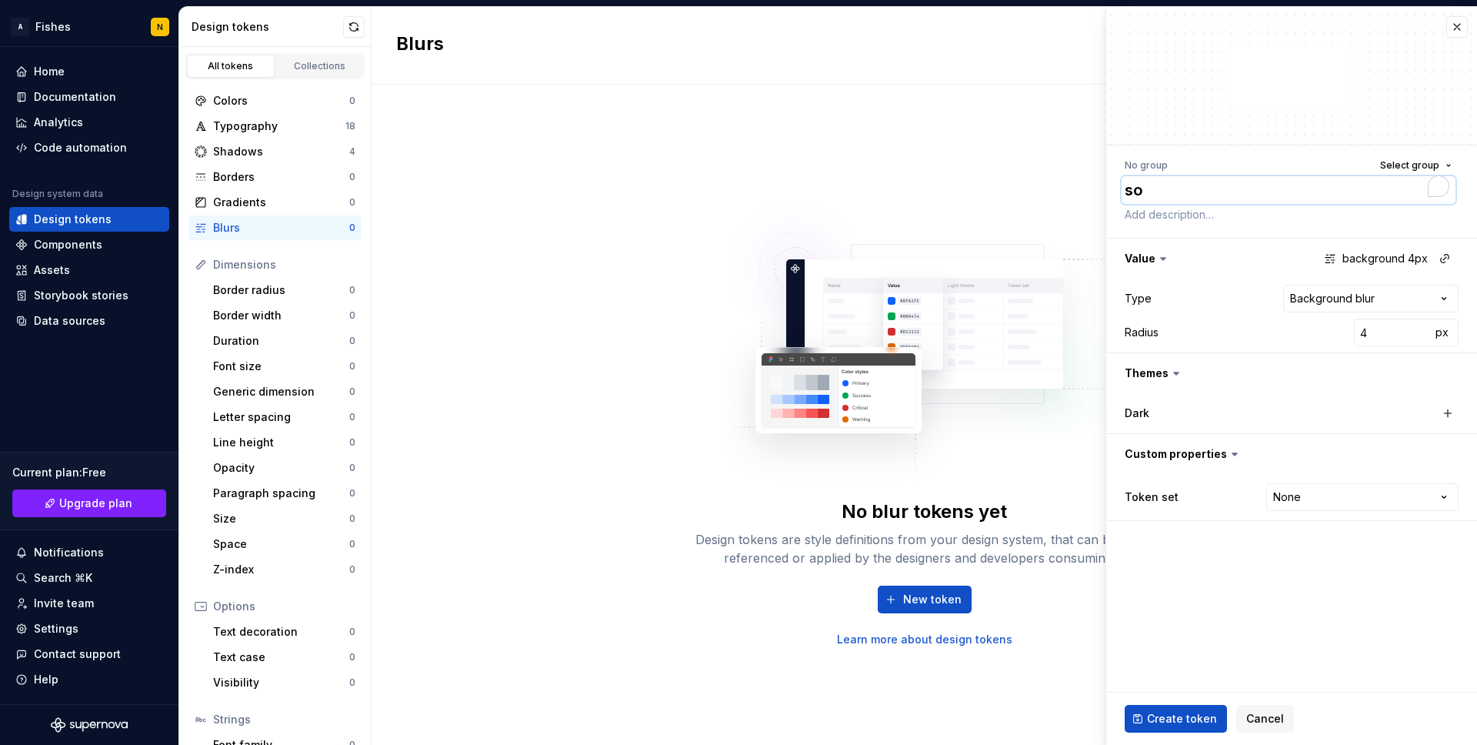
type textarea "*"
type textarea "sò"
type textarea "*"
type textarea "sof"
type textarea "*"
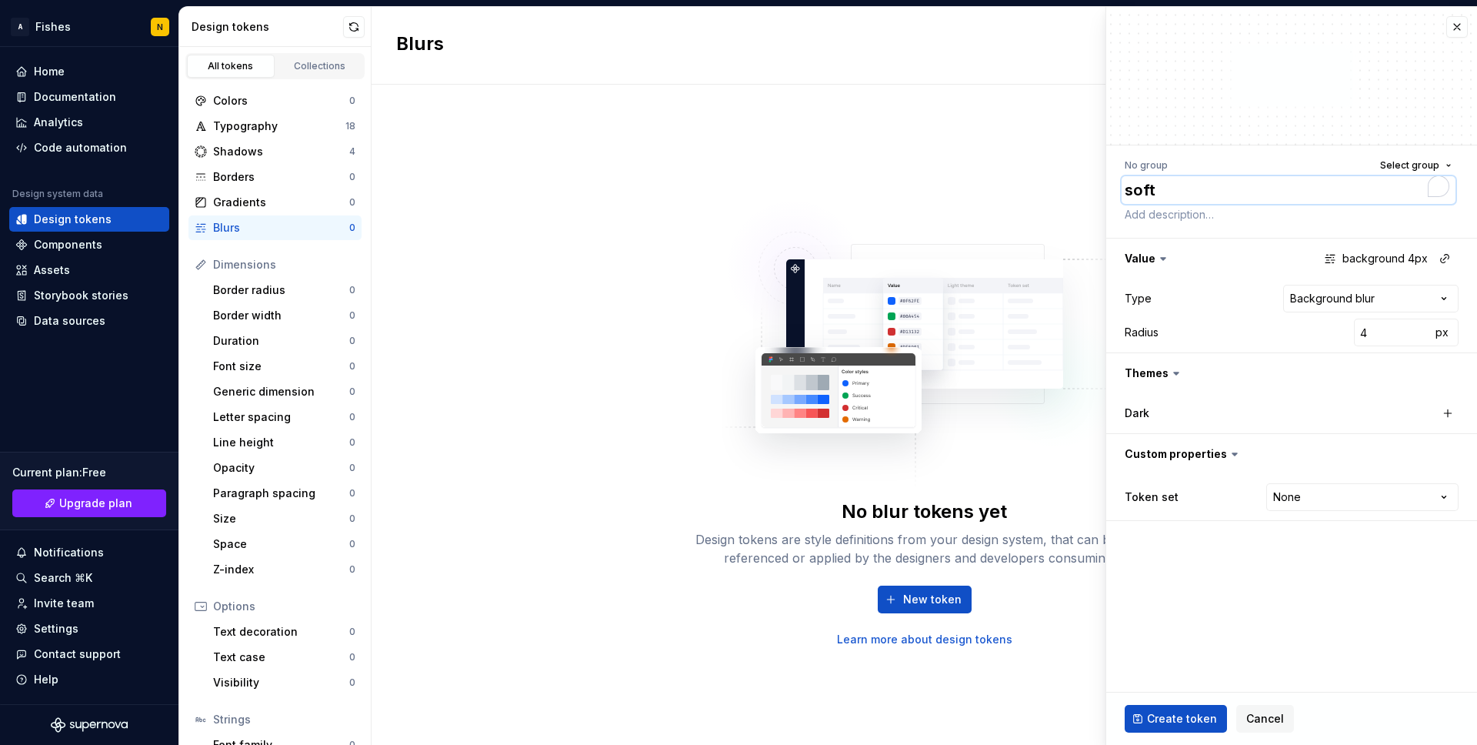
type textarea "soft"
click at [1298, 591] on fieldset "**********" at bounding box center [1291, 376] width 371 height 738
click at [1410, 332] on input "4" at bounding box center [1392, 332] width 77 height 28
click at [1441, 334] on span "px" at bounding box center [1441, 331] width 13 height 13
click at [1438, 332] on span "rem" at bounding box center [1441, 331] width 19 height 13
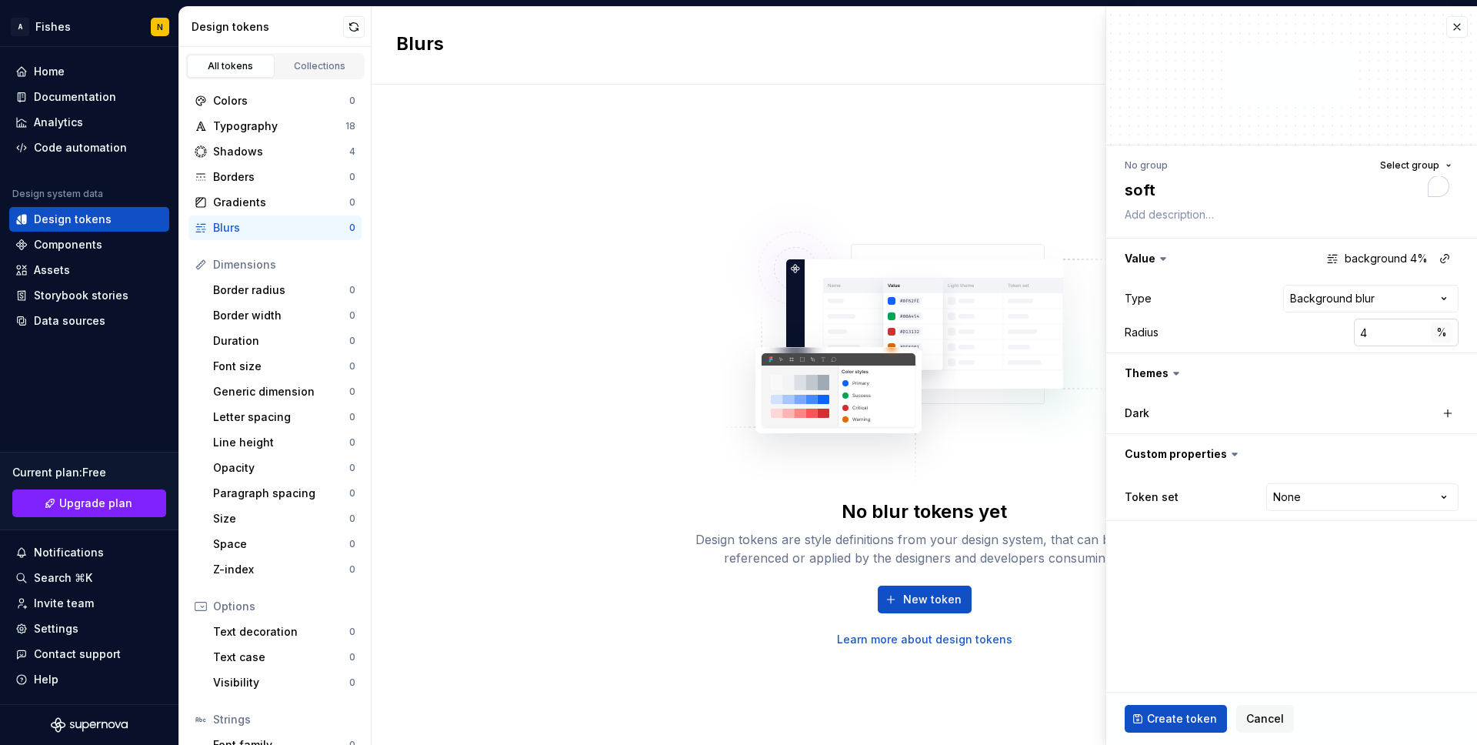
click at [1438, 332] on span "%" at bounding box center [1441, 331] width 11 height 13
click at [1443, 334] on span "–" at bounding box center [1441, 331] width 5 height 13
type textarea "*"
click at [1268, 335] on div "Radius 4 px" at bounding box center [1292, 332] width 334 height 28
click at [1392, 258] on button "button" at bounding box center [1291, 258] width 371 height 40
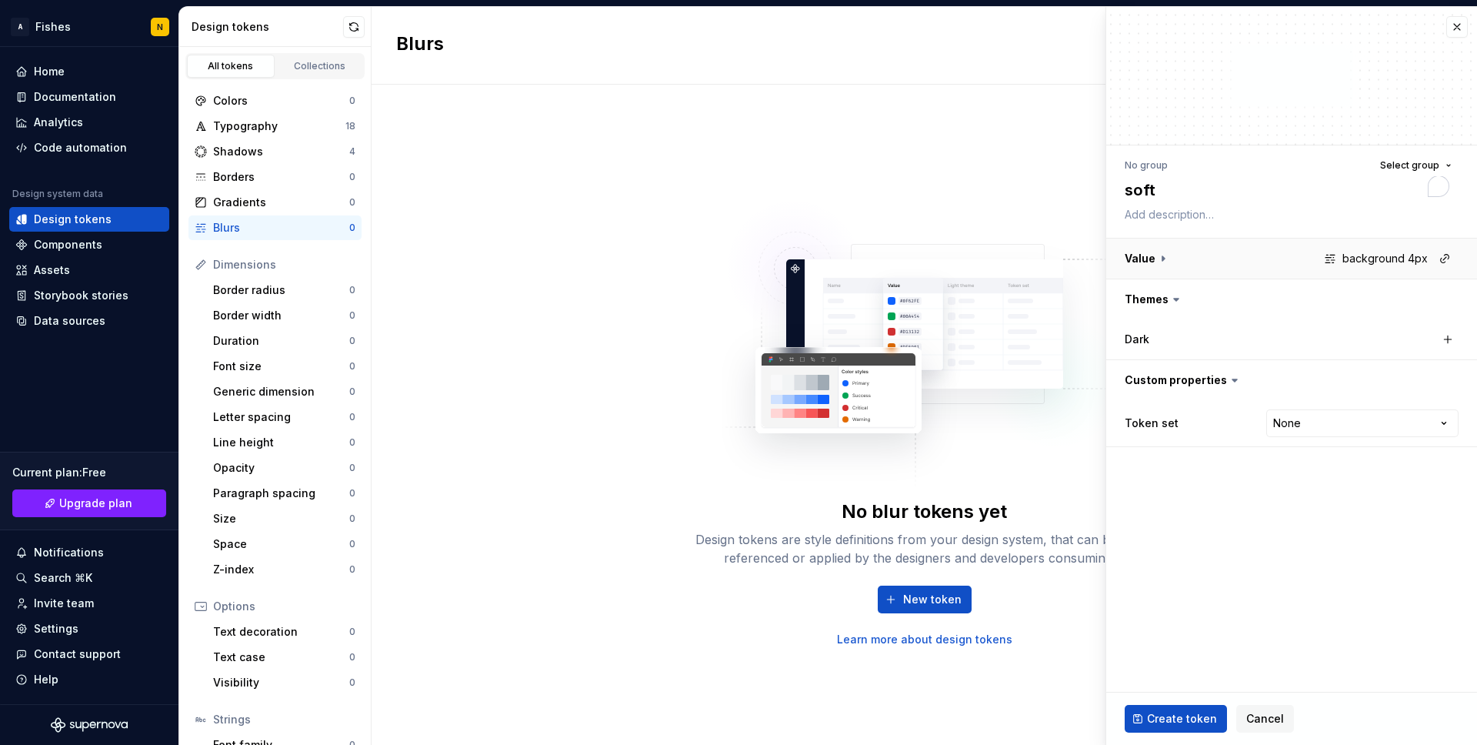
click at [1342, 257] on button "button" at bounding box center [1291, 258] width 371 height 40
click at [1323, 497] on html "**********" at bounding box center [738, 372] width 1477 height 745
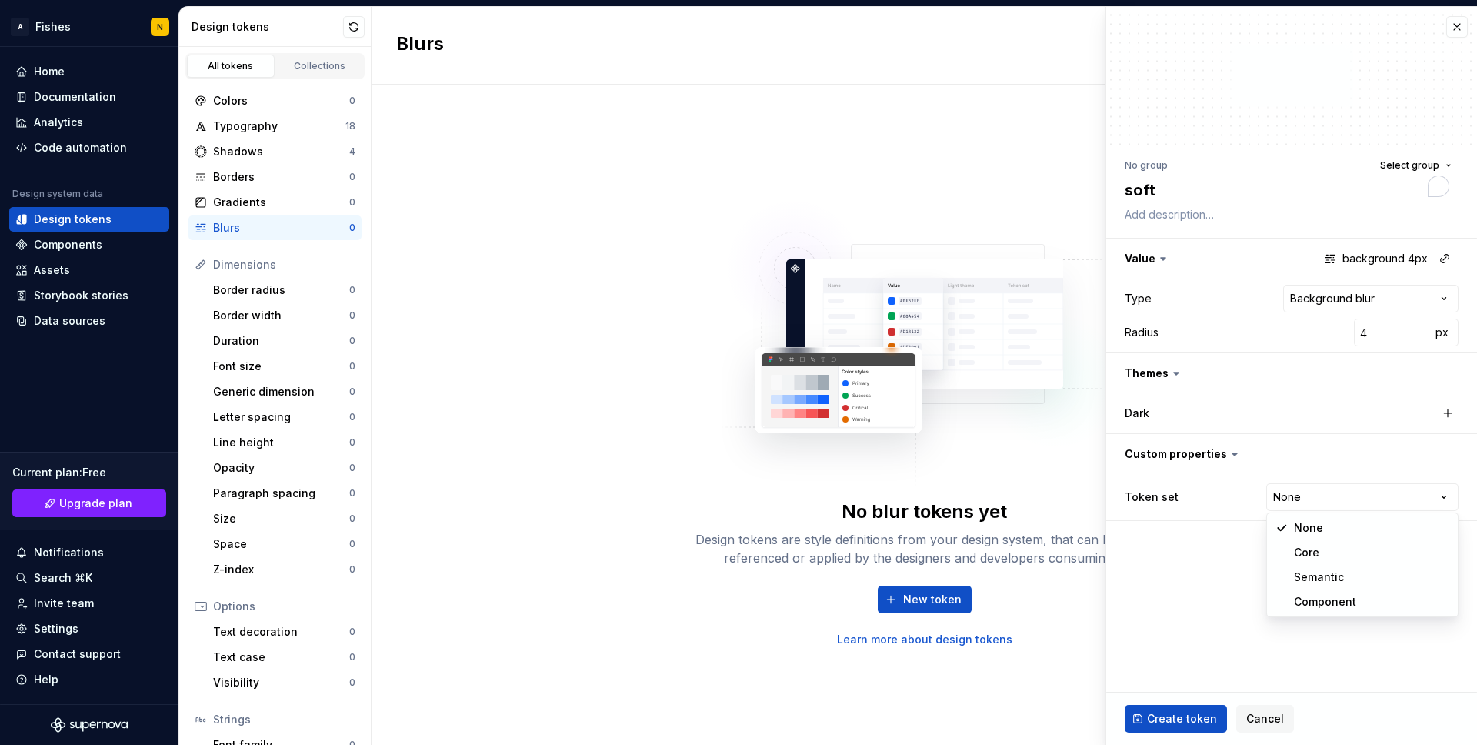
select select "**********"
click at [1227, 582] on fieldset "**********" at bounding box center [1291, 376] width 371 height 738
click at [1169, 722] on span "Create token" at bounding box center [1182, 718] width 70 height 15
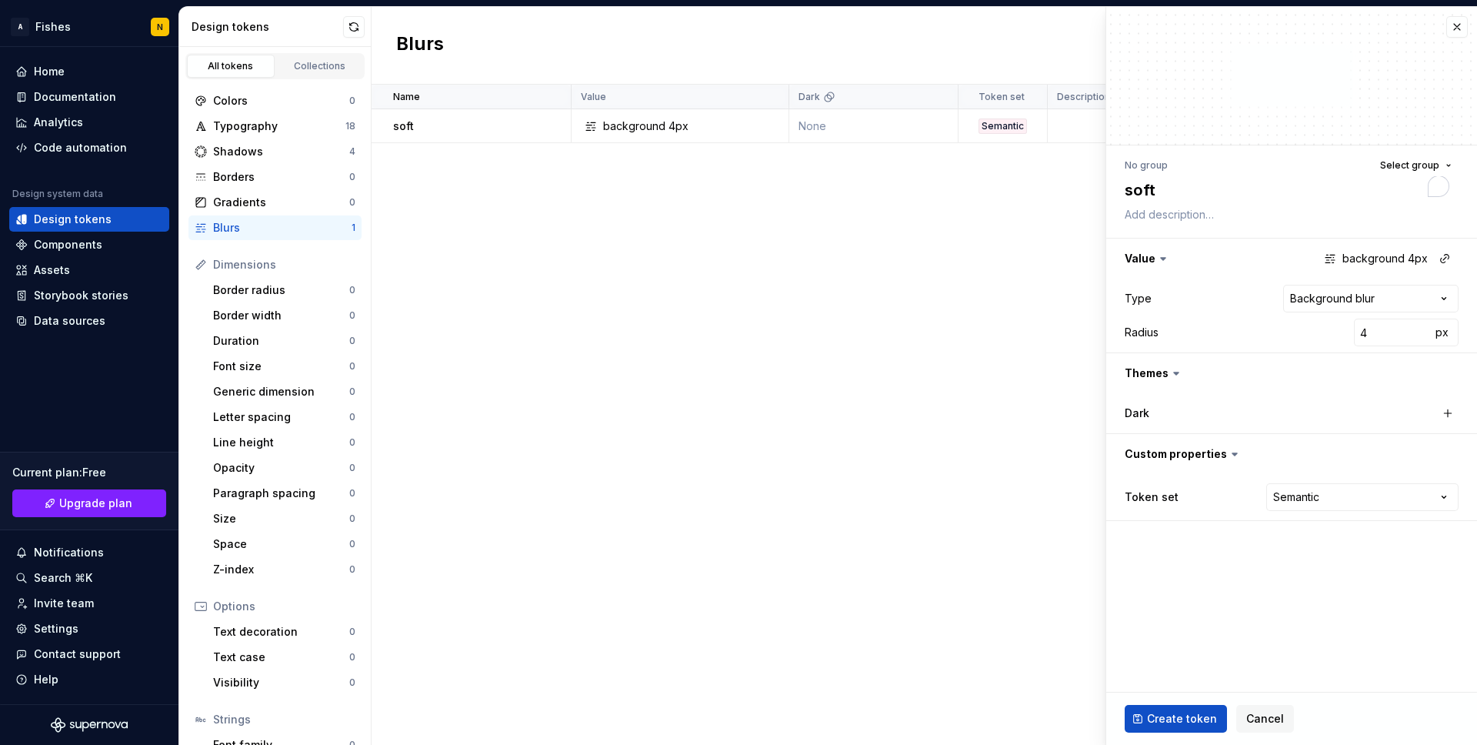
type textarea "*"
type input "1"
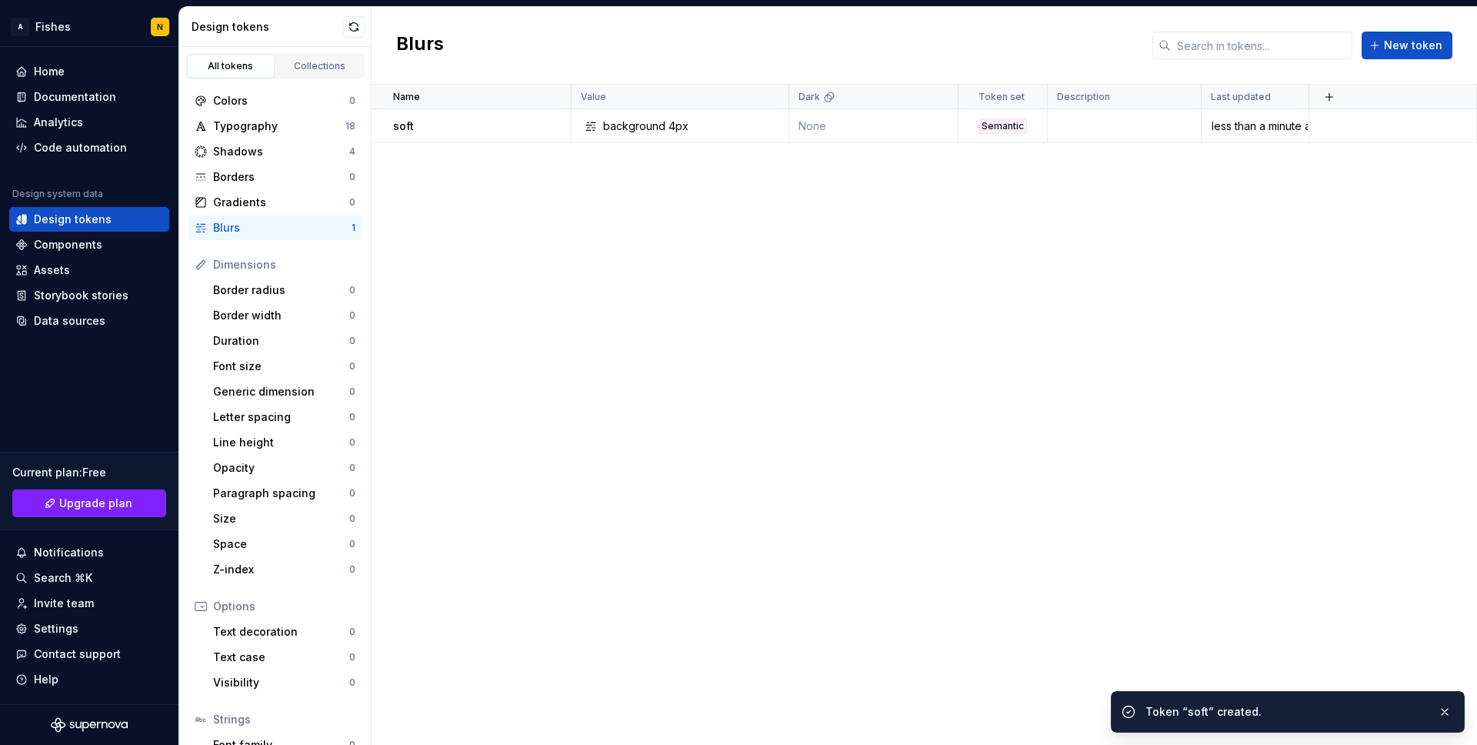
click at [725, 275] on div "Name Value Dark Token set Description Last updated soft background 4px None Sem…" at bounding box center [924, 415] width 1105 height 660
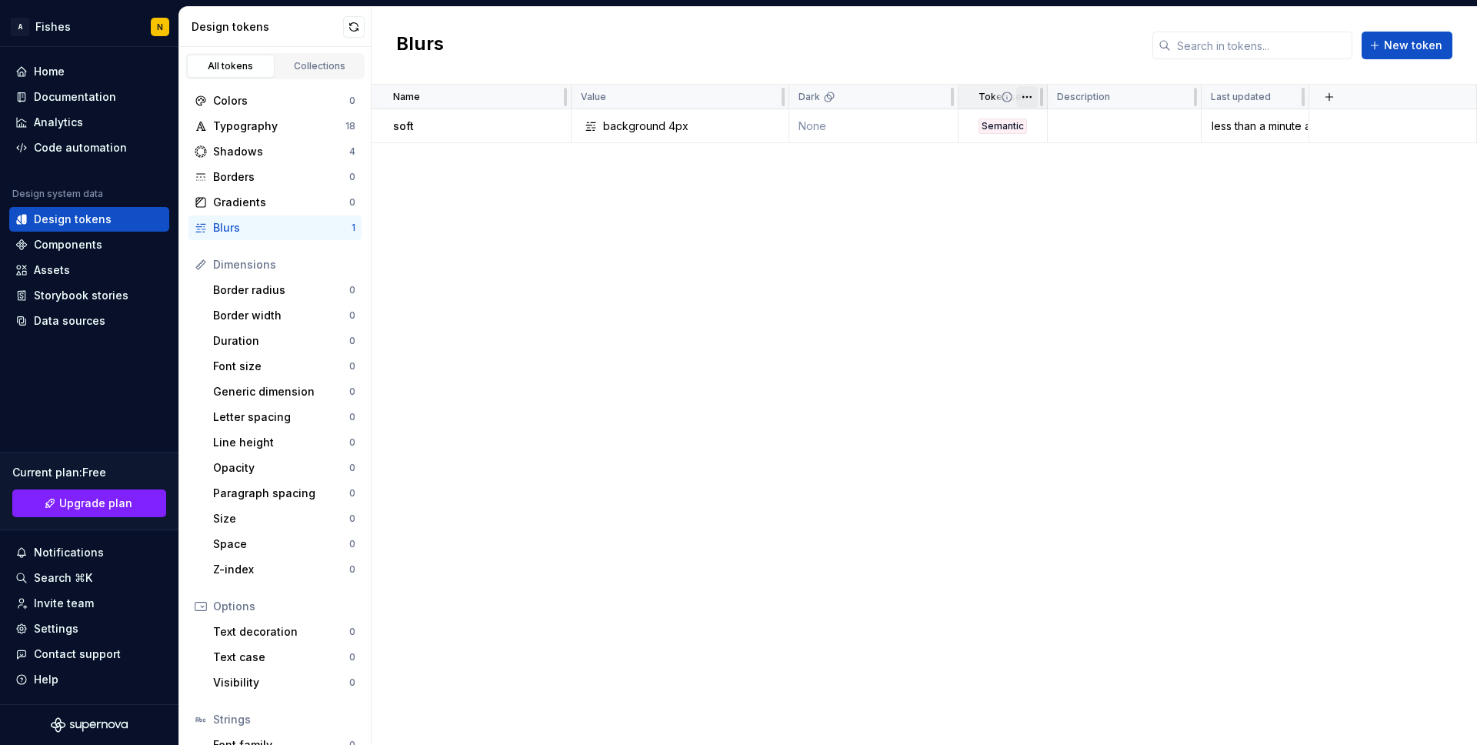
click at [1026, 104] on html "A Fishes N Home Documentation Analytics Code automation Design system data Desi…" at bounding box center [738, 372] width 1477 height 745
click at [1066, 131] on span "Edit property" at bounding box center [1095, 126] width 100 height 15
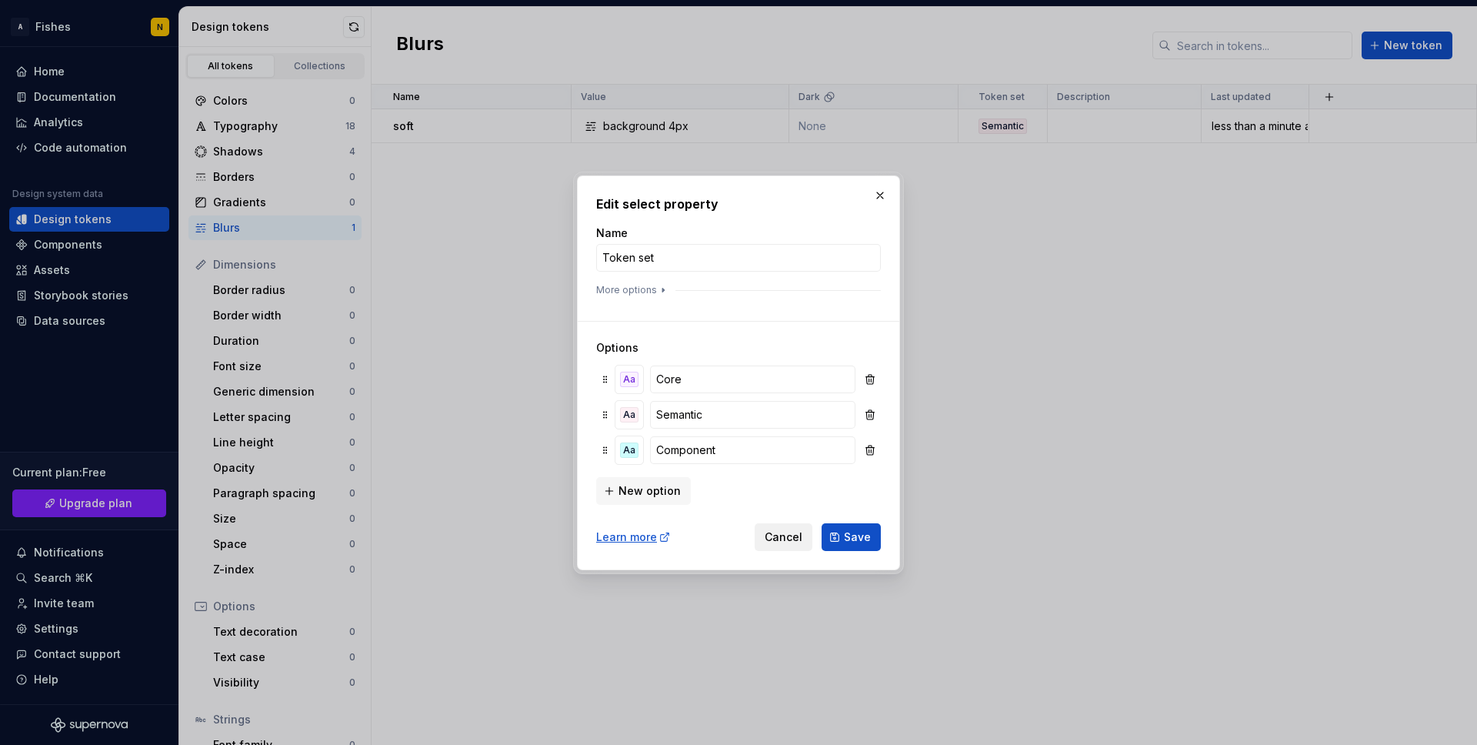
click at [785, 536] on span "Cancel" at bounding box center [784, 536] width 38 height 15
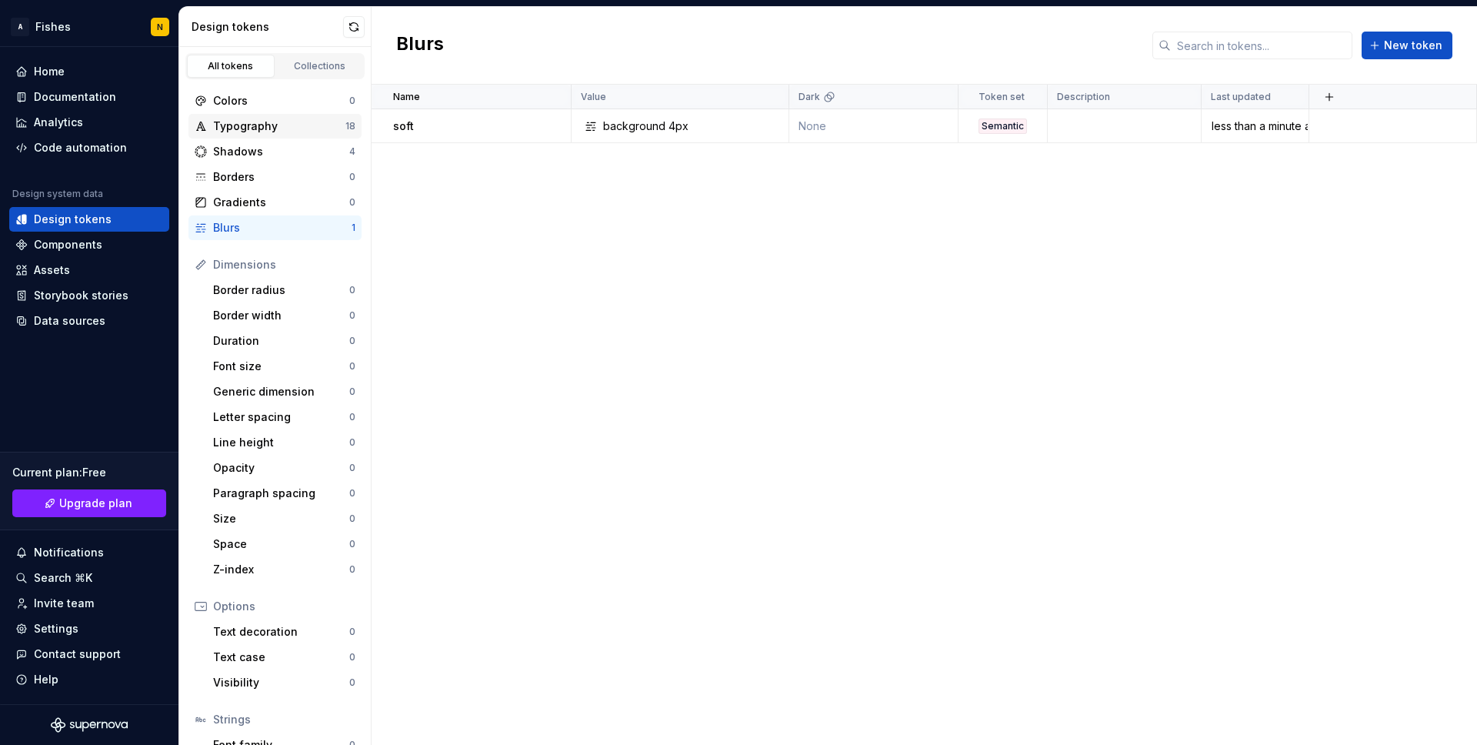
click at [272, 132] on div "Typography" at bounding box center [279, 125] width 132 height 15
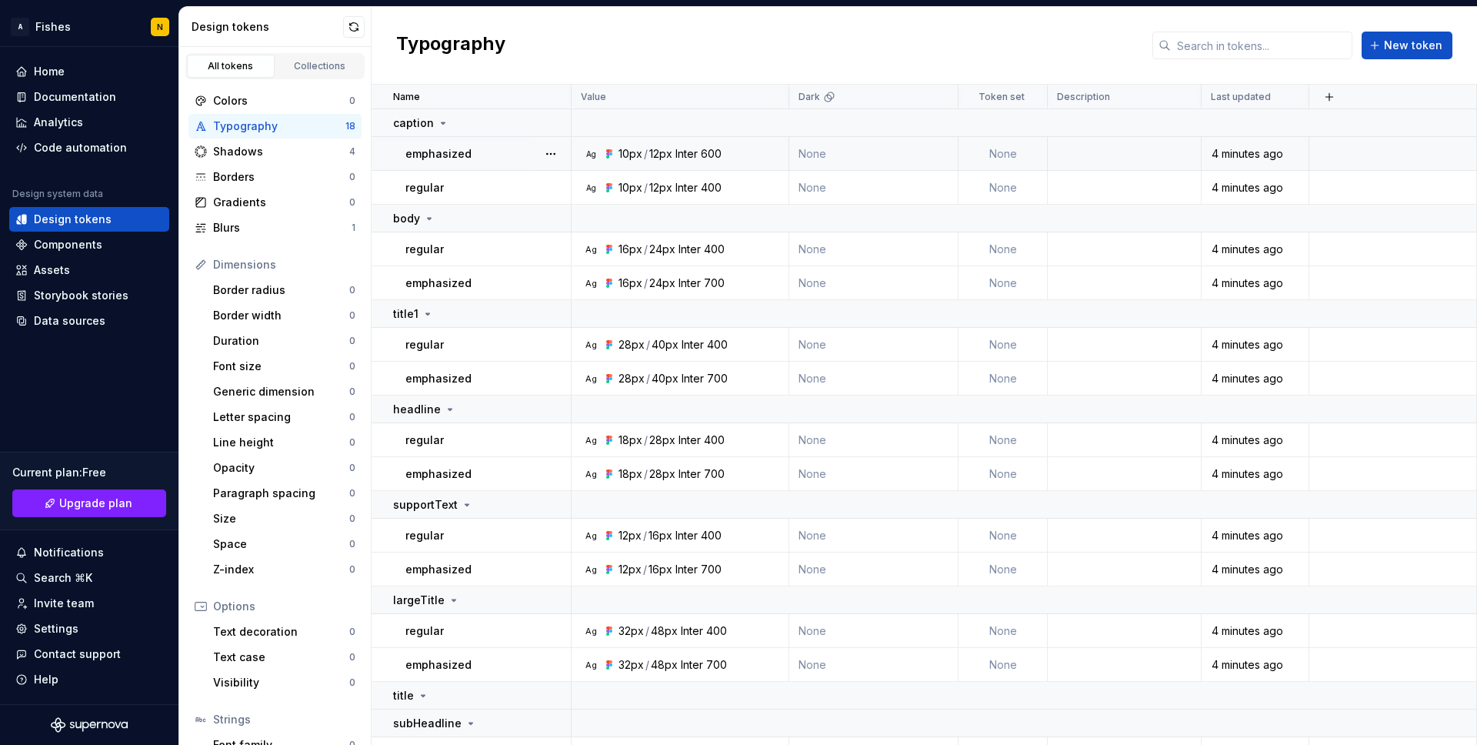
click at [1014, 153] on td "None" at bounding box center [1002, 154] width 89 height 34
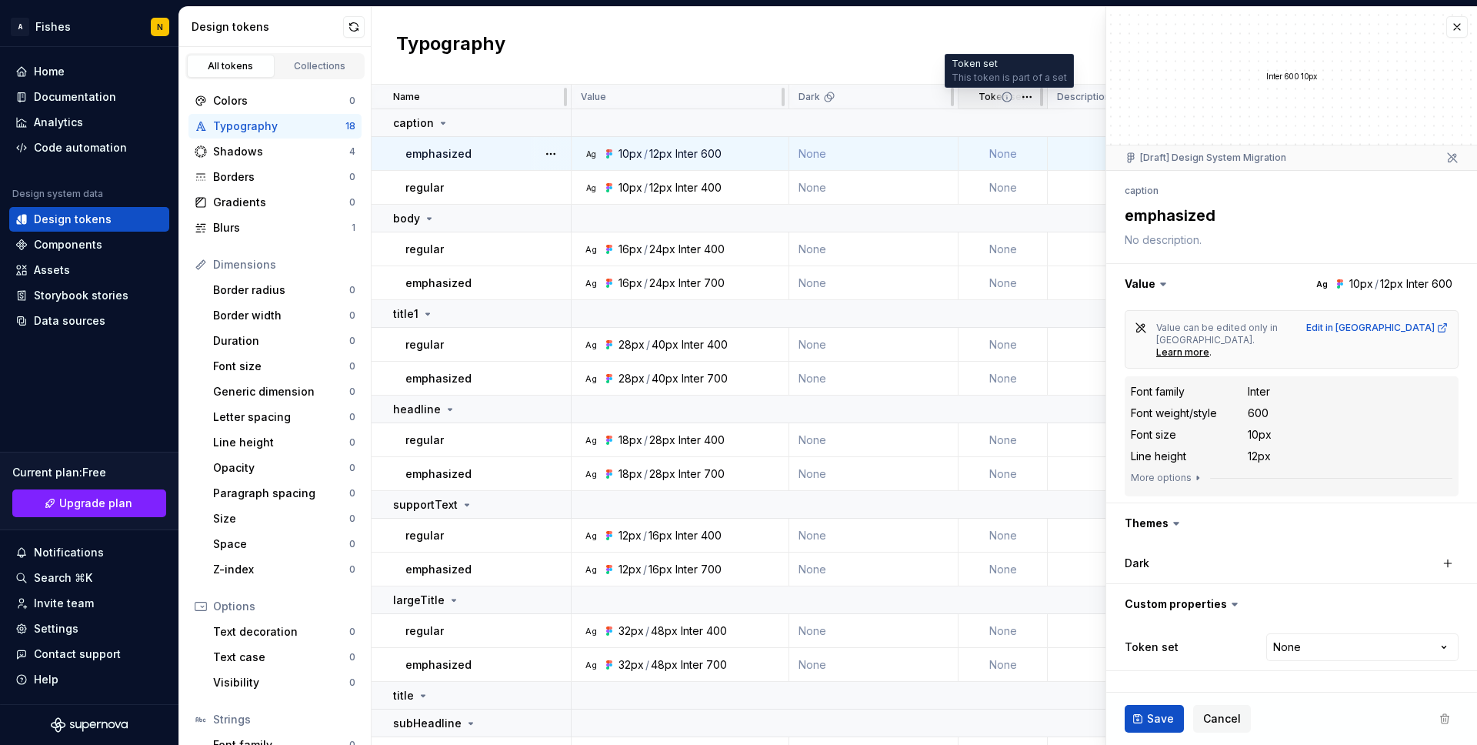
click at [1008, 98] on icon at bounding box center [1007, 97] width 12 height 12
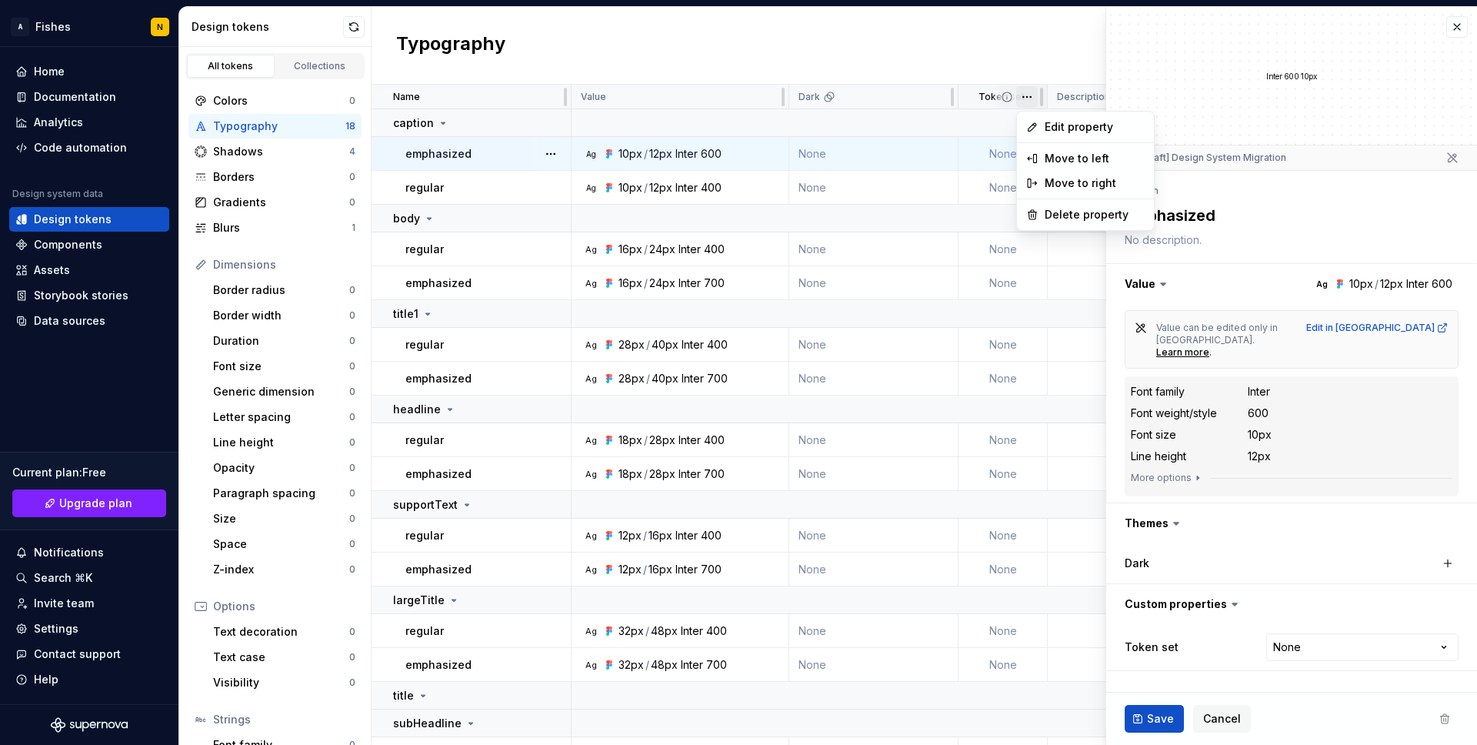
click at [1028, 100] on html "A Fishes N Home Documentation Analytics Code automation Design system data Desi…" at bounding box center [738, 372] width 1477 height 745
click at [1058, 131] on span "Edit property" at bounding box center [1095, 126] width 100 height 15
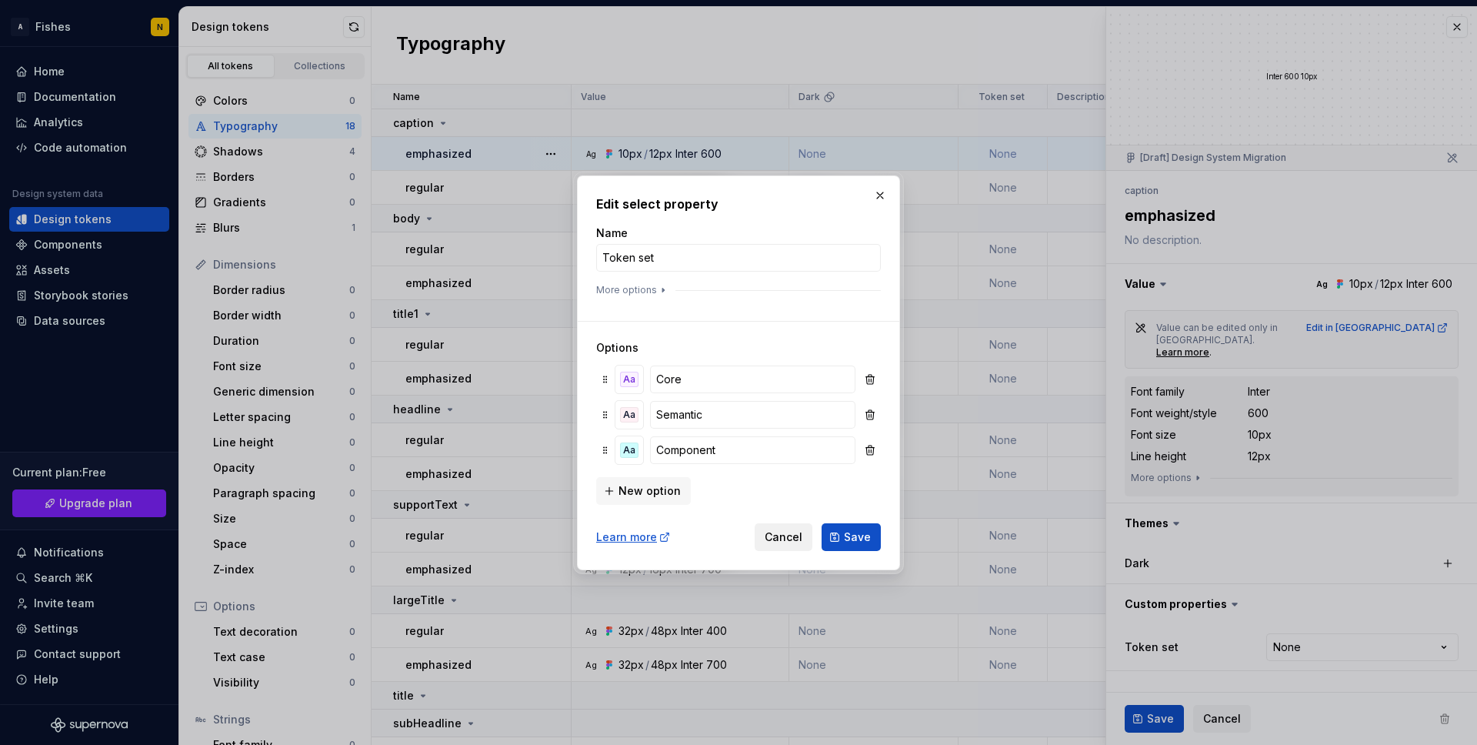
click at [788, 545] on button "Cancel" at bounding box center [784, 537] width 58 height 28
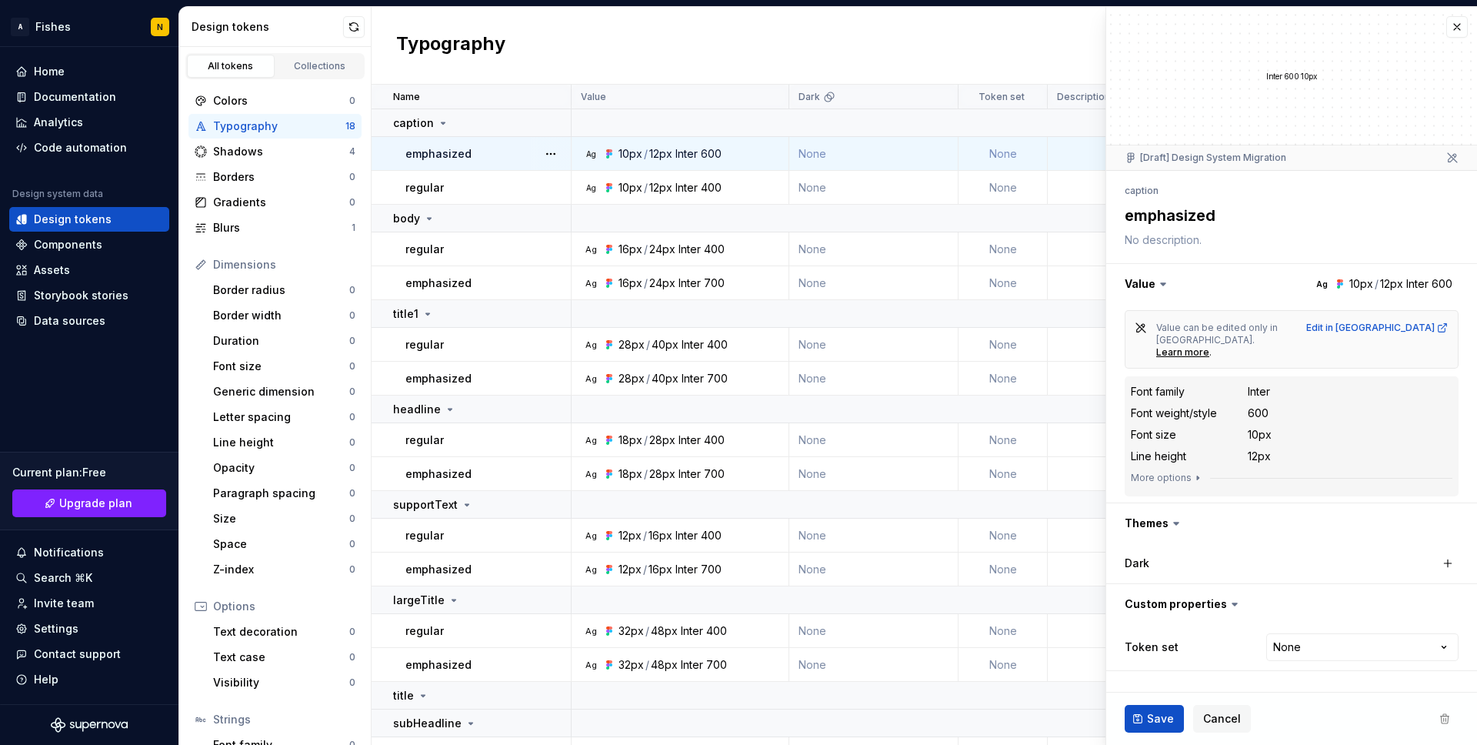
click at [1005, 155] on td "None" at bounding box center [1002, 154] width 89 height 34
type textarea "*"
click at [1311, 625] on html "A Fishes N Home Documentation Analytics Code automation Design system data Desi…" at bounding box center [738, 372] width 1477 height 745
select select "**********"
click at [1148, 719] on span "Save" at bounding box center [1160, 718] width 27 height 15
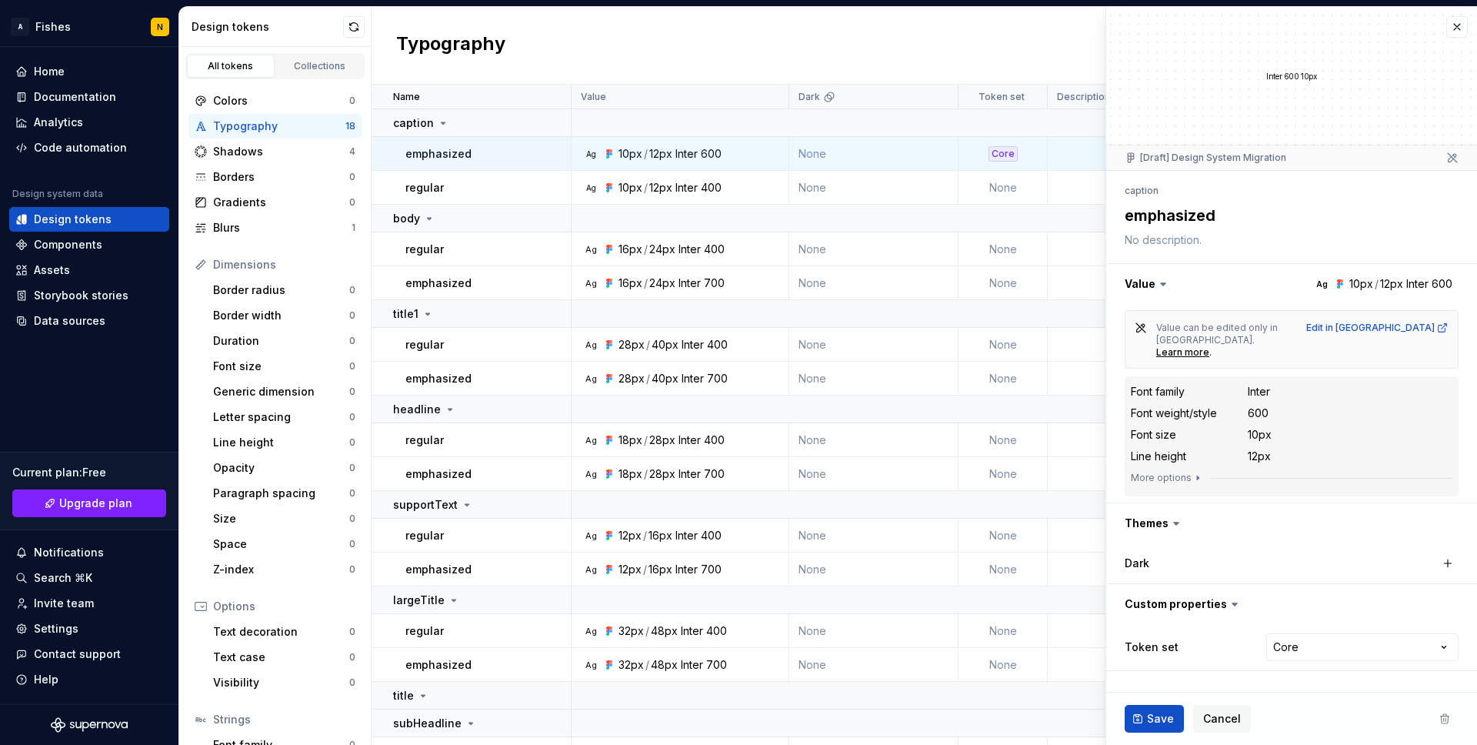
type textarea "*"
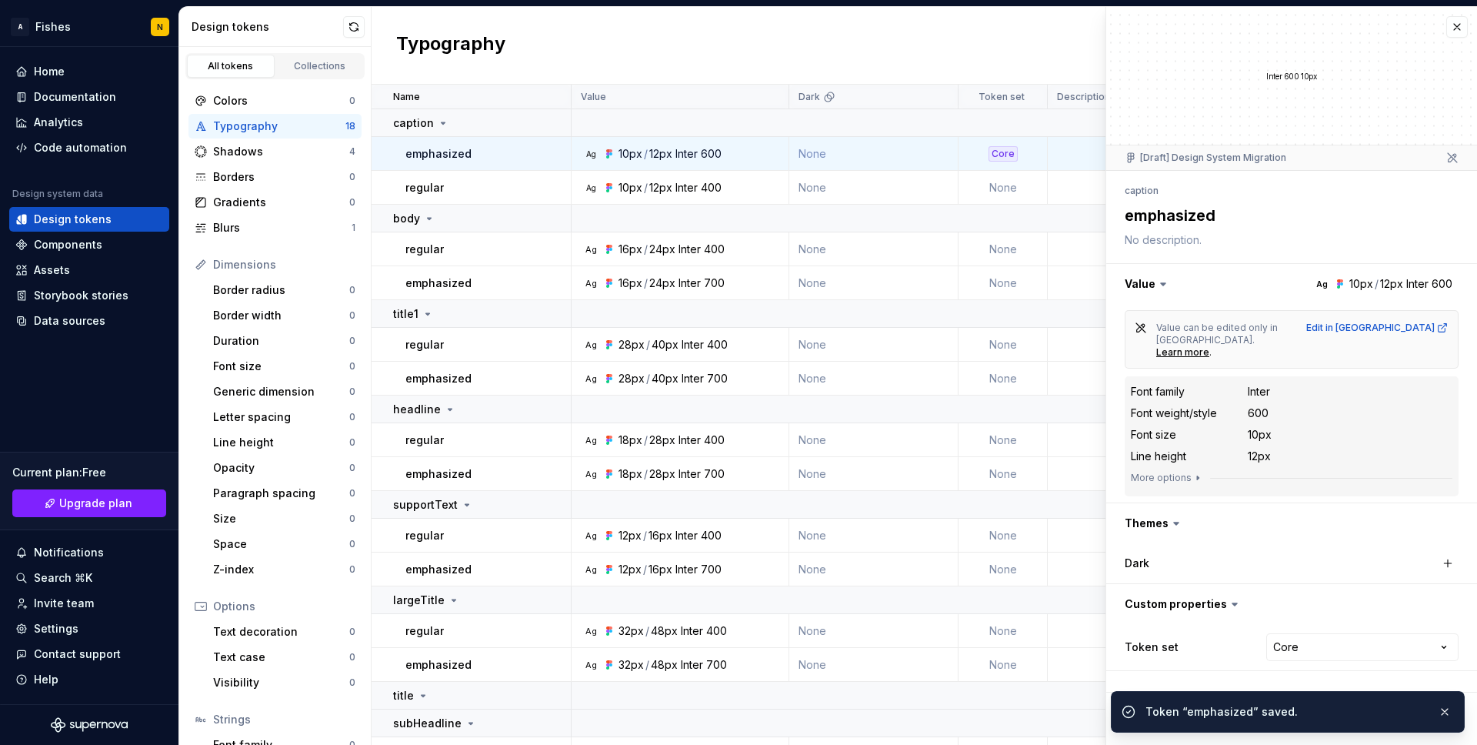
click at [1035, 48] on div "Typography New token" at bounding box center [924, 46] width 1105 height 78
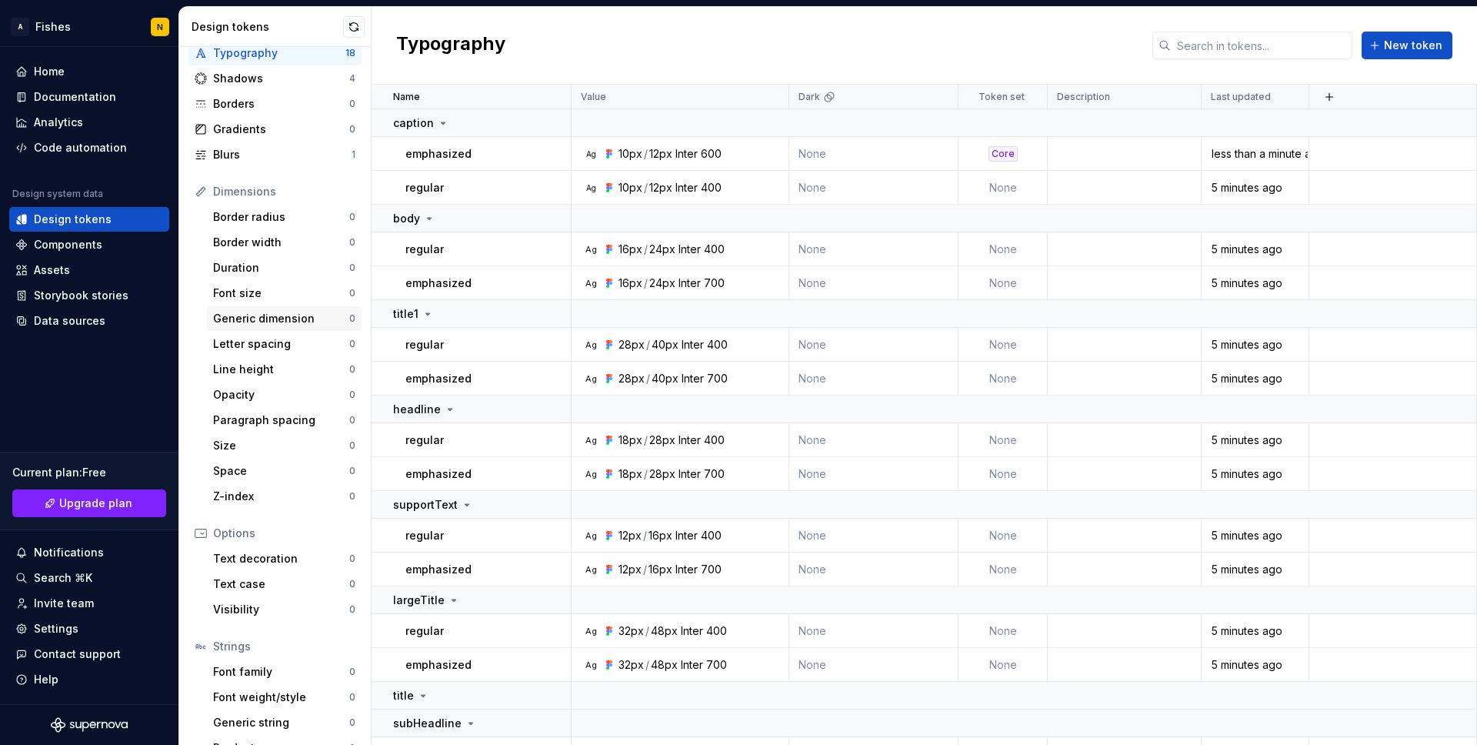
scroll to position [82, 0]
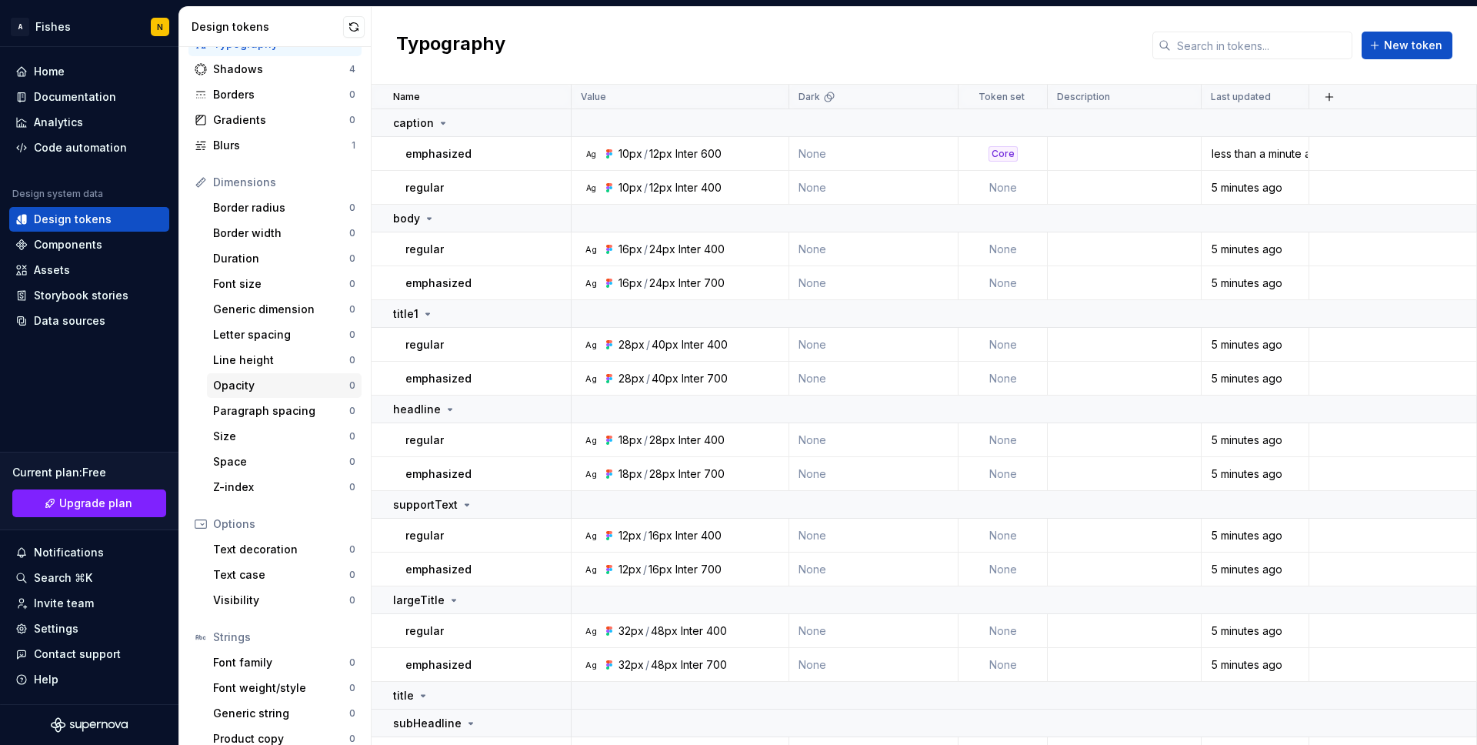
click at [244, 392] on div "Opacity" at bounding box center [281, 385] width 136 height 15
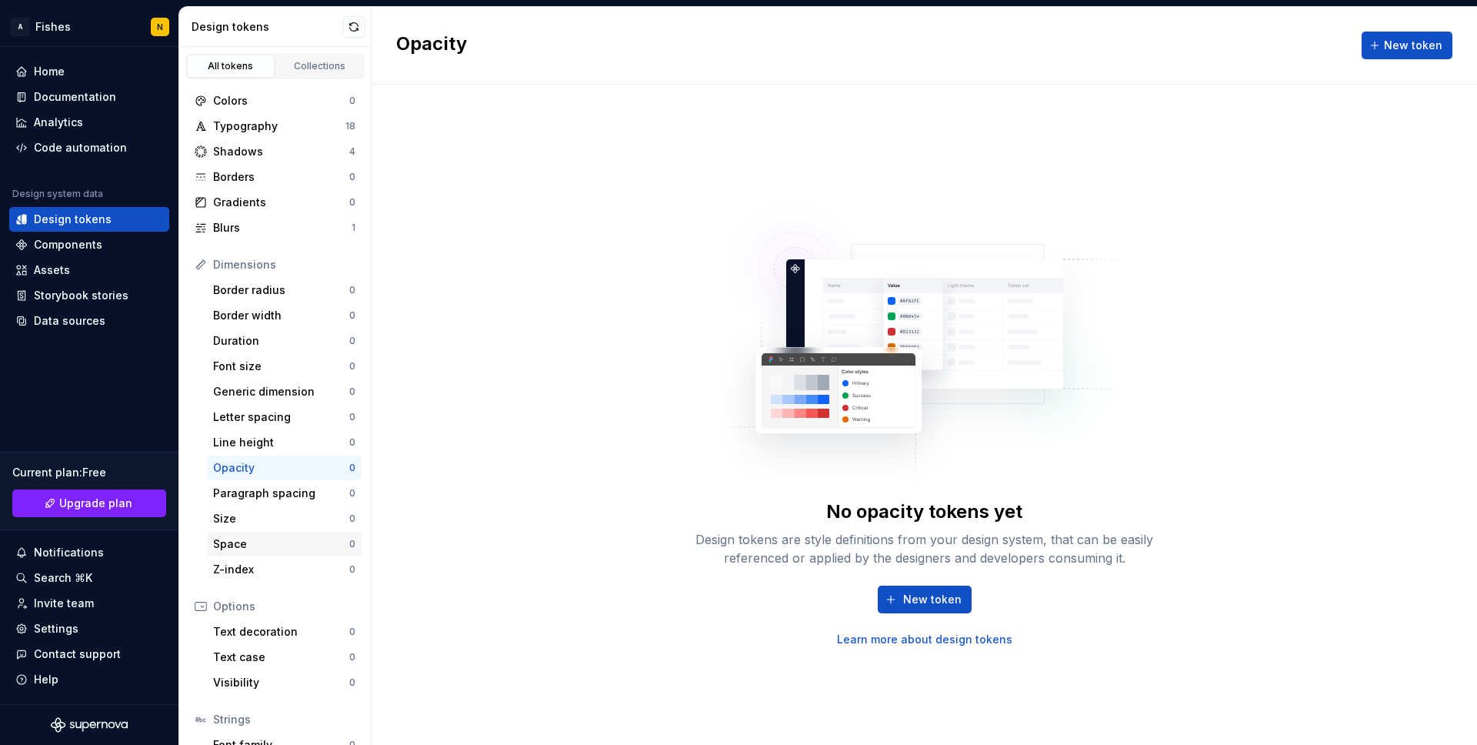
click at [296, 532] on div "Space 0" at bounding box center [284, 544] width 155 height 25
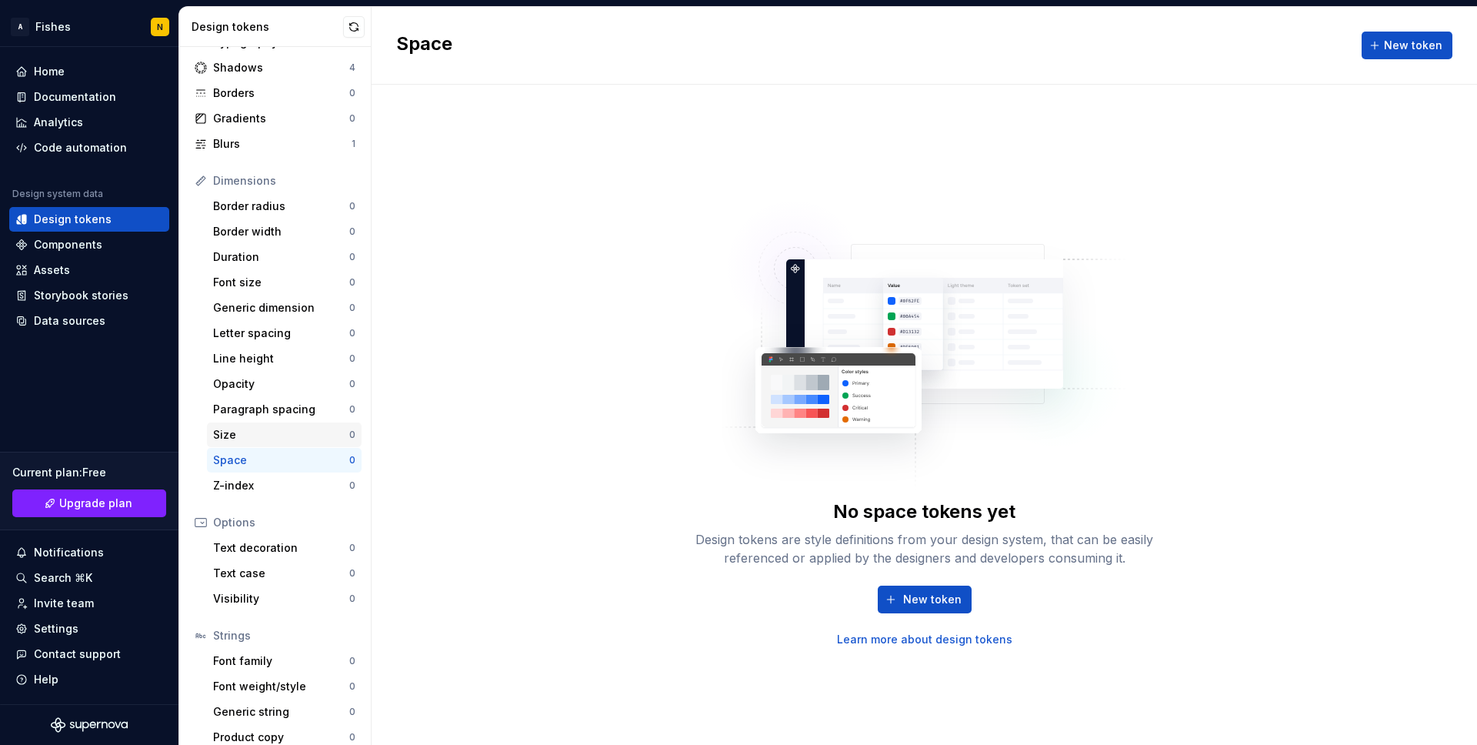
scroll to position [98, 0]
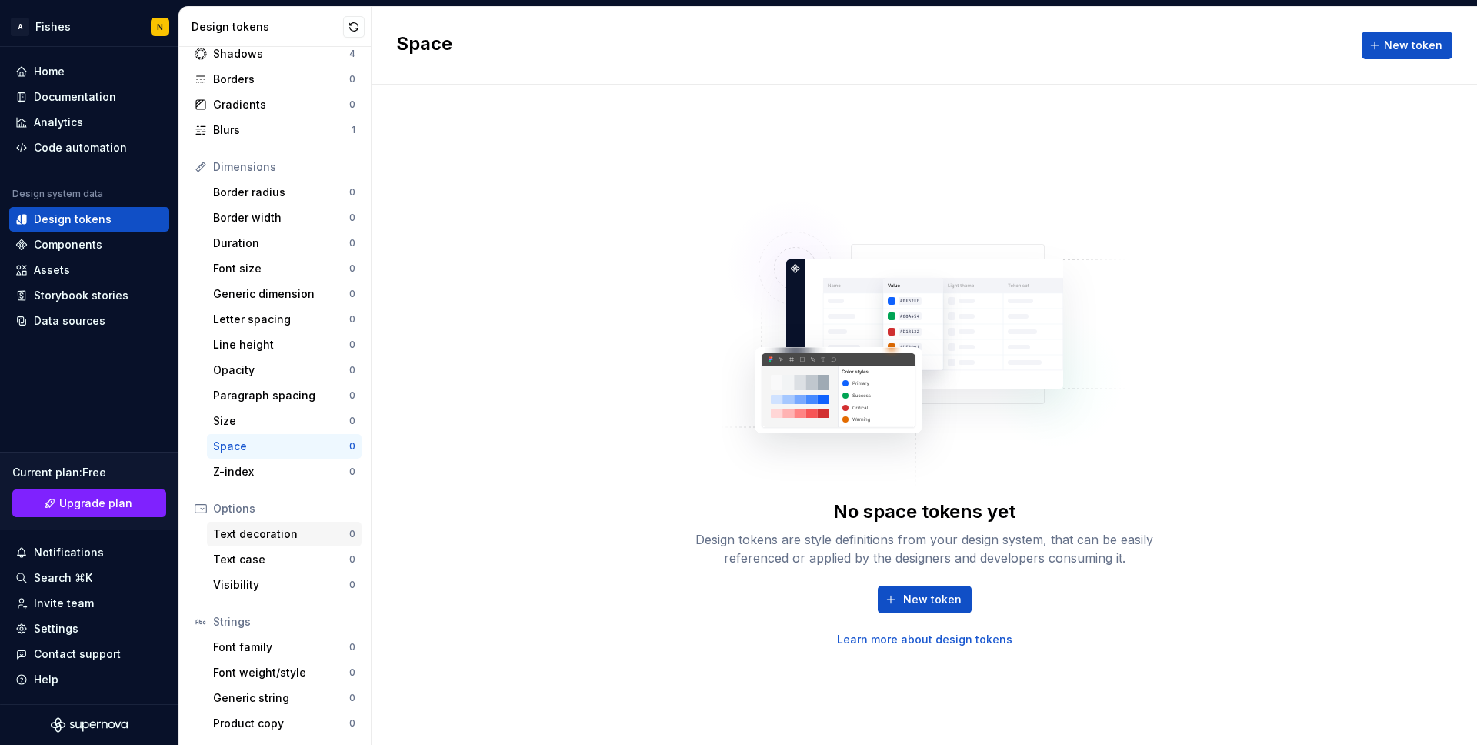
click at [285, 532] on div "Text decoration" at bounding box center [281, 533] width 136 height 15
